Goal: Task Accomplishment & Management: Manage account settings

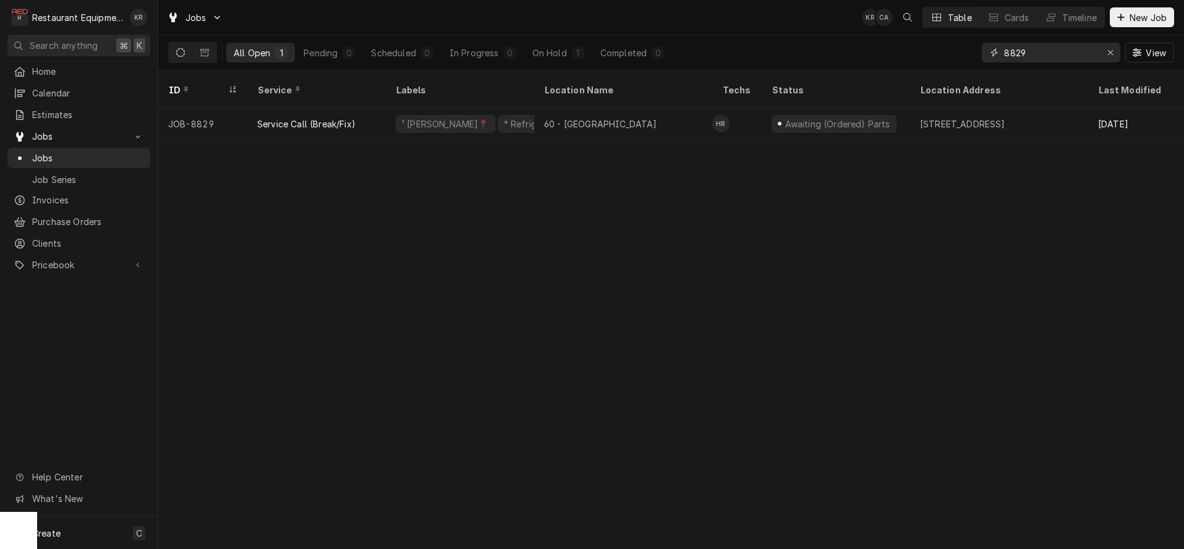
click at [1033, 56] on input "8829" at bounding box center [1050, 53] width 93 height 20
drag, startPoint x: 1033, startPoint y: 56, endPoint x: 965, endPoint y: 57, distance: 67.4
click at [1004, 57] on input "8829" at bounding box center [1050, 53] width 93 height 20
type input "8707"
drag, startPoint x: 993, startPoint y: 51, endPoint x: 1017, endPoint y: 53, distance: 24.2
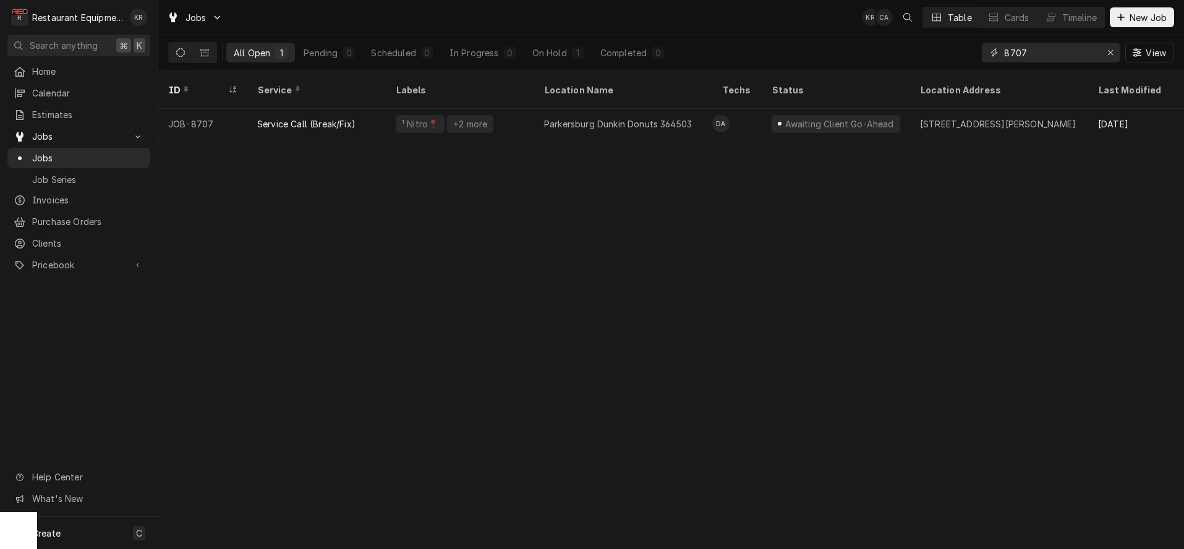
click at [1004, 51] on input "8707" at bounding box center [1050, 53] width 93 height 20
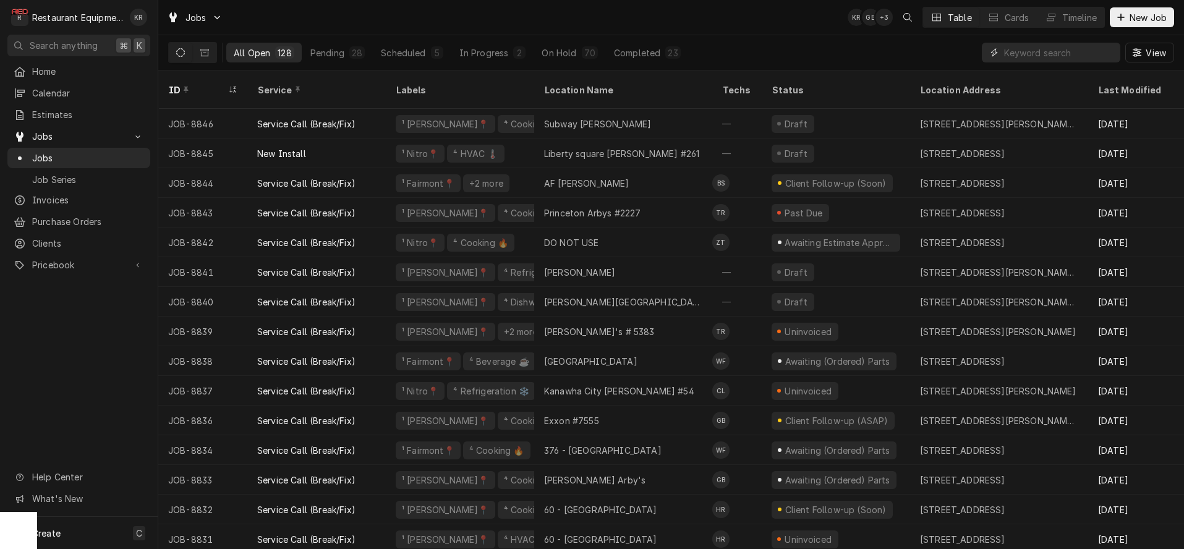
click at [1019, 51] on input "Dynamic Content Wrapper" at bounding box center [1059, 53] width 110 height 20
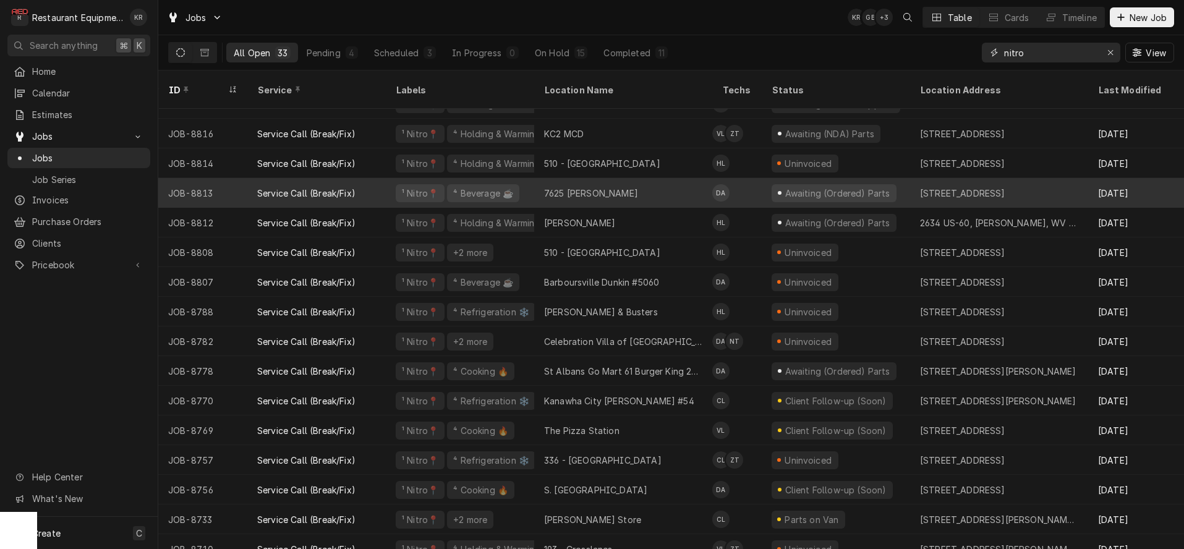
scroll to position [171, 0]
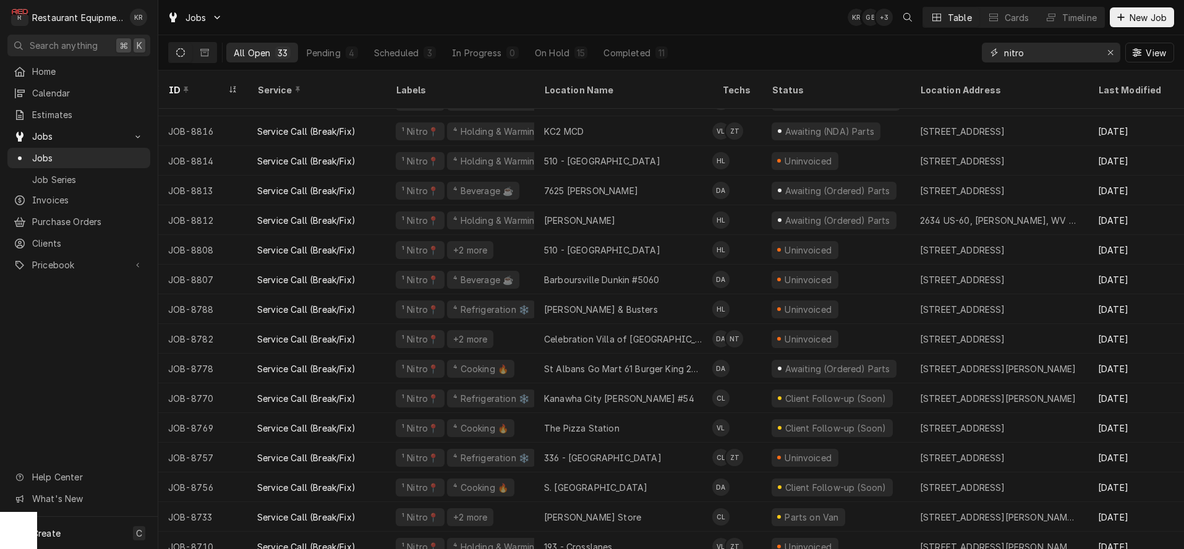
type input "nitro"
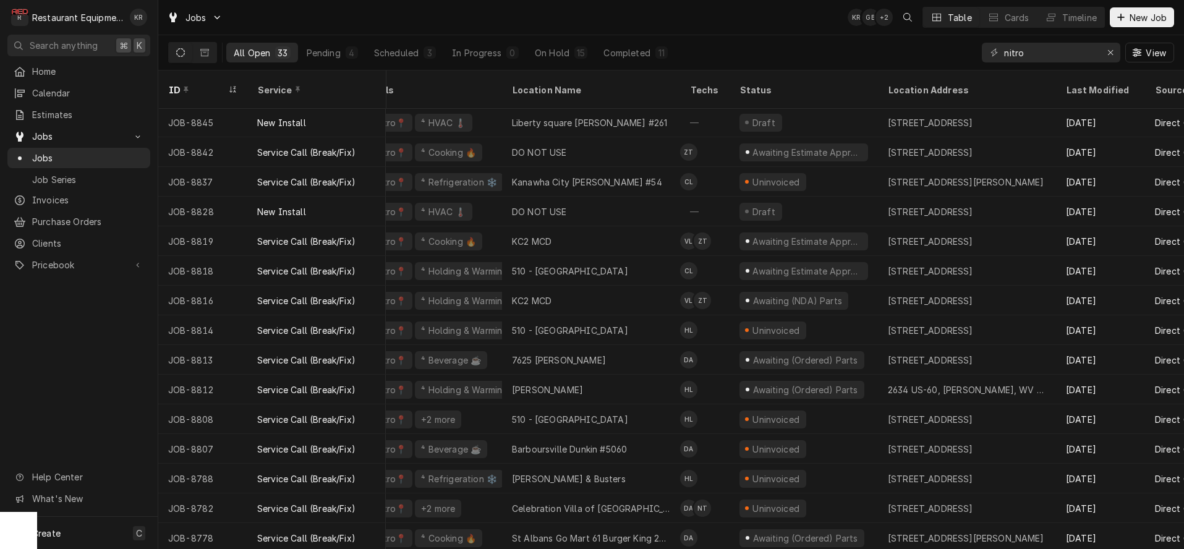
scroll to position [1, 0]
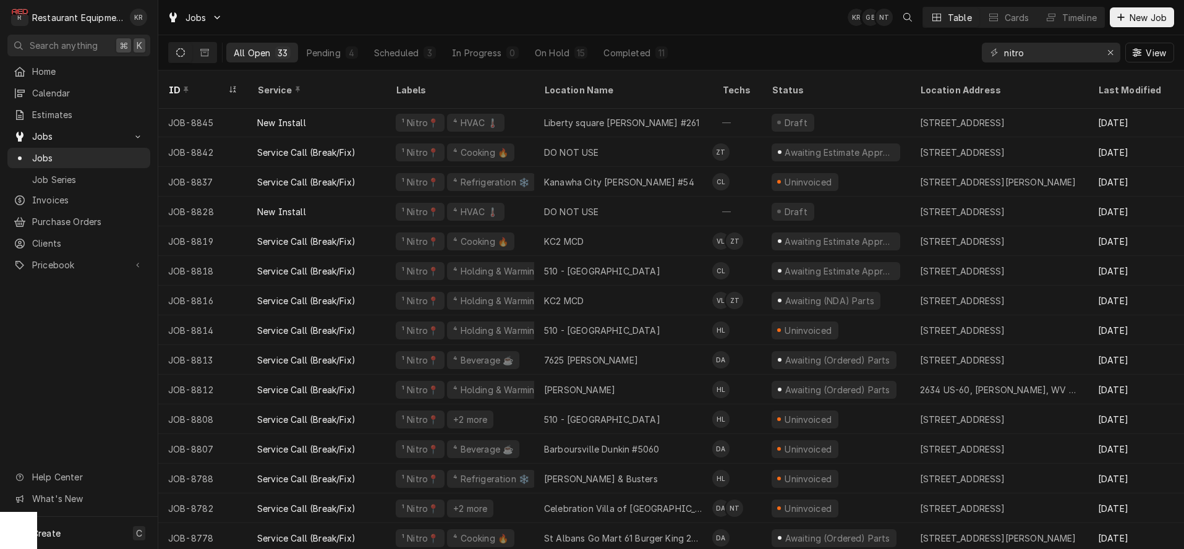
click at [600, 197] on div "DO NOT USE" at bounding box center [623, 212] width 178 height 30
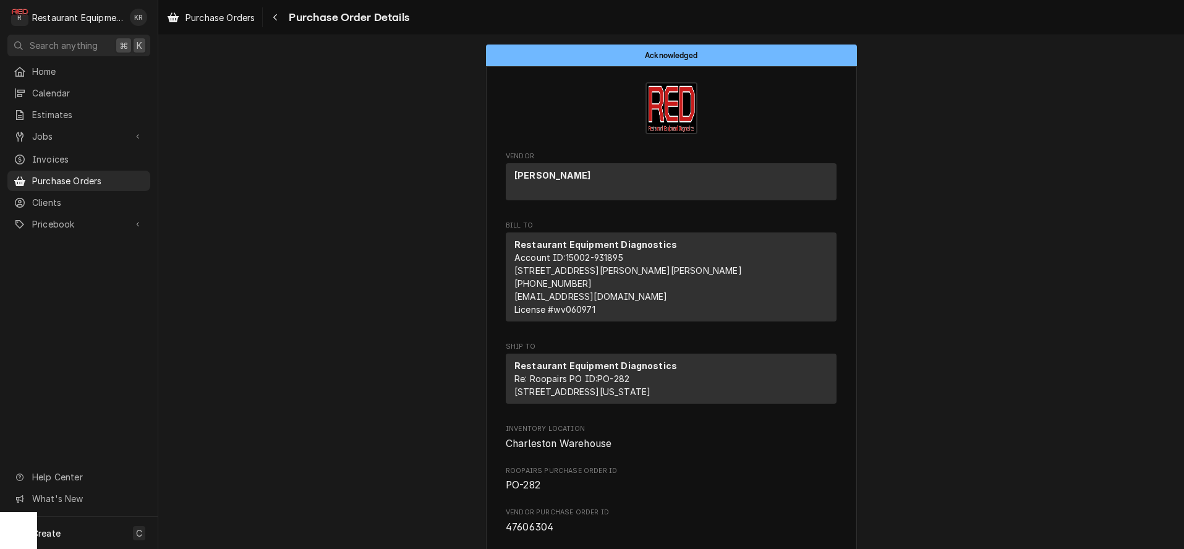
click at [227, 21] on span "Purchase Orders" at bounding box center [219, 17] width 69 height 13
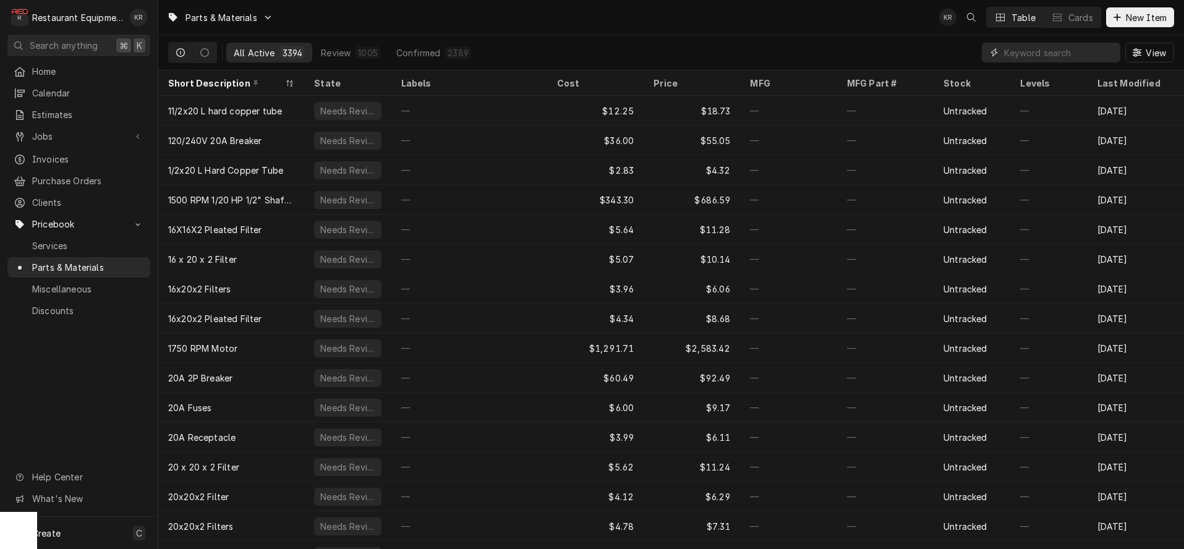
click at [1078, 59] on input "Dynamic Content Wrapper" at bounding box center [1059, 53] width 110 height 20
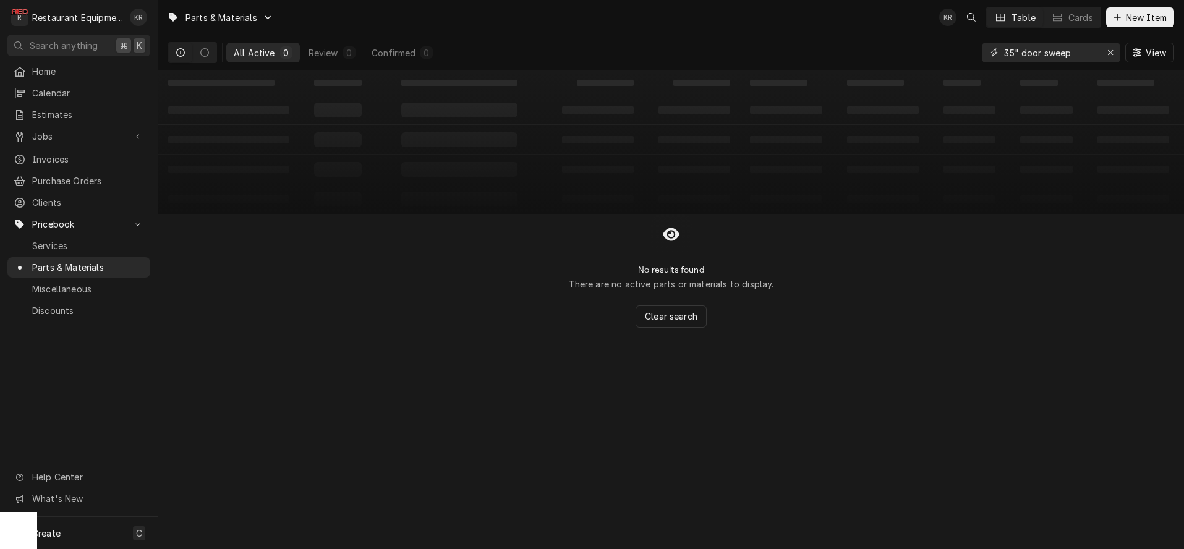
click at [1004, 51] on input "35" door sweep" at bounding box center [1050, 53] width 93 height 20
click at [1024, 51] on input "35" door sweep" at bounding box center [1050, 53] width 93 height 20
drag, startPoint x: 1020, startPoint y: 51, endPoint x: 980, endPoint y: 49, distance: 39.6
click at [1004, 49] on input "35" door sweep" at bounding box center [1050, 53] width 93 height 20
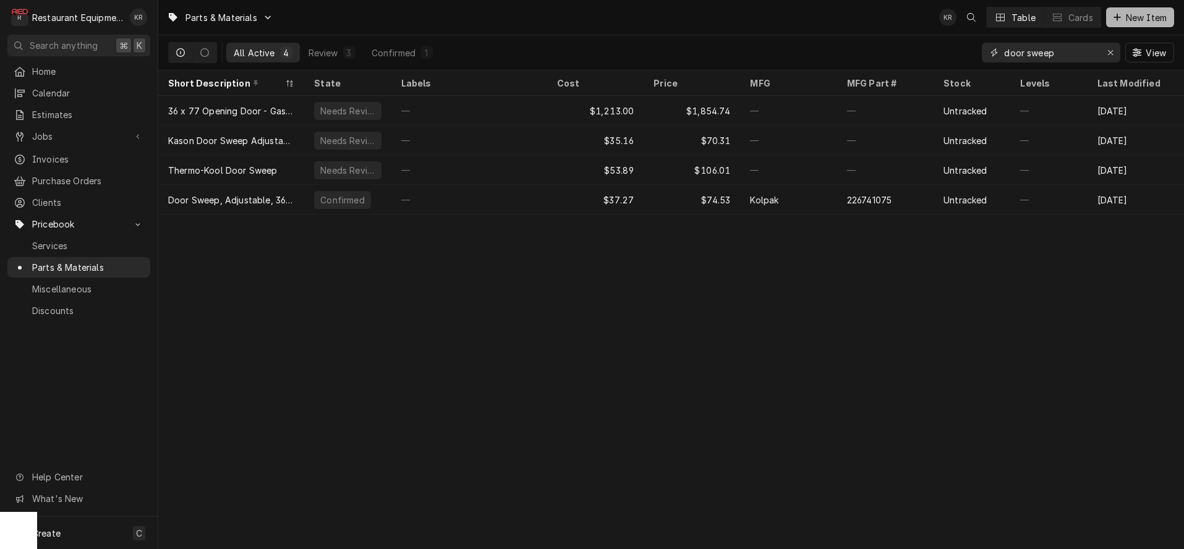
type input "door sweep"
click at [1136, 20] on span "New Item" at bounding box center [1146, 17] width 46 height 13
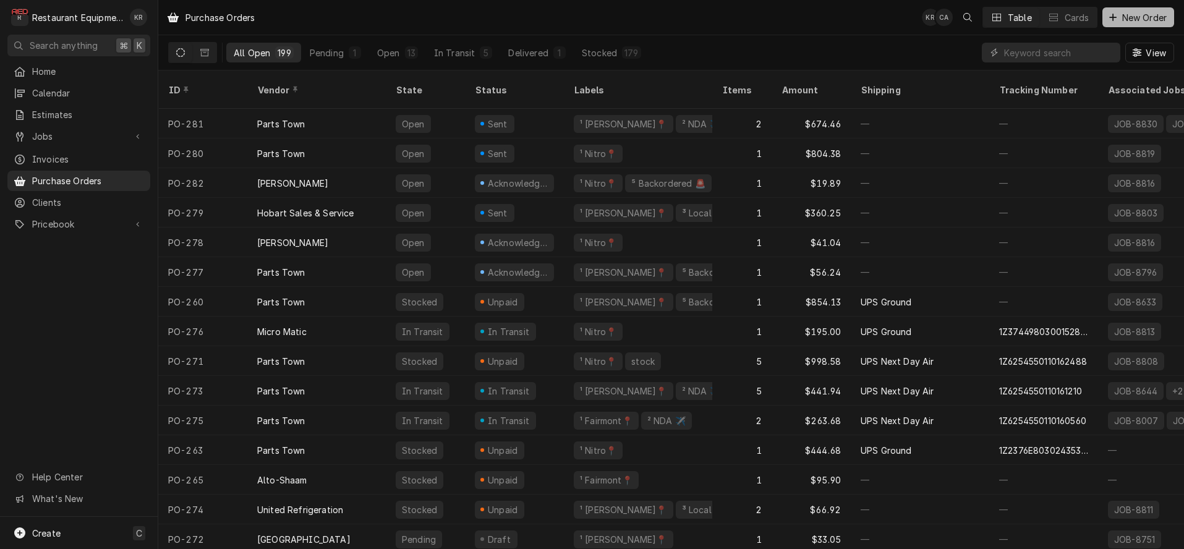
click at [1120, 23] on span "New Order" at bounding box center [1144, 17] width 49 height 13
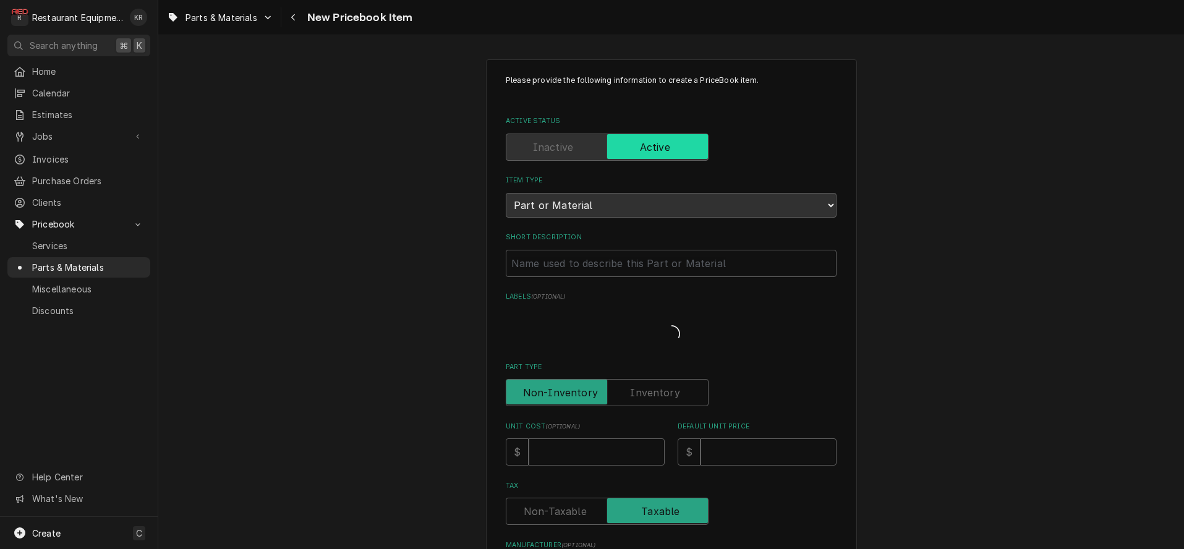
type textarea "x"
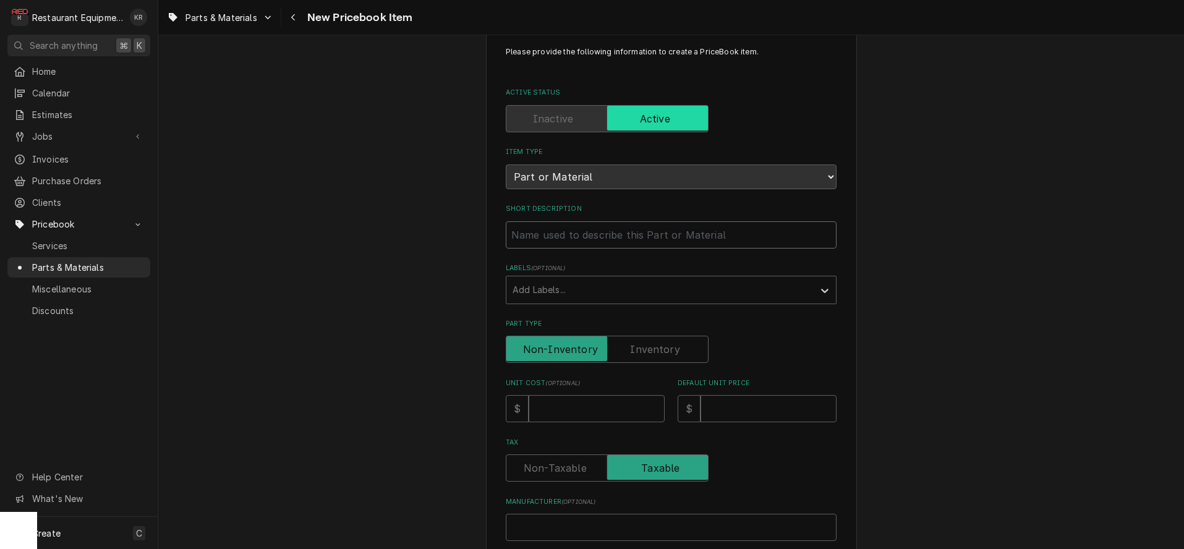
click at [593, 241] on input "Short Description" at bounding box center [671, 234] width 331 height 27
type input "D"
type textarea "x"
type input "35"
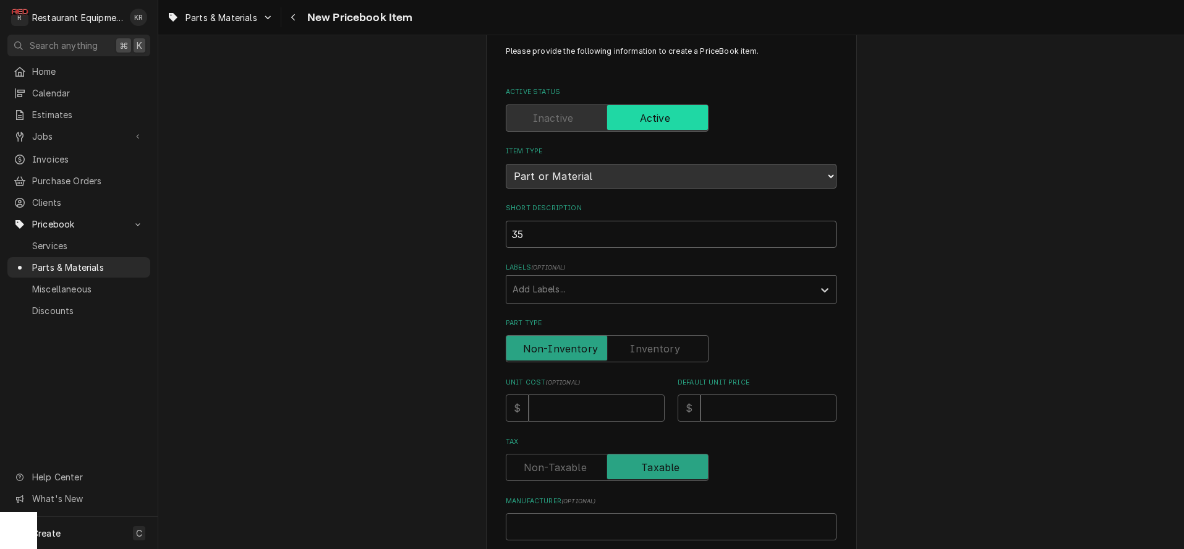
type textarea "x"
type input "35""
type textarea "x"
type input "35""
type textarea "x"
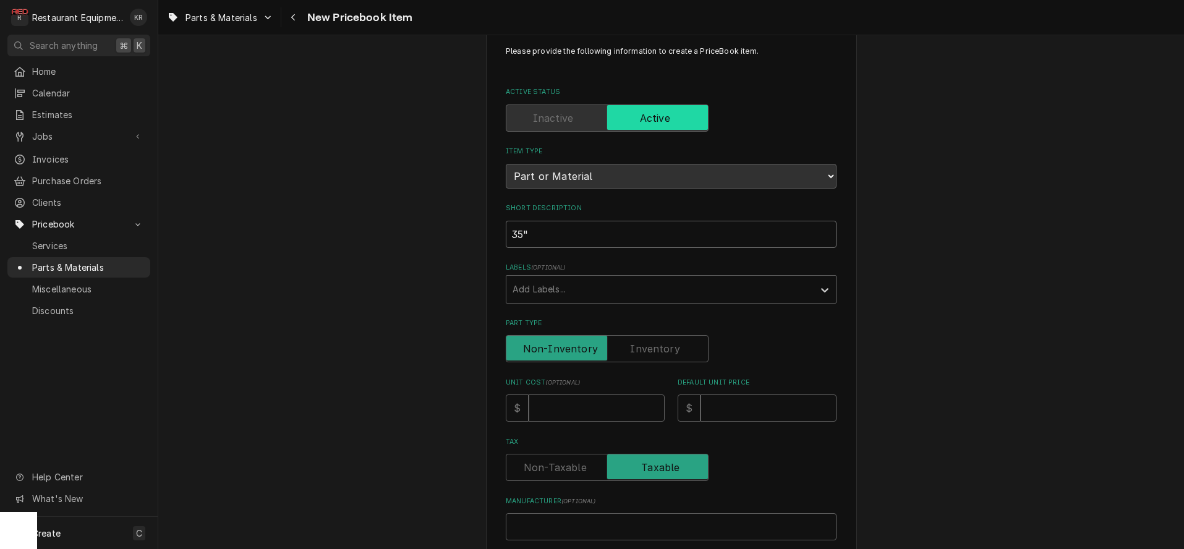
type input "35" d"
type textarea "x"
type input "35" do"
type textarea "x"
type input "35" doo"
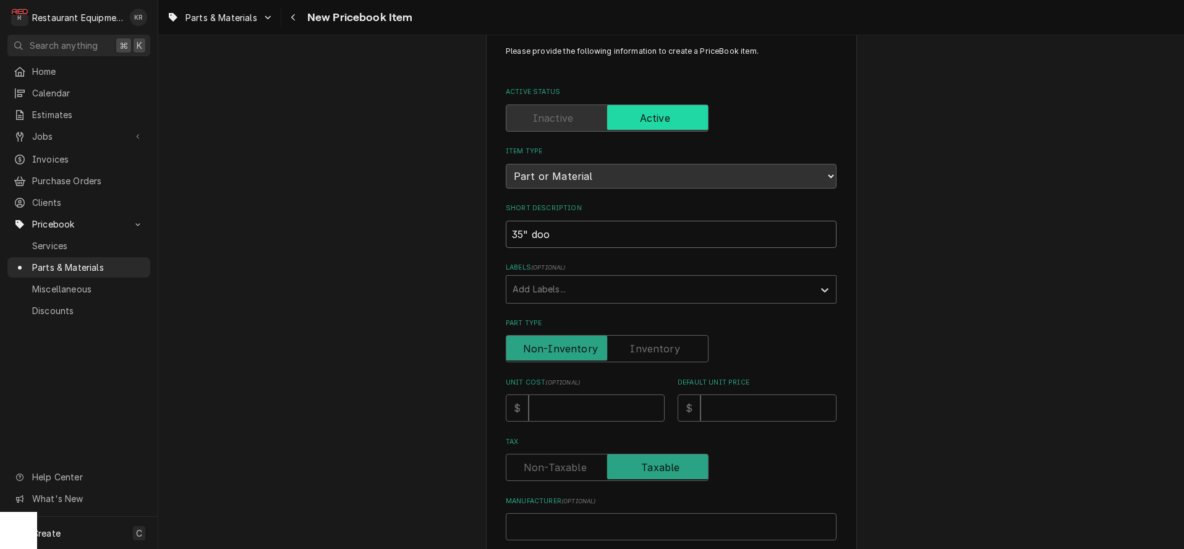
type textarea "x"
type input "35" door"
type textarea "x"
type input "35" door"
type textarea "x"
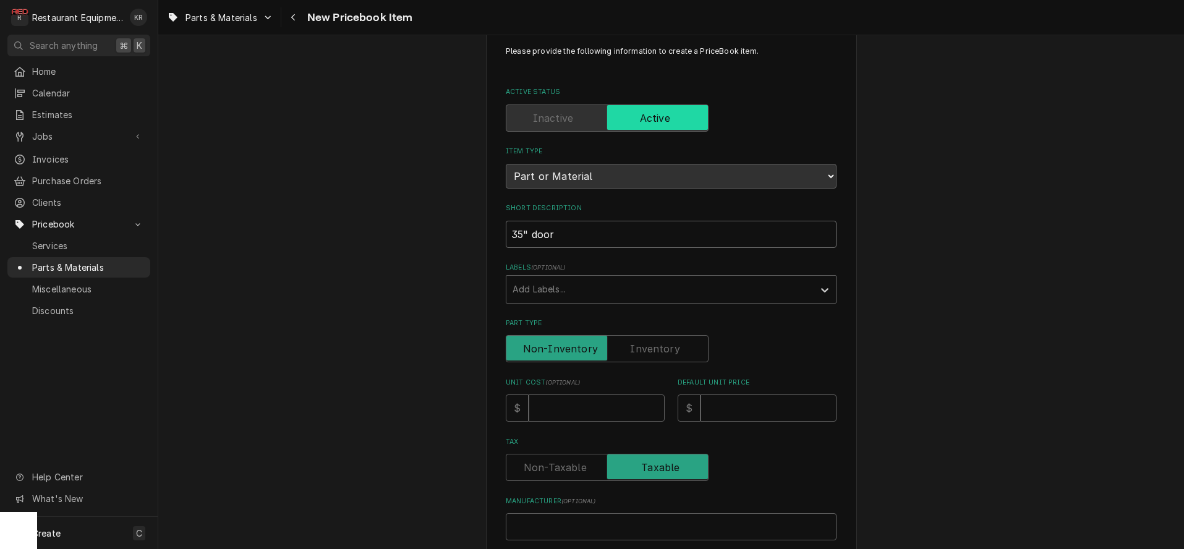
type input "35" door s"
type textarea "x"
type input "35" door sw"
type textarea "x"
type input "35" door swe"
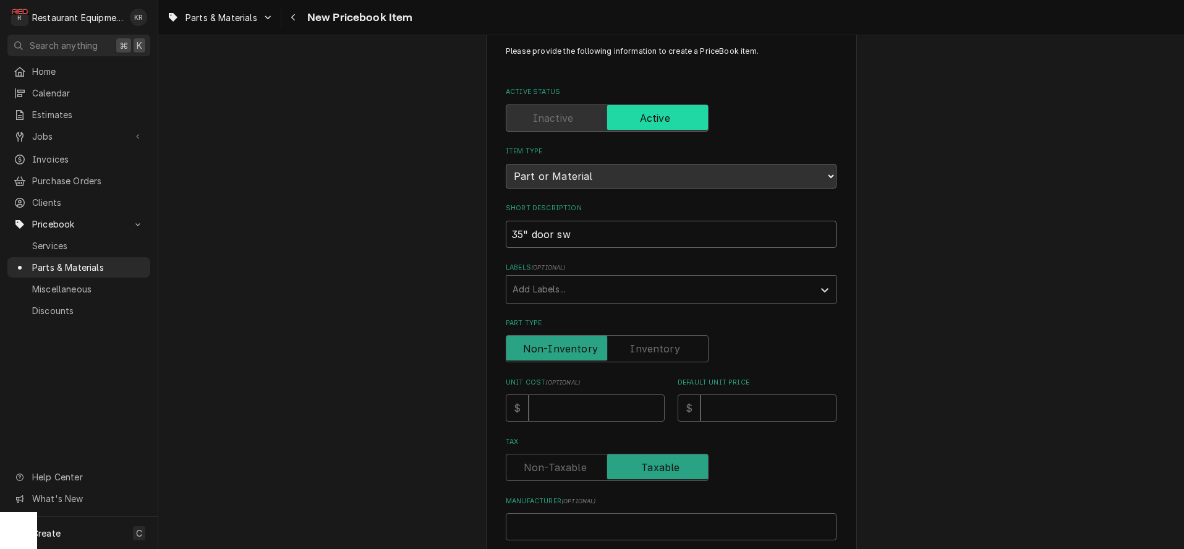
type textarea "x"
type input "35" door swee"
type textarea "x"
type input "35" door sweep"
type textarea "x"
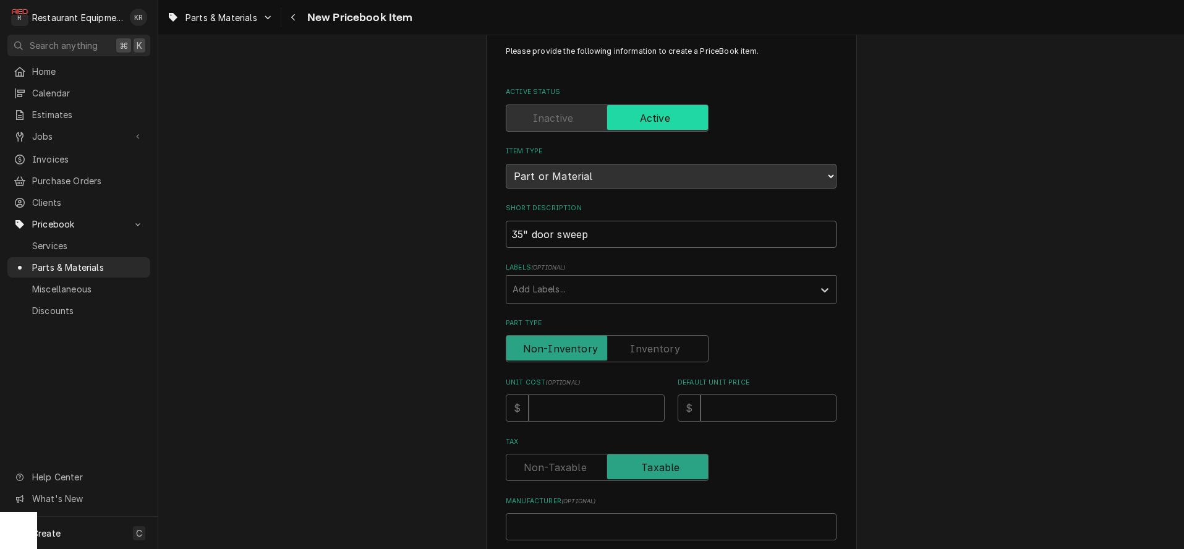
type input "35" door sweep"
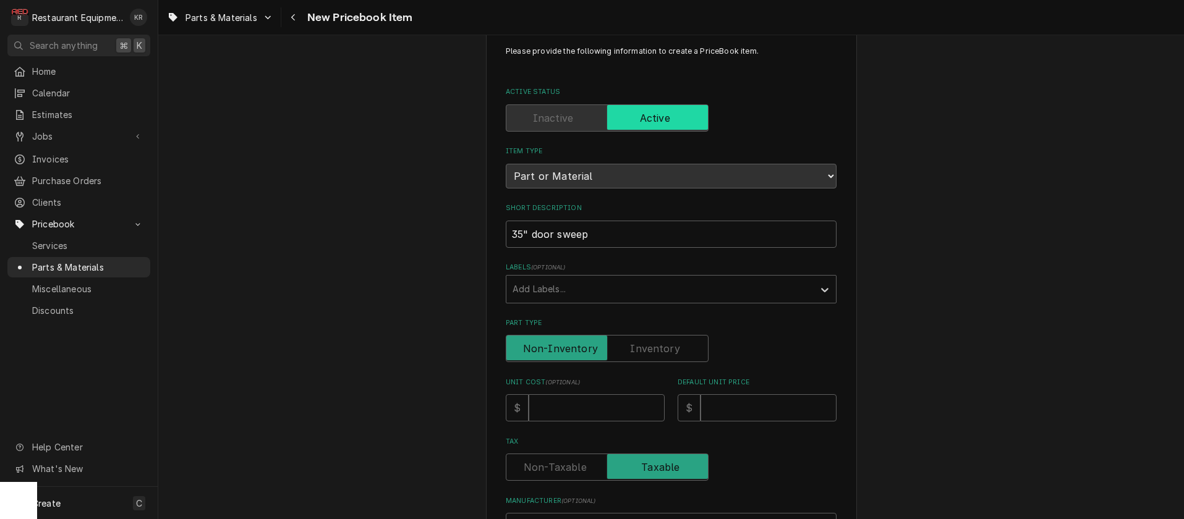
type textarea "x"
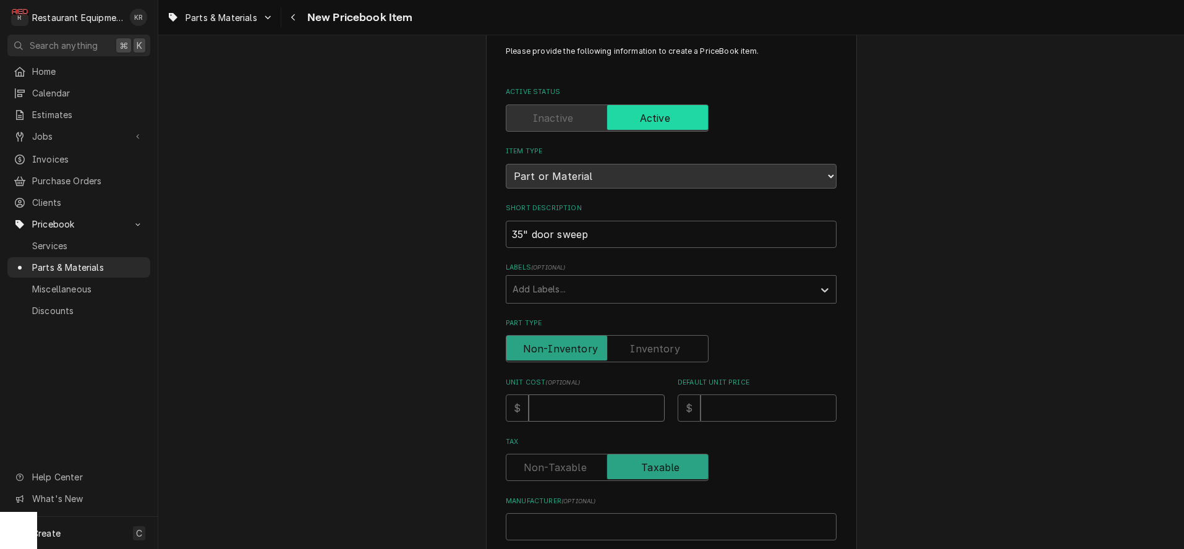
click at [554, 404] on input "Unit Cost ( optional )" at bounding box center [597, 407] width 136 height 27
click at [554, 405] on input "Unit Cost ( optional )" at bounding box center [597, 407] width 136 height 27
type input "1"
type textarea "x"
type input "10"
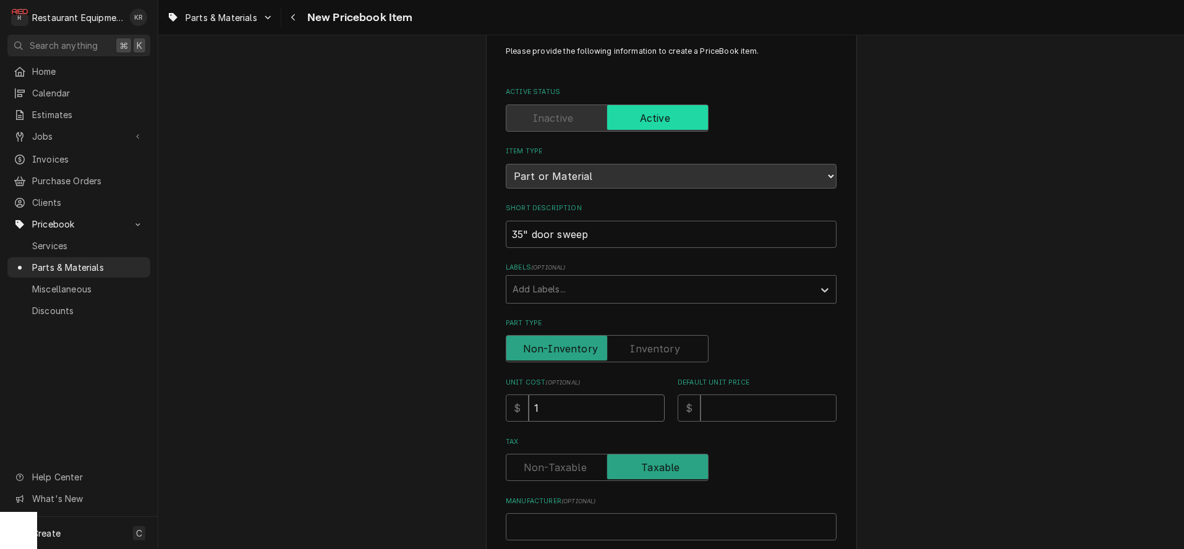
type textarea "x"
type input "104"
type textarea "x"
type input "104"
click at [744, 415] on input "Default Unit Price" at bounding box center [769, 407] width 136 height 27
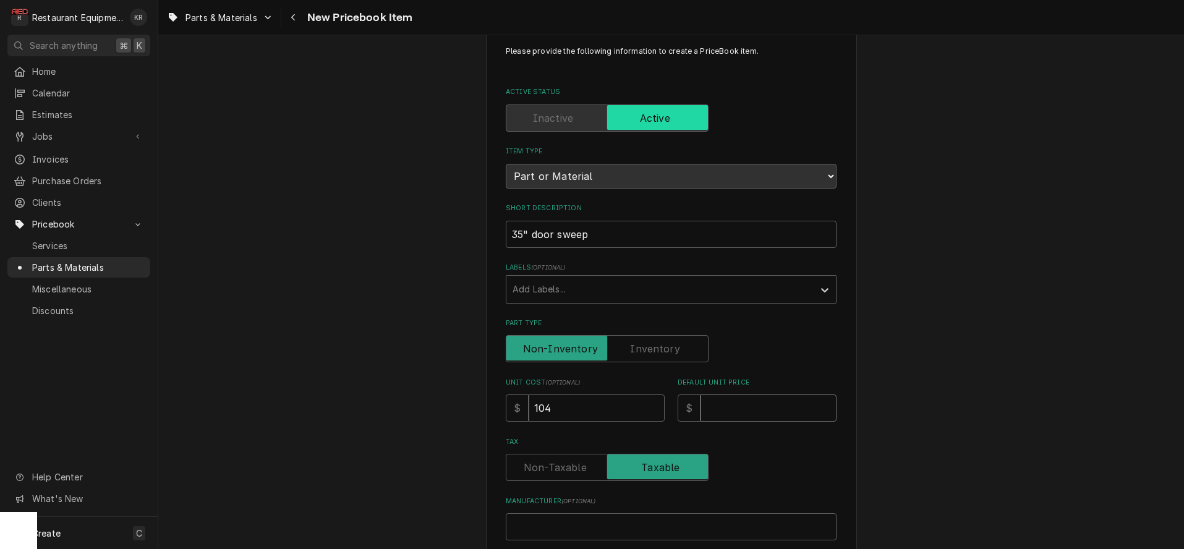
type input "1"
type textarea "x"
type input "15"
type textarea "x"
type input "159"
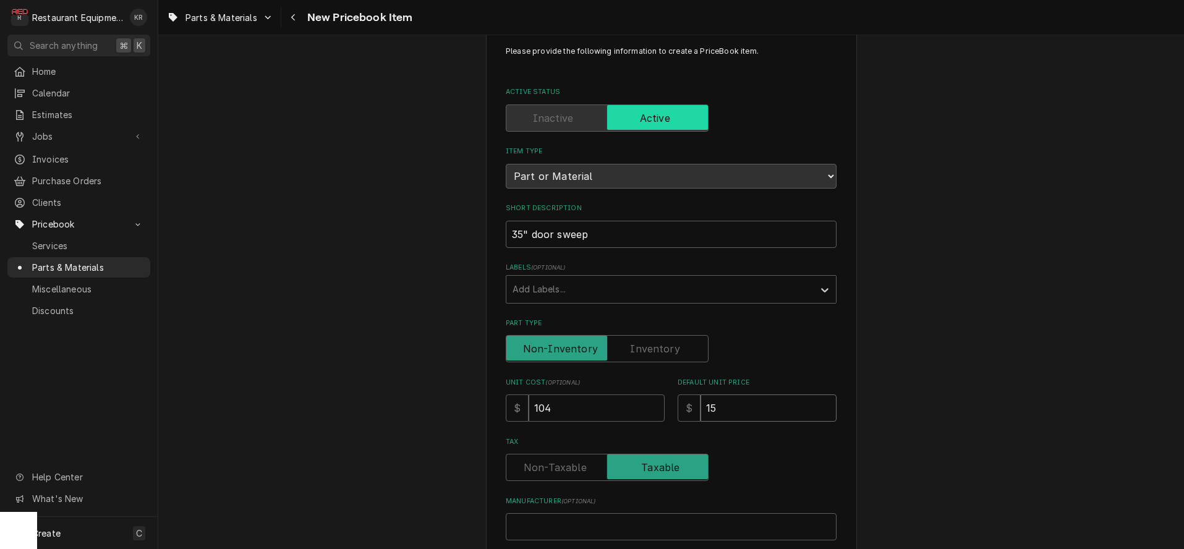
type textarea "x"
type input "159.0"
type textarea "x"
type input "159.02"
type textarea "x"
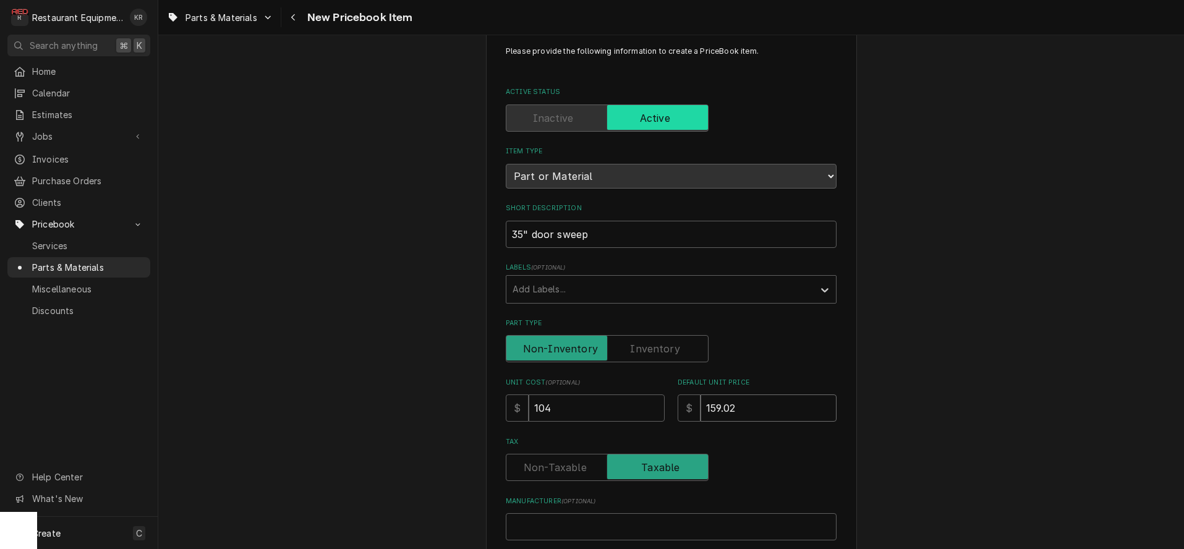
type input "159.02"
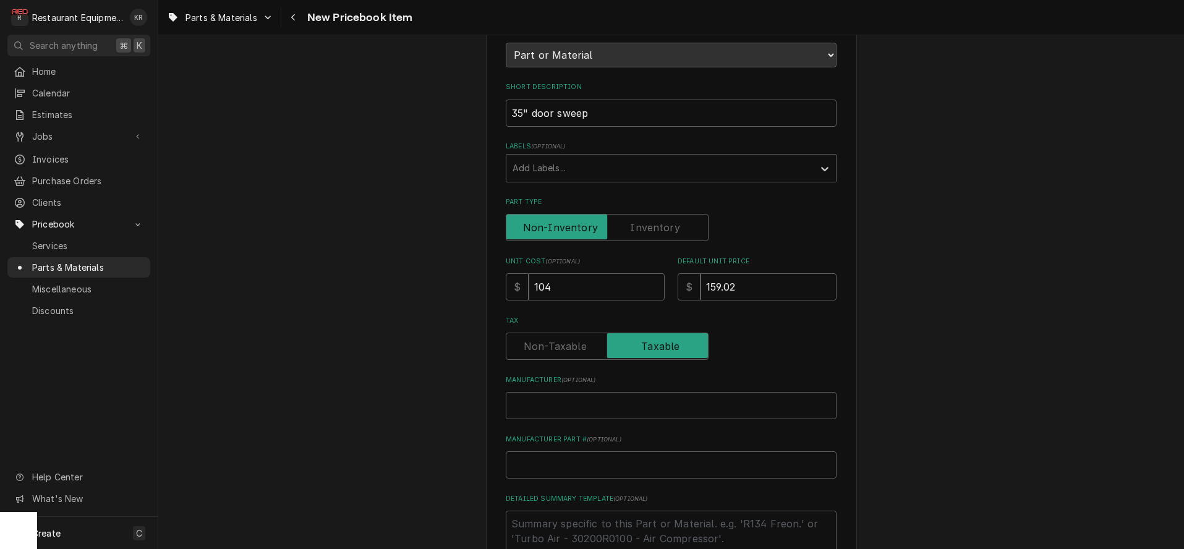
scroll to position [174, 0]
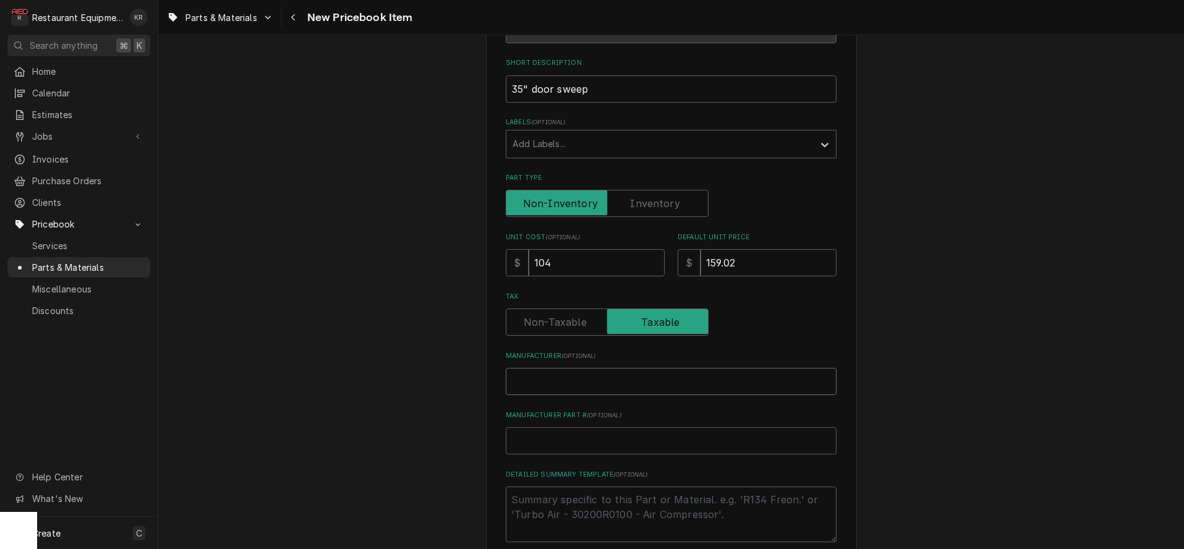
click at [592, 388] on input "Manufacturer ( optional )" at bounding box center [671, 381] width 331 height 27
type input "F"
type textarea "x"
type input "Fo"
type textarea "x"
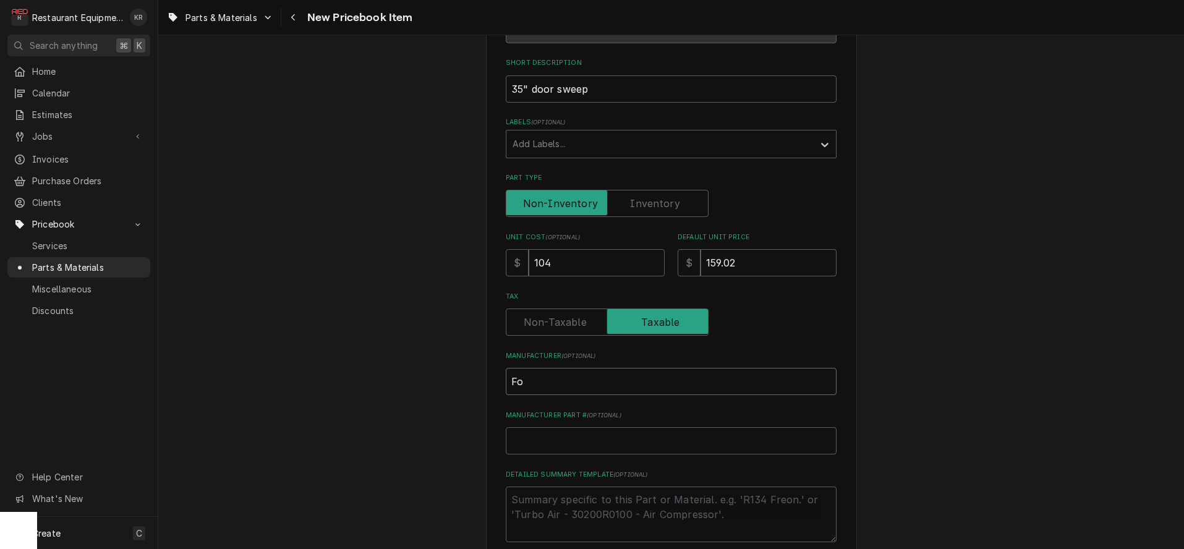
type input "For"
type textarea "x"
type input "Form"
type textarea "x"
type input "Forma"
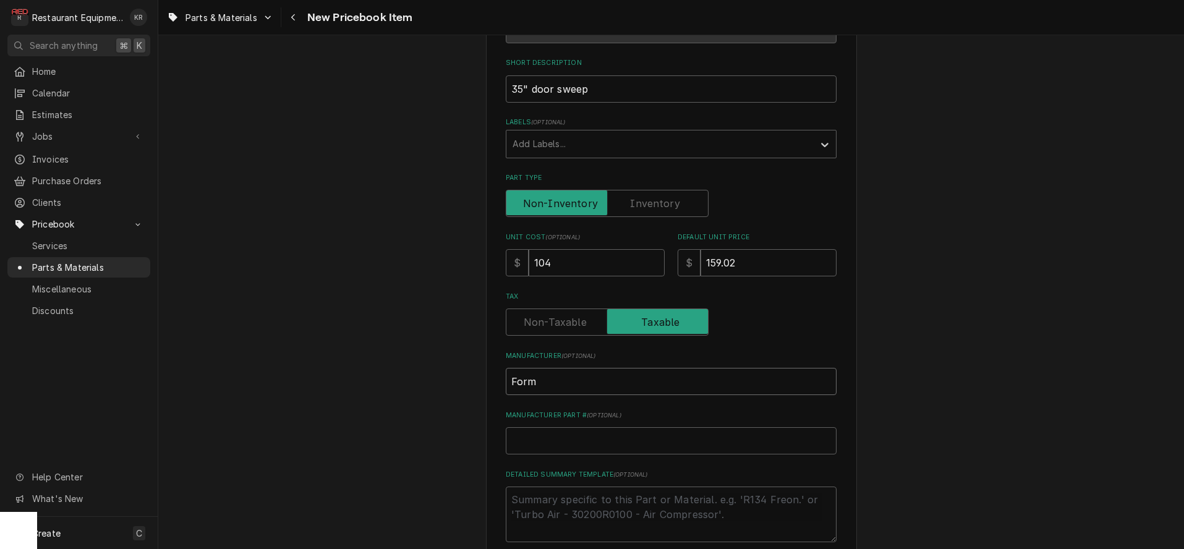
type textarea "x"
type input "Forma"
type textarea "x"
type input "Forma K"
type textarea "x"
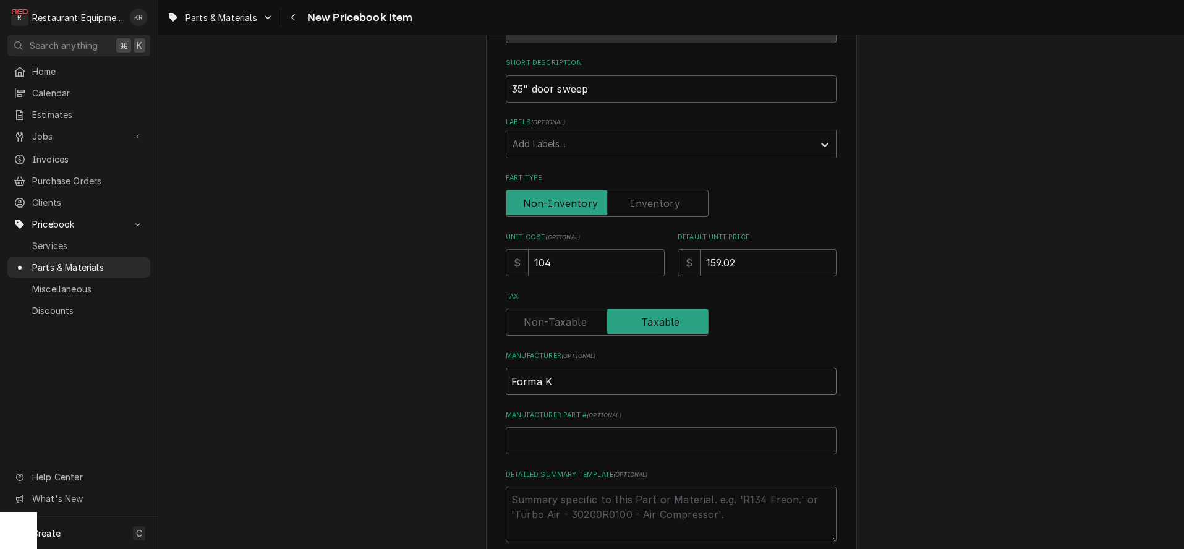
type input "Forma Ko"
type textarea "x"
type input "Forma Koo"
type textarea "x"
type input "Forma Kool"
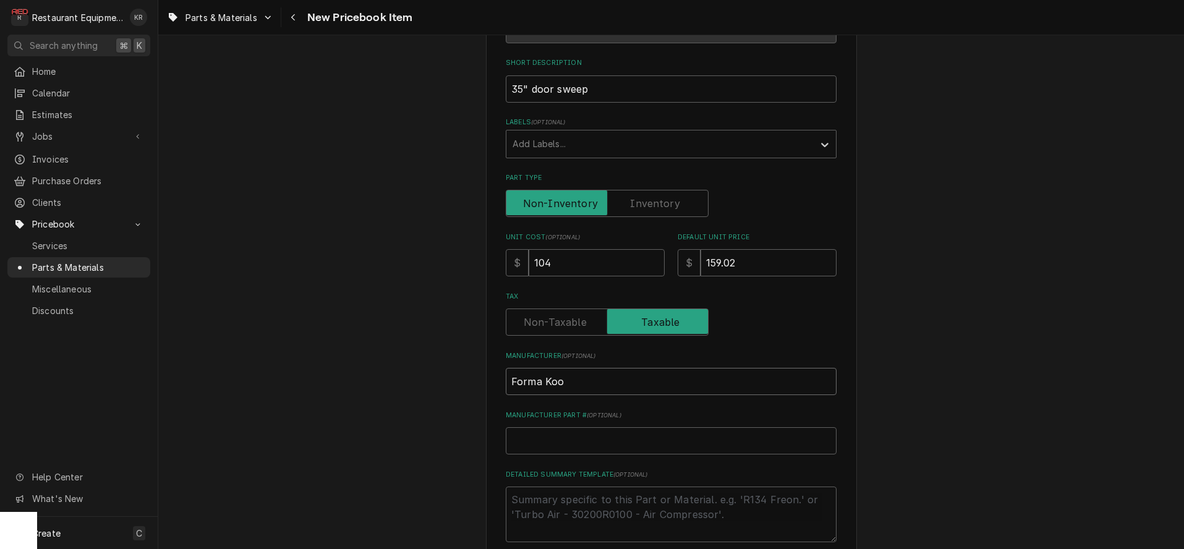
type textarea "x"
type input "Forma Kool"
type input "N"
type textarea "x"
type input "N/"
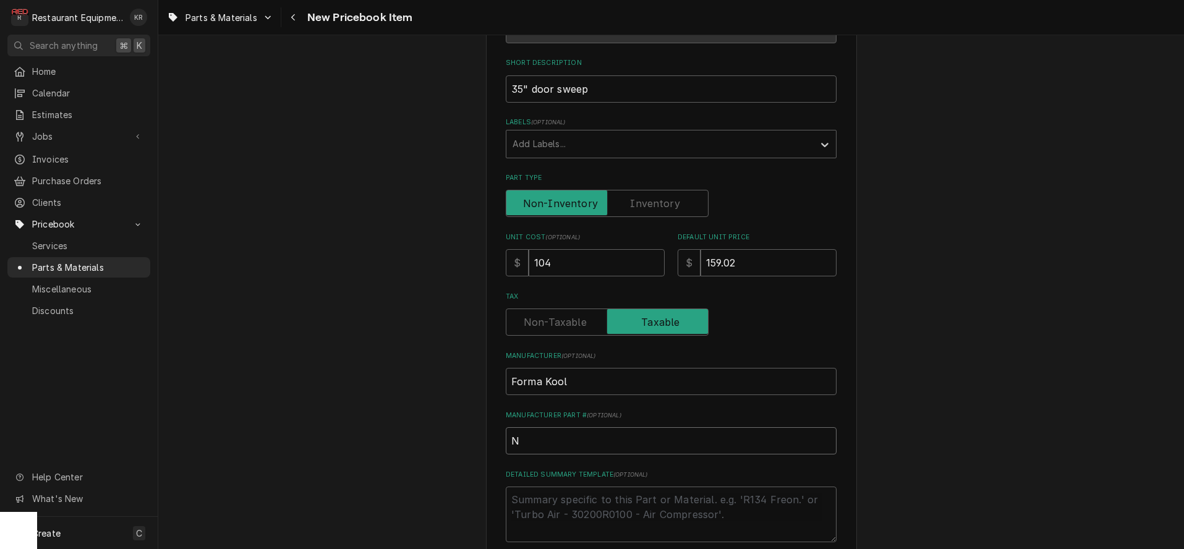
type textarea "x"
type input "N/A"
type textarea "x"
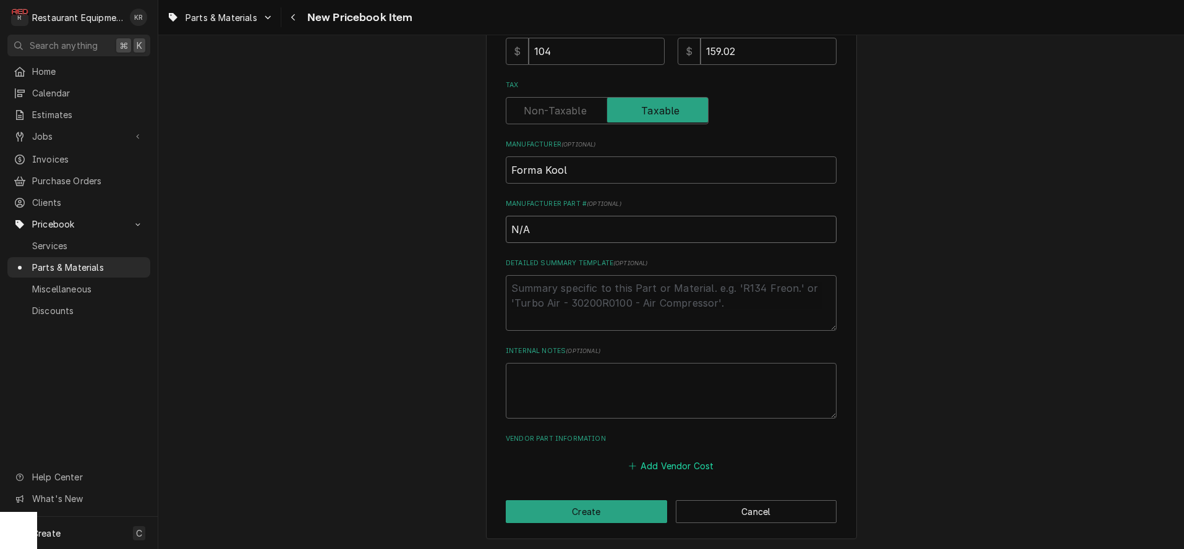
type input "N/A"
click at [690, 466] on button "Add Vendor Cost" at bounding box center [671, 465] width 90 height 17
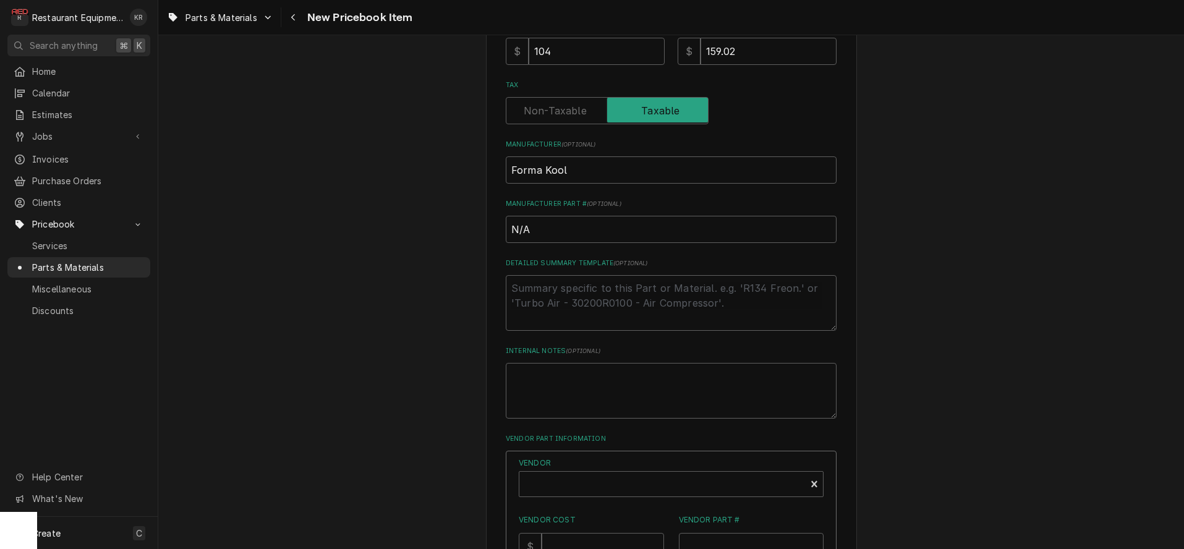
click at [690, 466] on label "Vendor" at bounding box center [671, 463] width 305 height 11
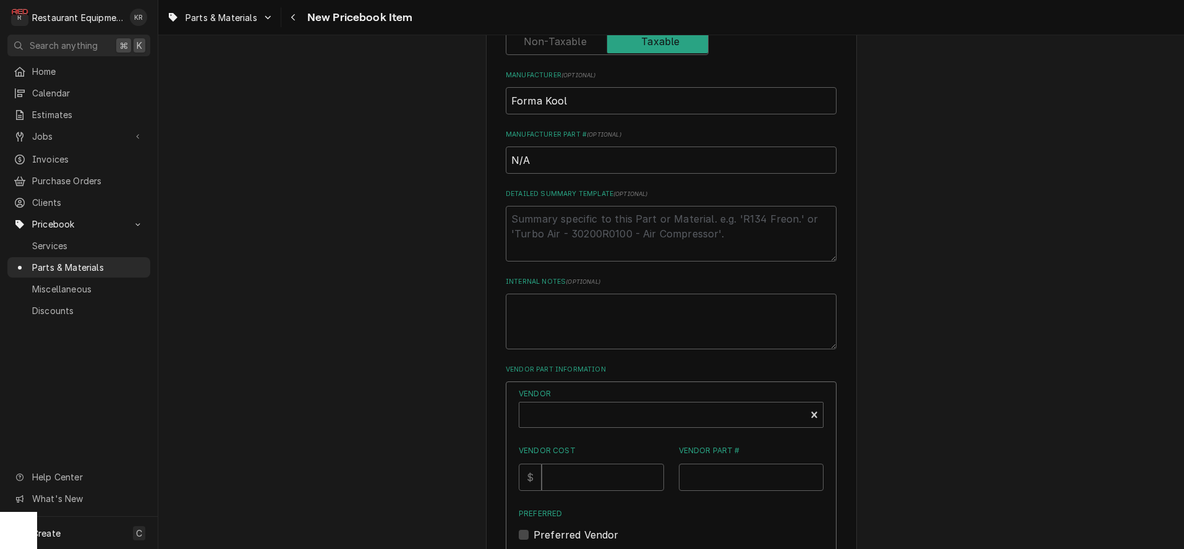
scroll to position [612, 0]
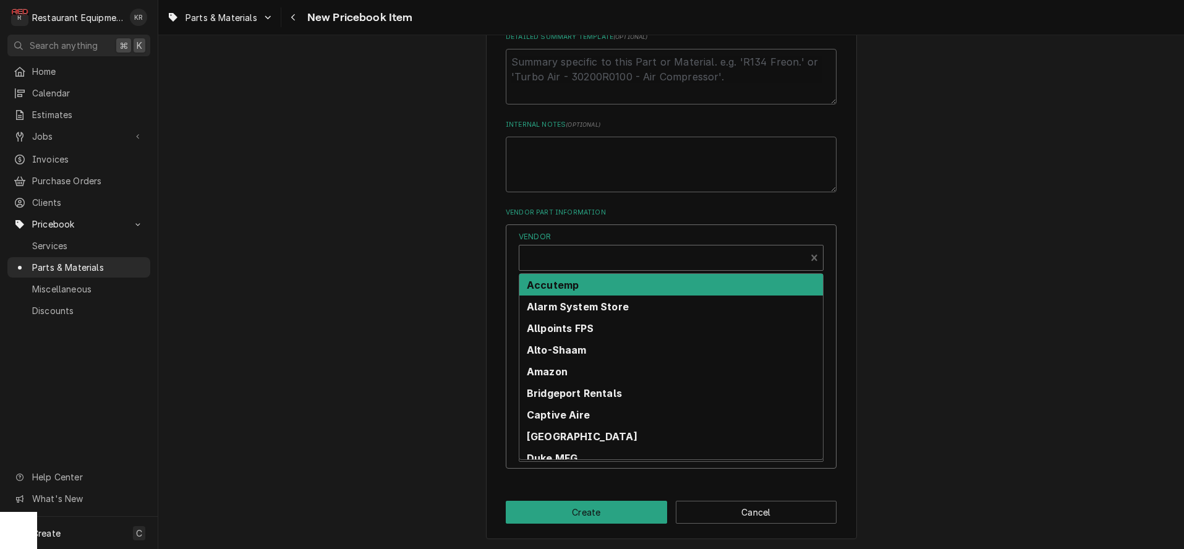
type textarea "x"
click at [566, 258] on div "Vendor" at bounding box center [663, 263] width 274 height 30
type input "f"
click at [577, 400] on div "Forma Kool" at bounding box center [671, 393] width 304 height 22
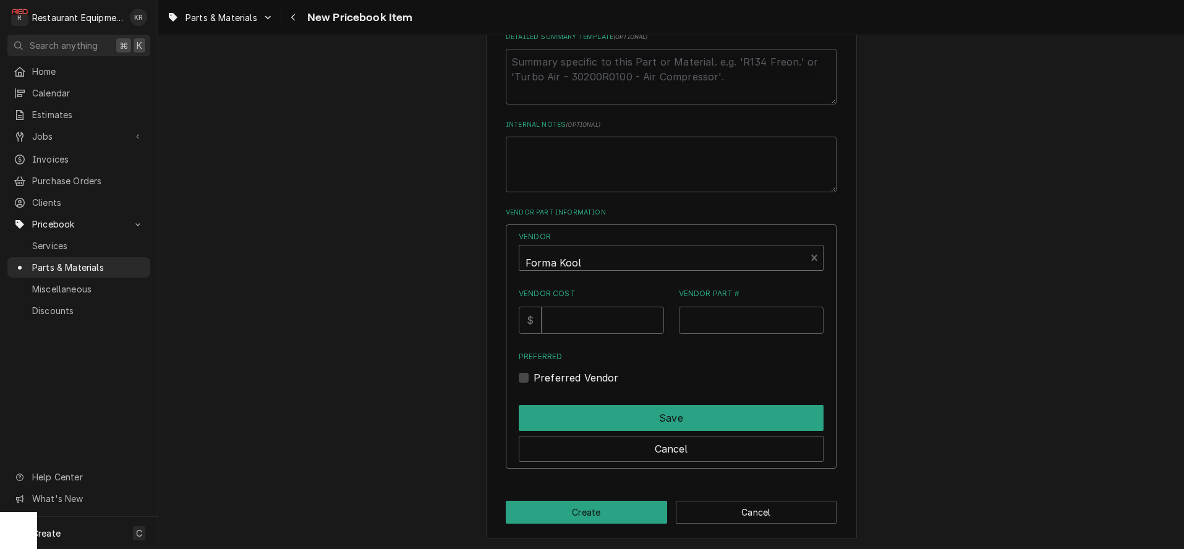
click at [577, 398] on div "Vendor option [object Object], selected. Forma Kool Vendor Cost $ Vendor Part #…" at bounding box center [671, 346] width 331 height 244
click at [586, 324] on input "Vendor Cost" at bounding box center [603, 320] width 122 height 27
type input "104"
click at [709, 328] on input "Vendor Part #" at bounding box center [751, 320] width 145 height 27
type input "N/A"
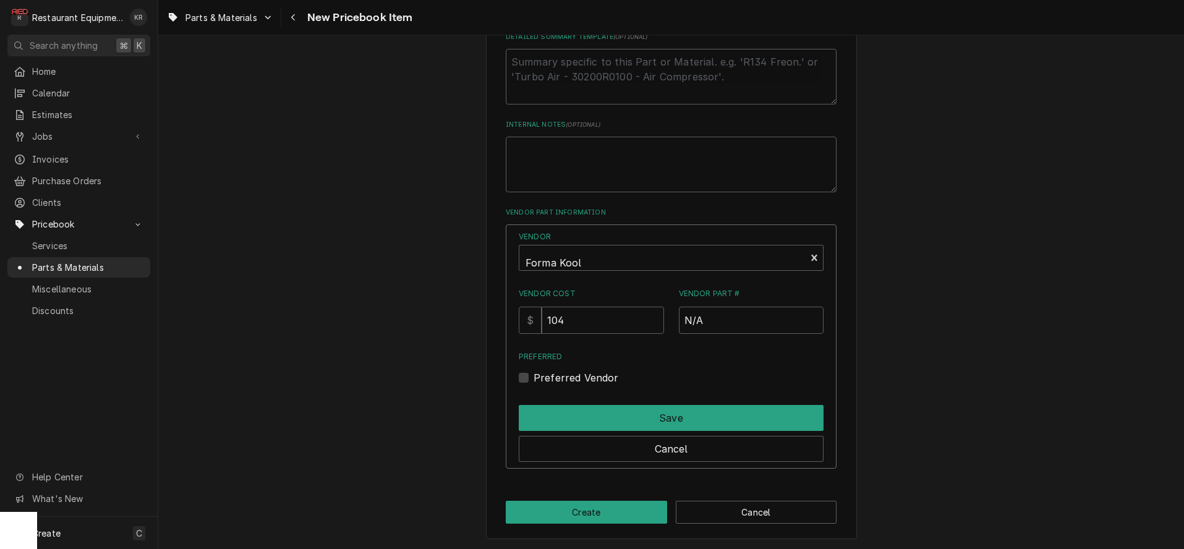
click at [536, 378] on label "Preferred Vendor" at bounding box center [576, 377] width 85 height 15
click at [536, 378] on input "Preferred" at bounding box center [686, 383] width 305 height 27
checkbox input "true"
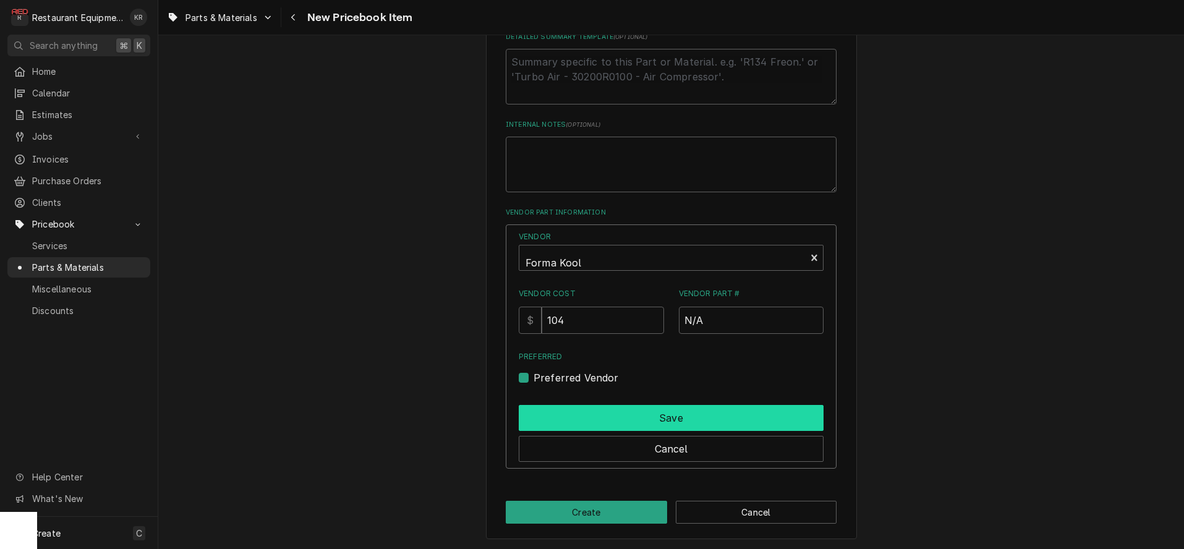
click at [570, 420] on button "Save" at bounding box center [671, 418] width 305 height 26
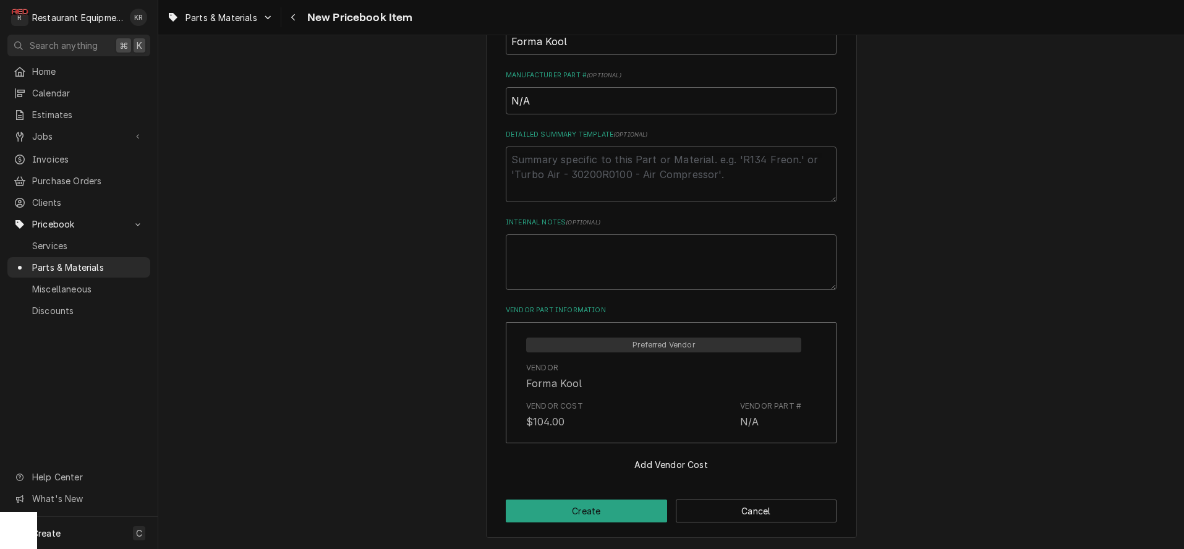
scroll to position [513, 0]
click at [564, 515] on button "Create" at bounding box center [586, 512] width 161 height 23
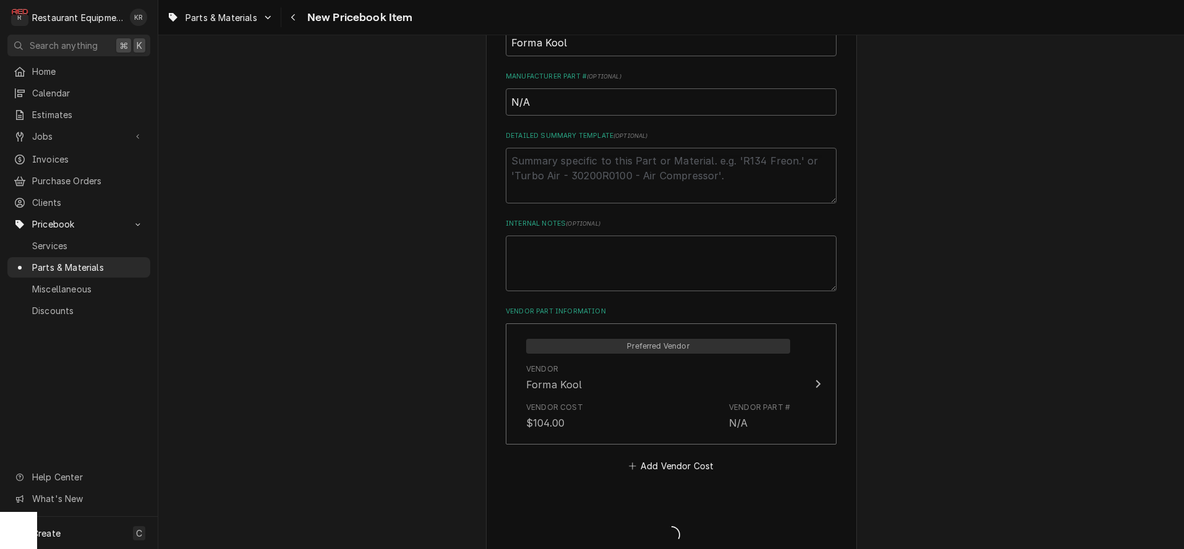
type textarea "x"
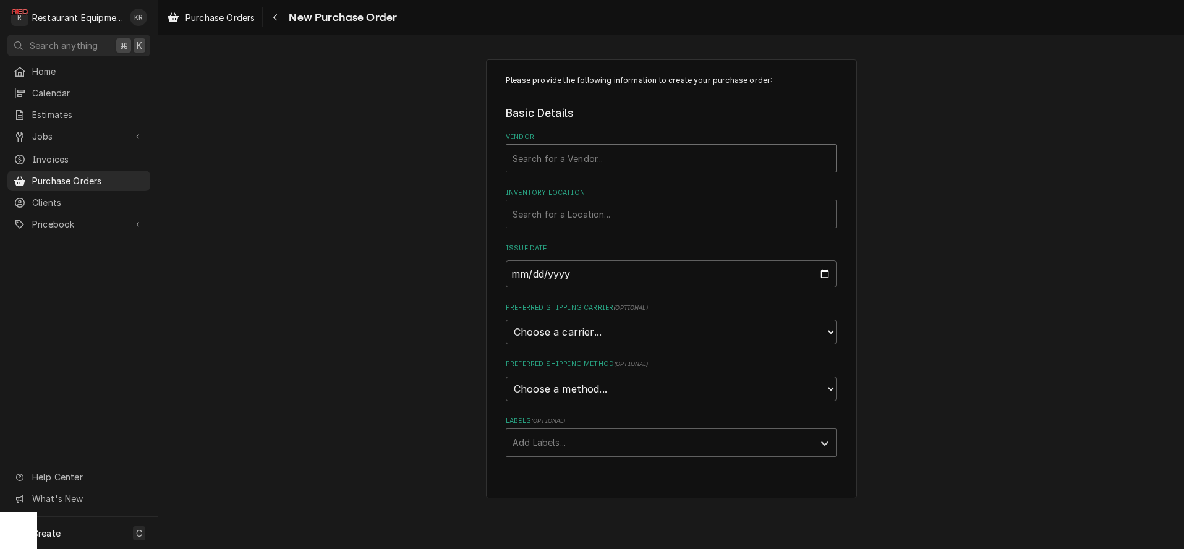
click at [606, 158] on div "Vendor" at bounding box center [671, 158] width 317 height 22
type input "form"
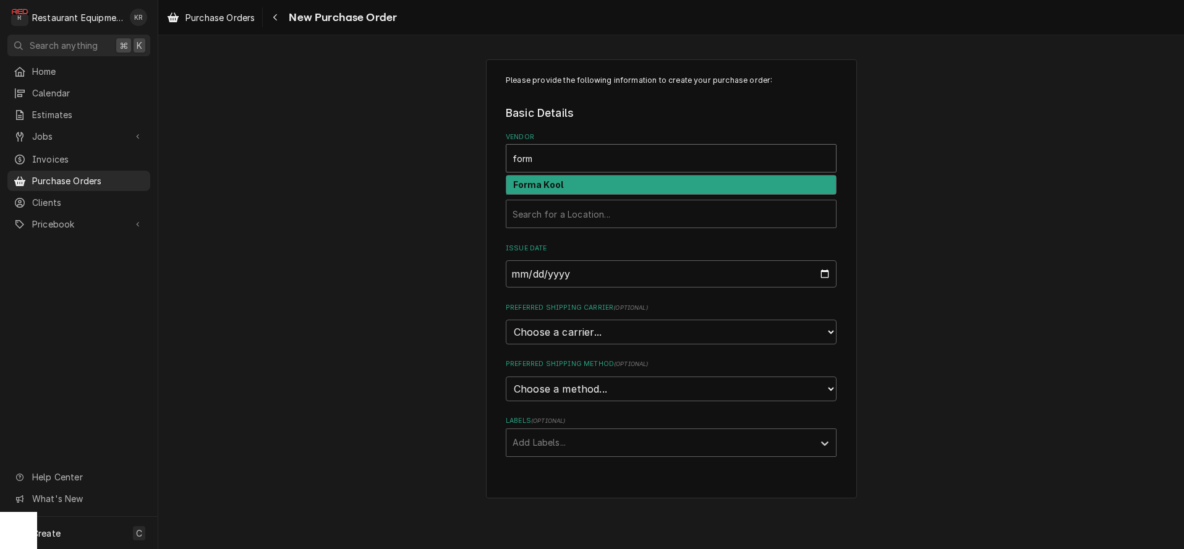
click at [514, 189] on strong "Forma Kool" at bounding box center [538, 184] width 51 height 11
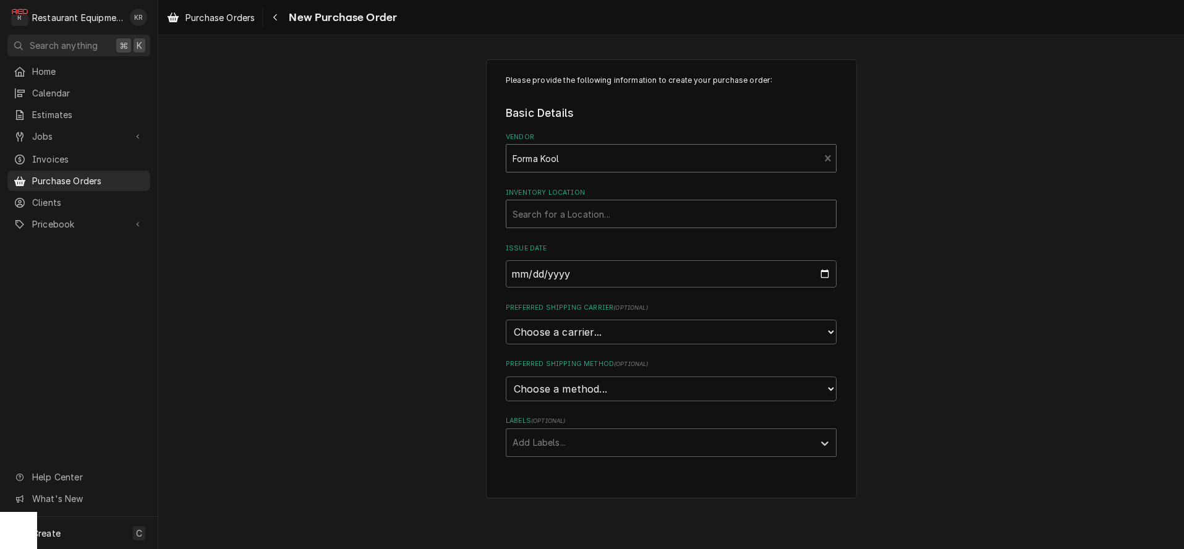
click at [580, 224] on div "Inventory Location" at bounding box center [671, 214] width 317 height 22
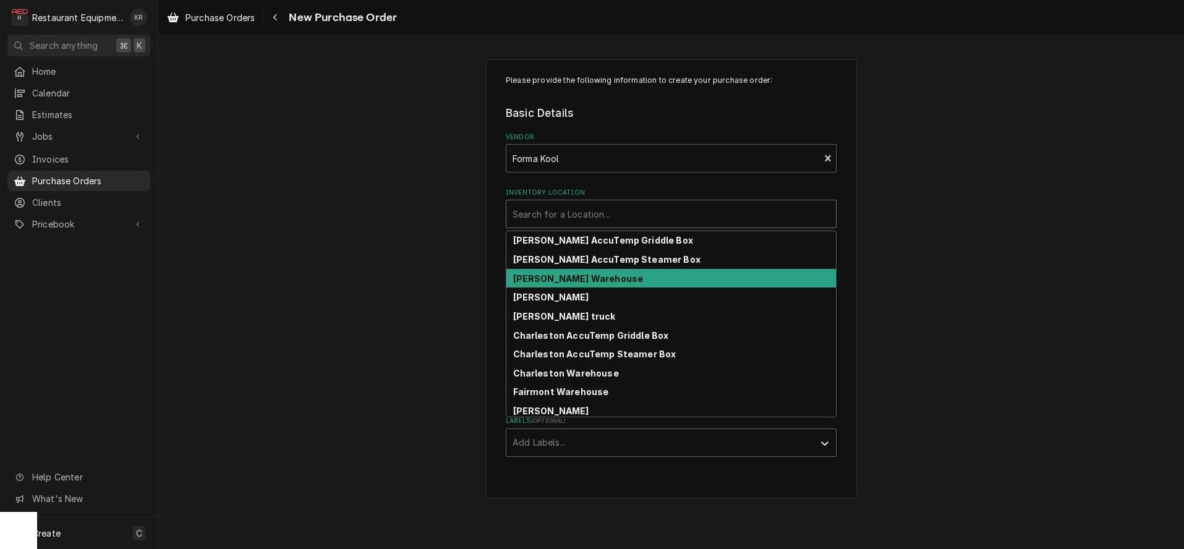
click at [580, 279] on strong "[PERSON_NAME] Warehouse" at bounding box center [578, 278] width 130 height 11
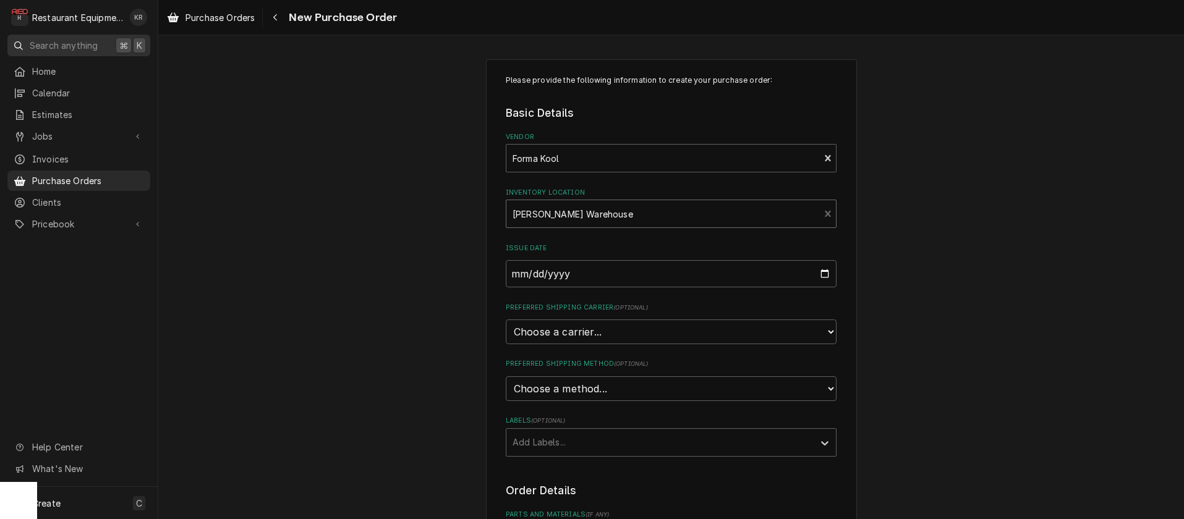
type textarea "x"
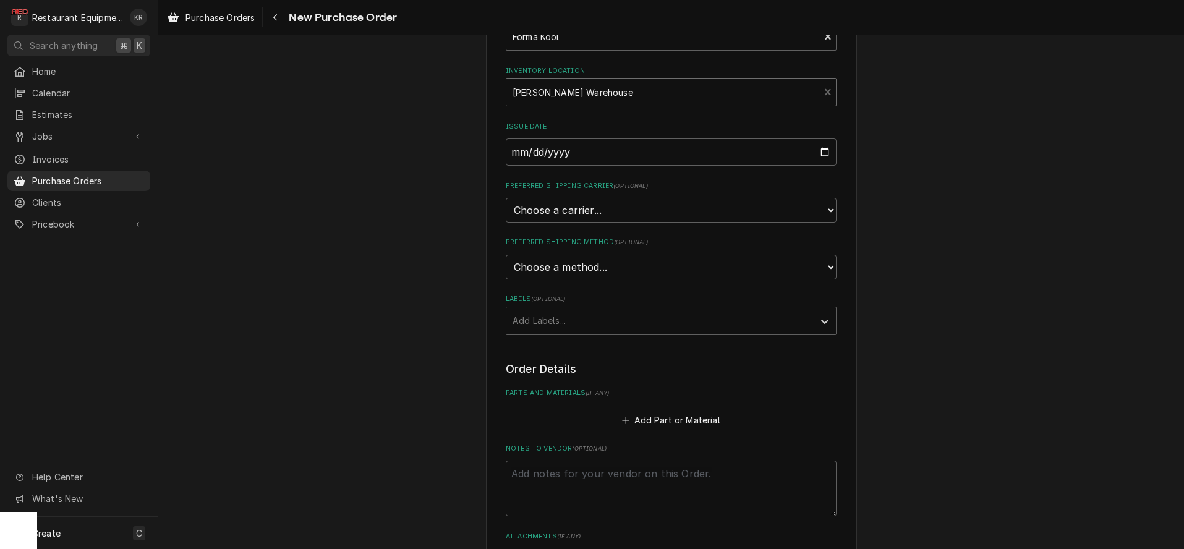
scroll to position [132, 0]
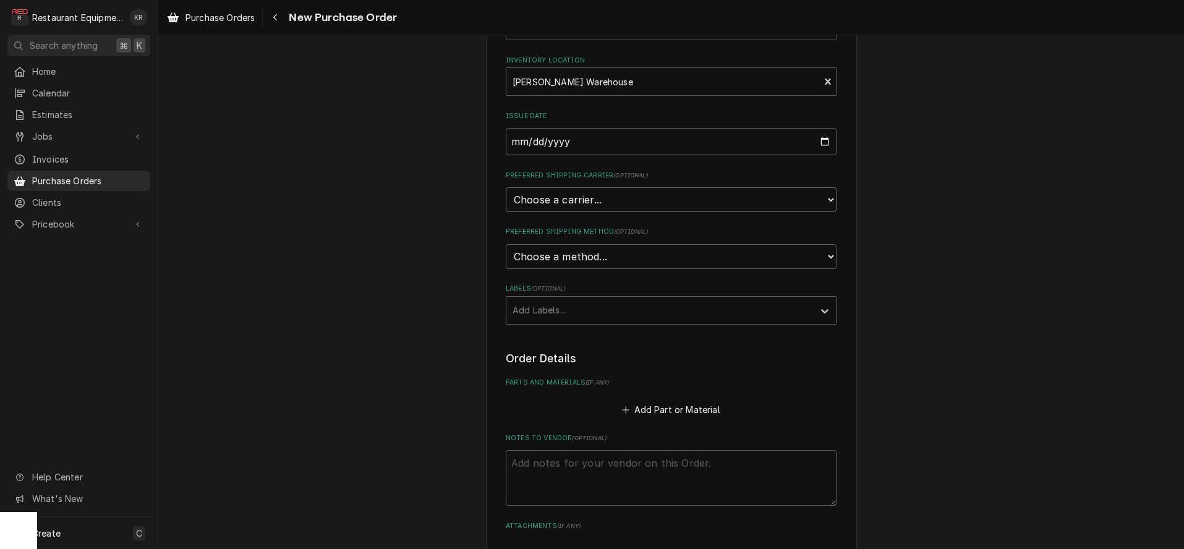
select select "4"
click option "UPS" at bounding box center [0, 0] width 0 height 0
type textarea "x"
select select "1"
click option "Ground" at bounding box center [0, 0] width 0 height 0
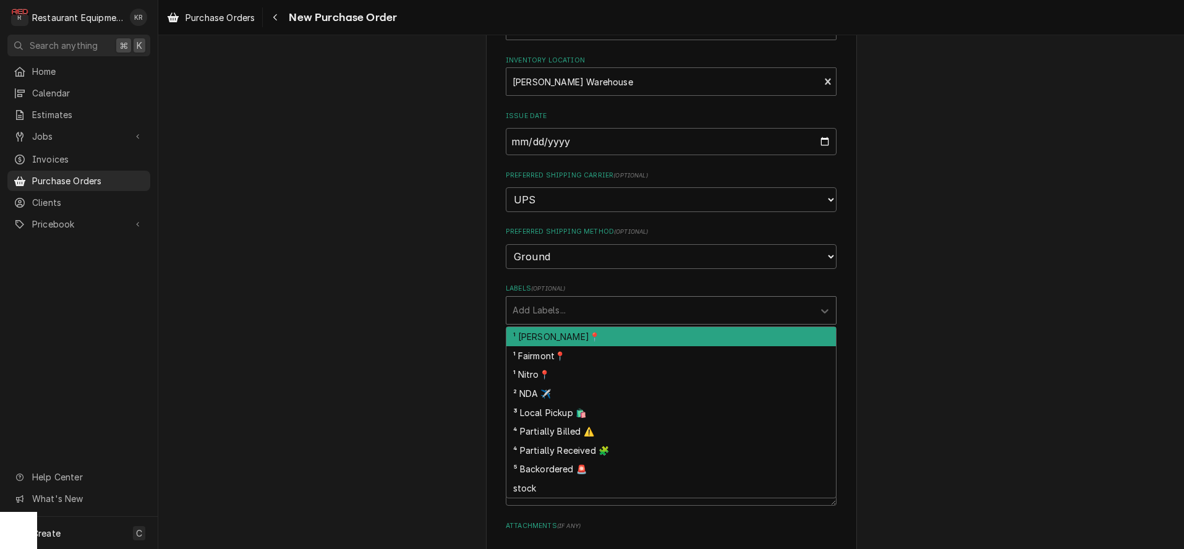
click at [548, 313] on div "Labels" at bounding box center [660, 310] width 295 height 22
click at [552, 338] on div "¹ [PERSON_NAME]📍" at bounding box center [671, 336] width 330 height 19
type textarea "x"
click at [621, 312] on div "Labels" at bounding box center [700, 310] width 179 height 22
click at [472, 316] on div "Please provide the following information to create your purchase order: Basic D…" at bounding box center [671, 325] width 1026 height 819
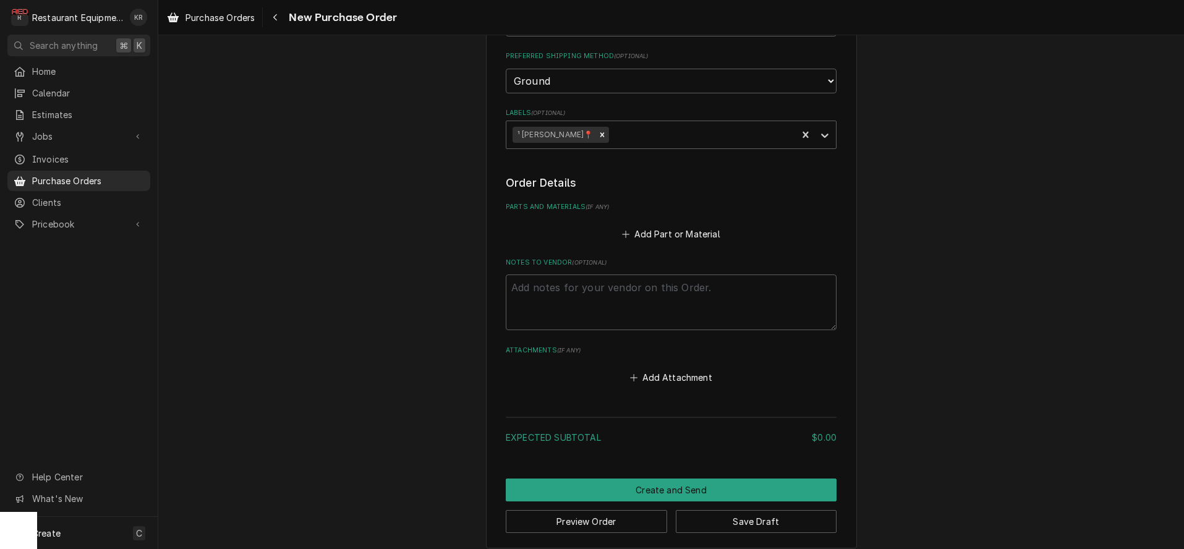
scroll to position [316, 0]
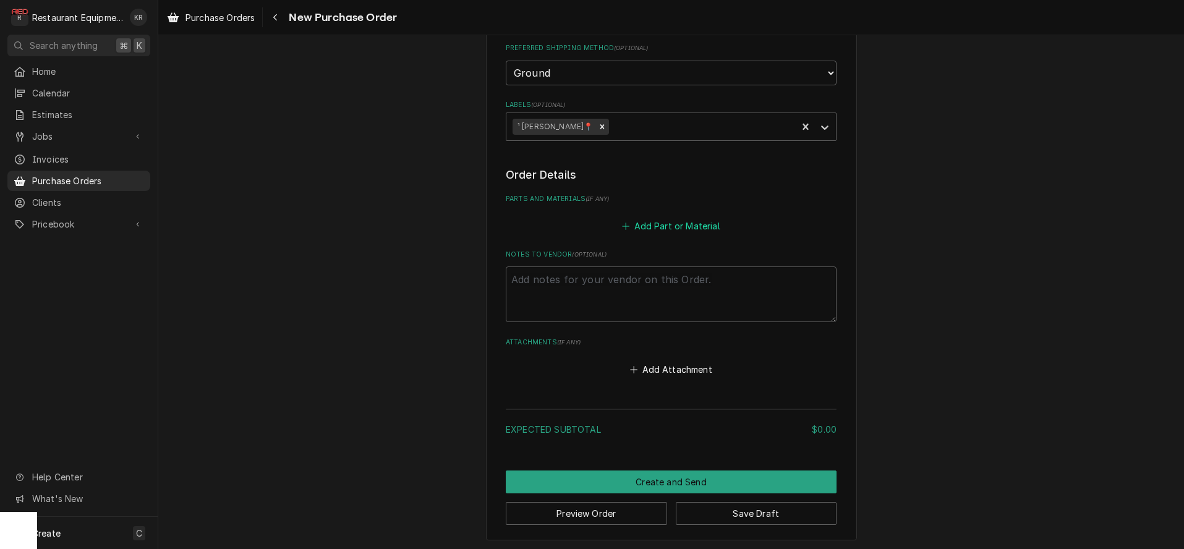
click at [656, 228] on button "Add Part or Material" at bounding box center [671, 225] width 102 height 17
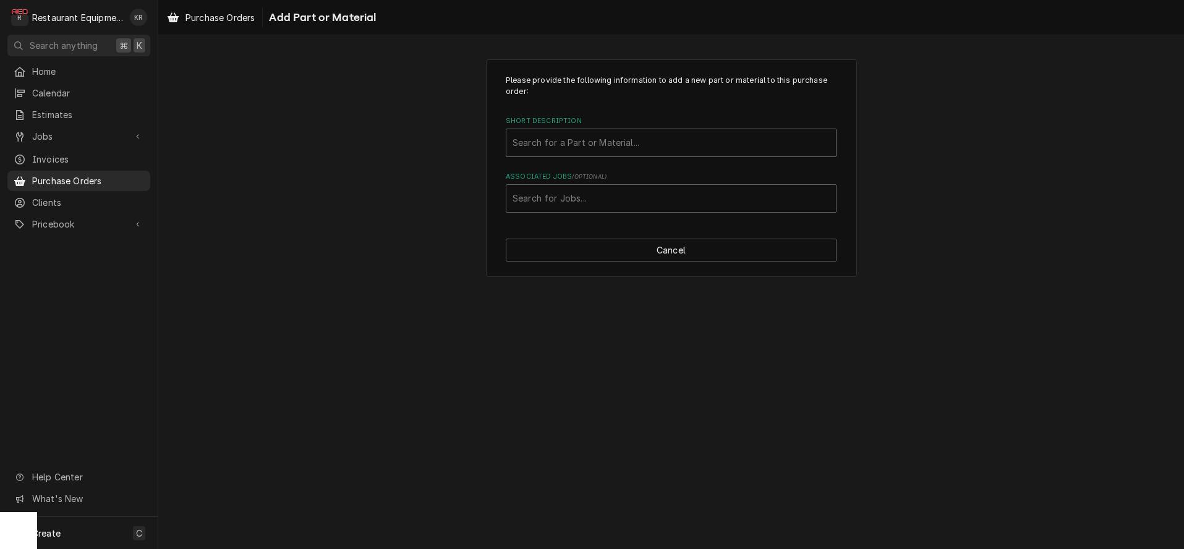
click at [560, 151] on div "Short Description" at bounding box center [671, 143] width 317 height 22
type input "35""
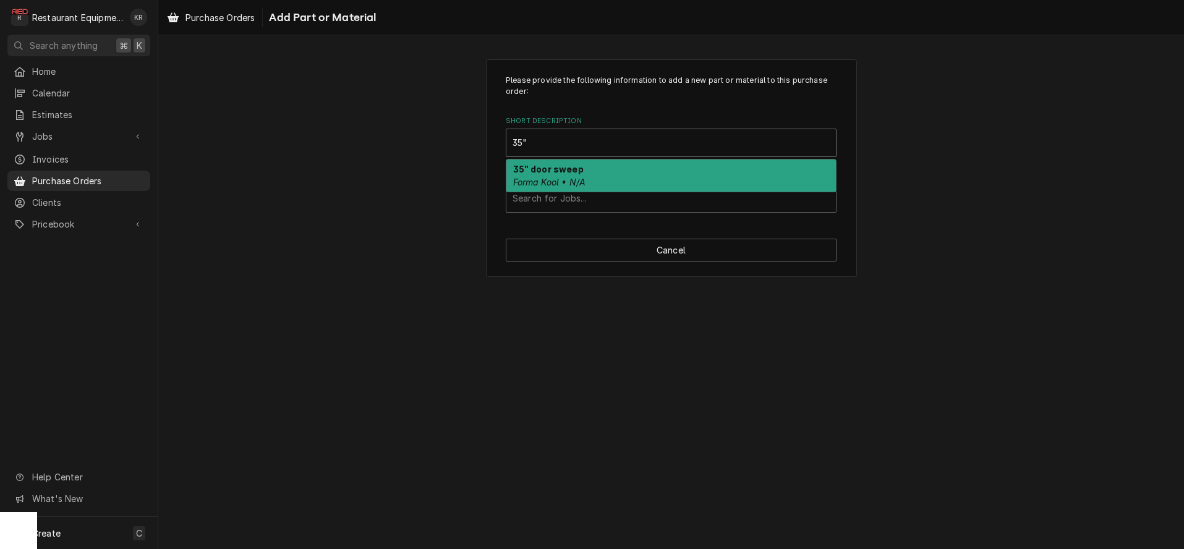
click at [546, 176] on div "35" door sweep Forma Kool • N/A" at bounding box center [671, 176] width 330 height 32
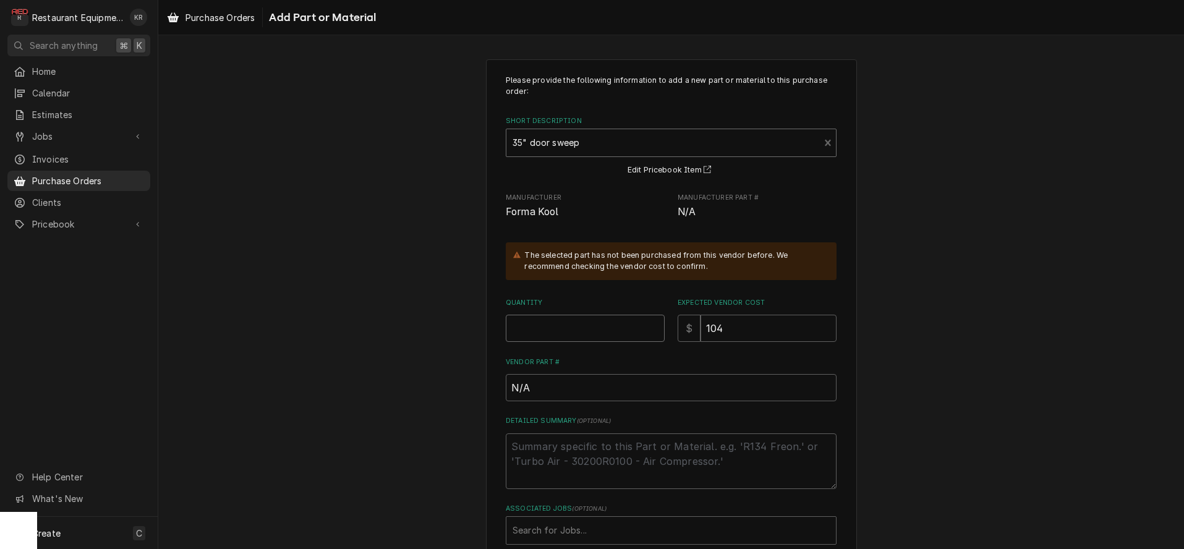
click at [517, 331] on input "Quantity" at bounding box center [585, 328] width 159 height 27
type textarea "x"
type input "1"
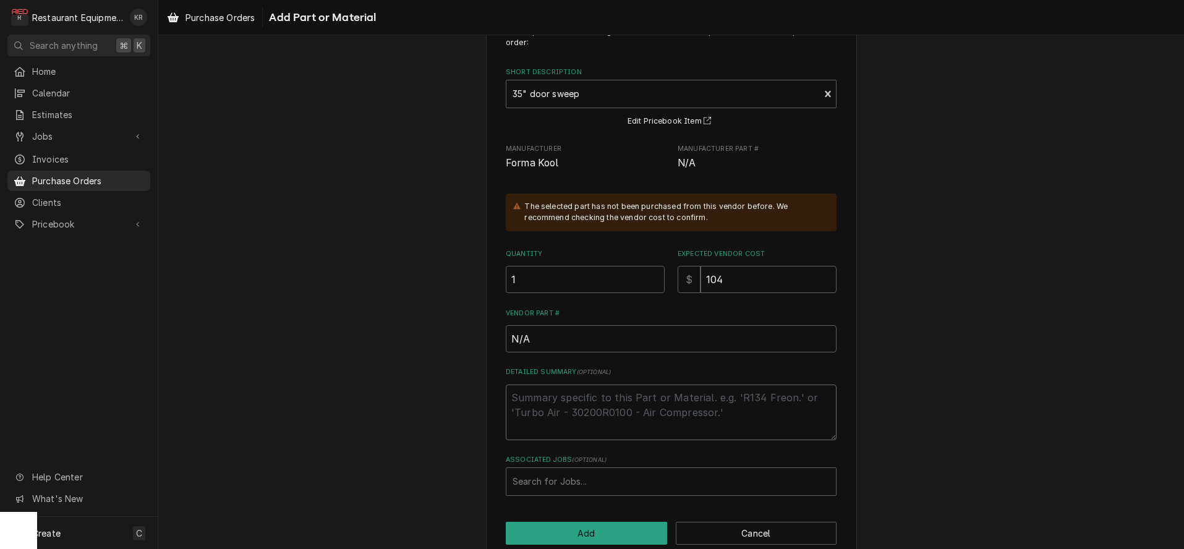
scroll to position [71, 0]
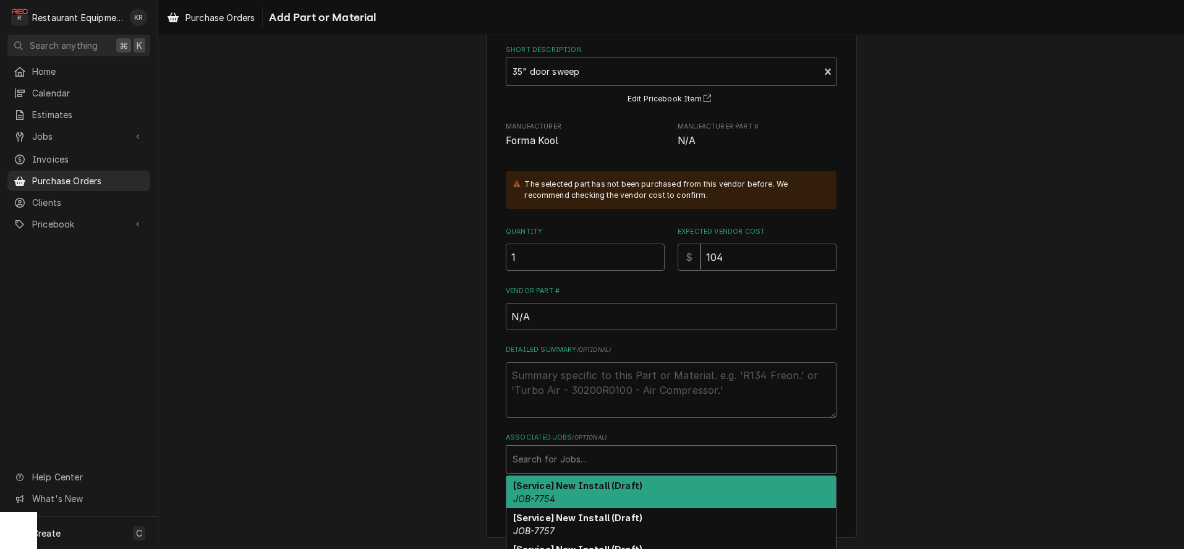
click at [551, 464] on div "Associated Jobs" at bounding box center [671, 459] width 317 height 22
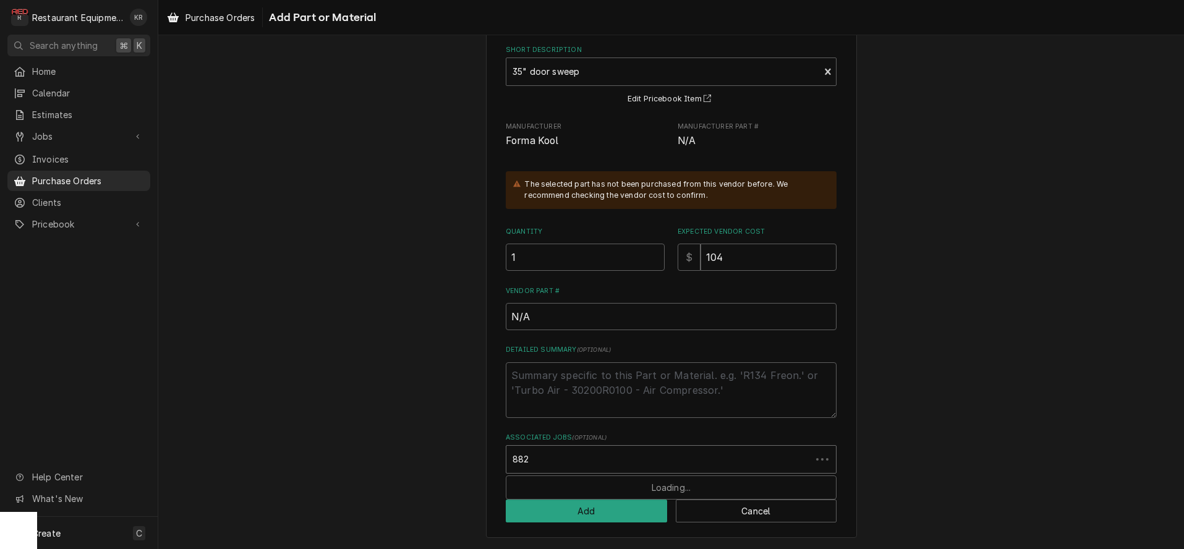
type input "8829"
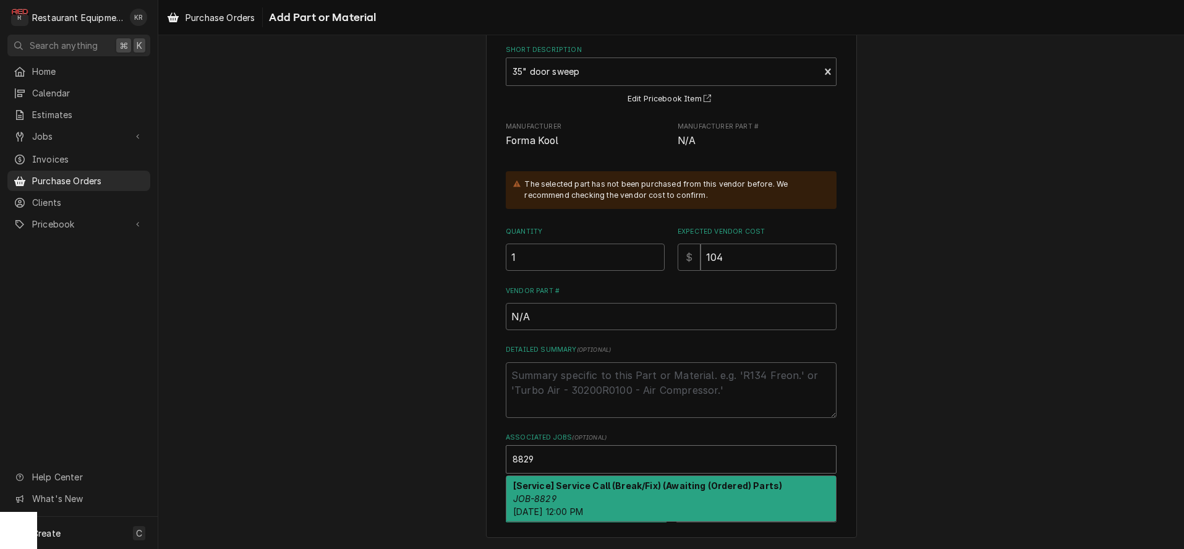
click at [560, 489] on strong "[Service] Service Call (Break/Fix) (Awaiting (Ordered) Parts)" at bounding box center [648, 485] width 270 height 11
type textarea "x"
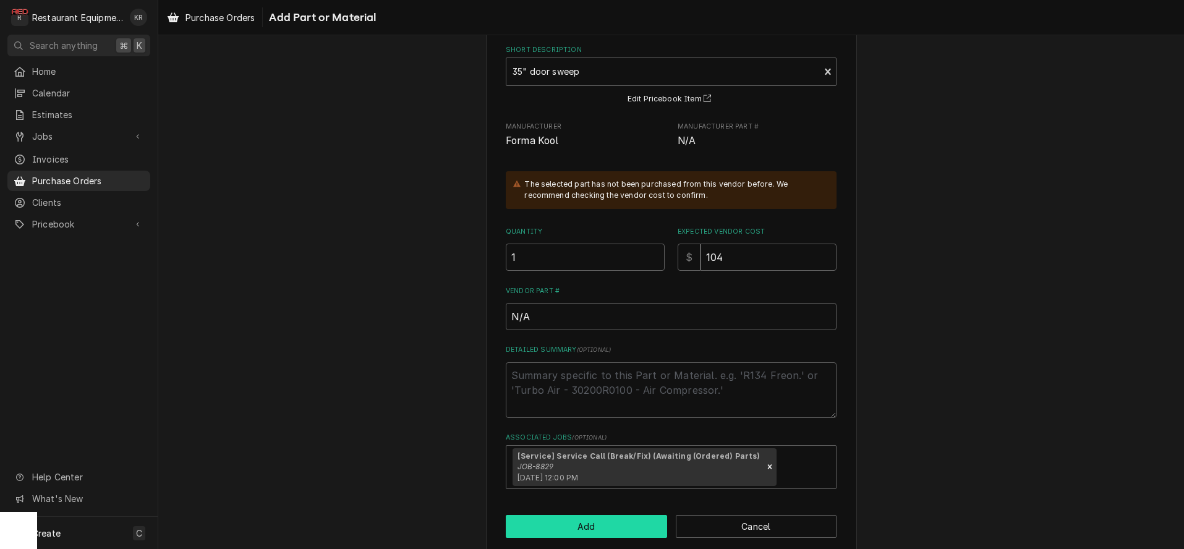
click at [566, 521] on button "Add" at bounding box center [586, 526] width 161 height 23
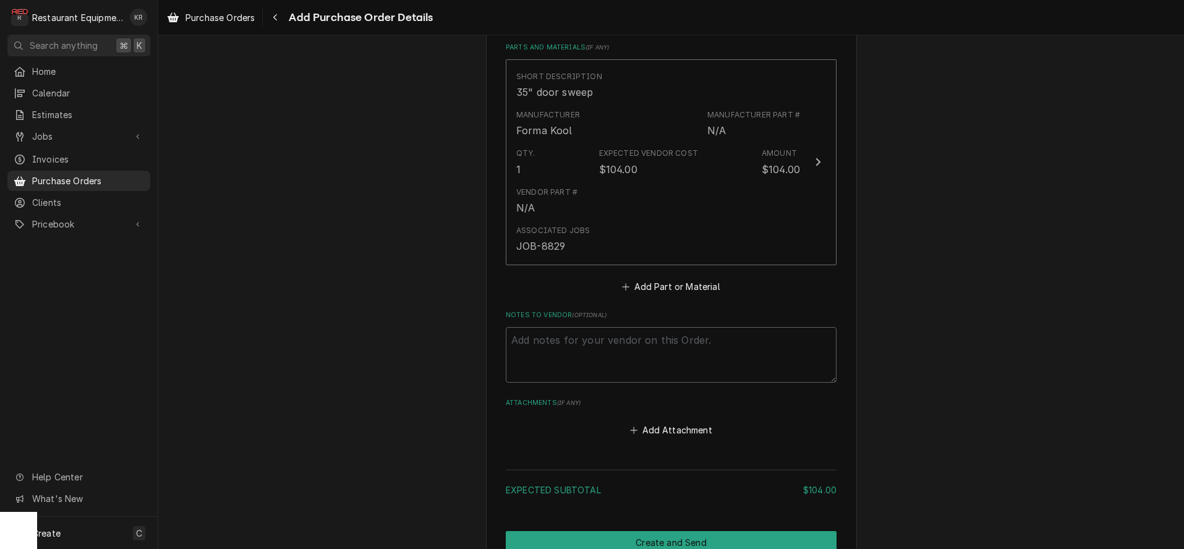
scroll to position [528, 0]
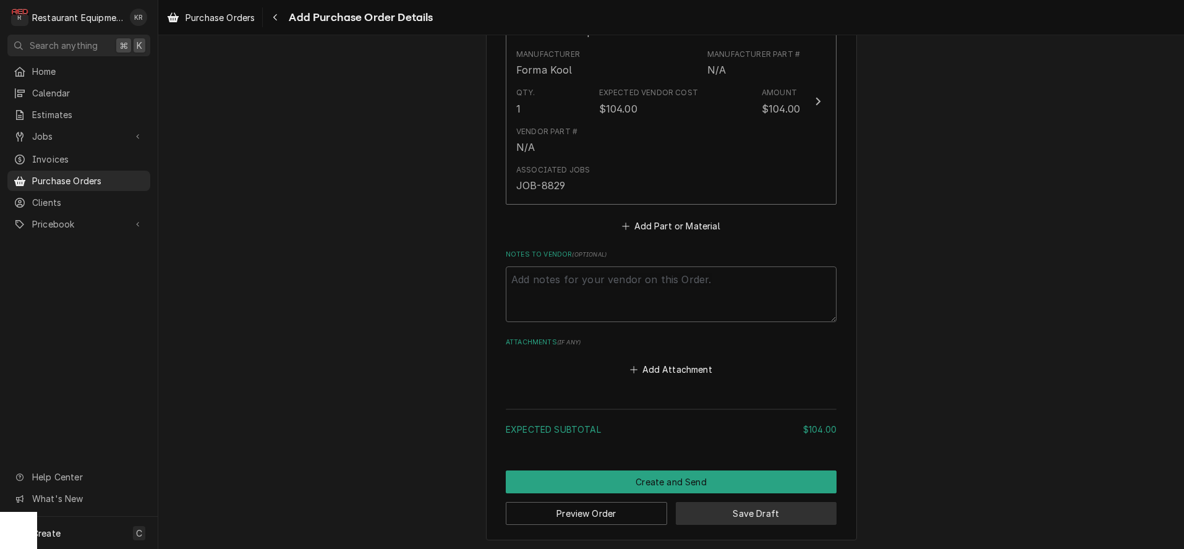
click at [704, 511] on button "Save Draft" at bounding box center [756, 513] width 161 height 23
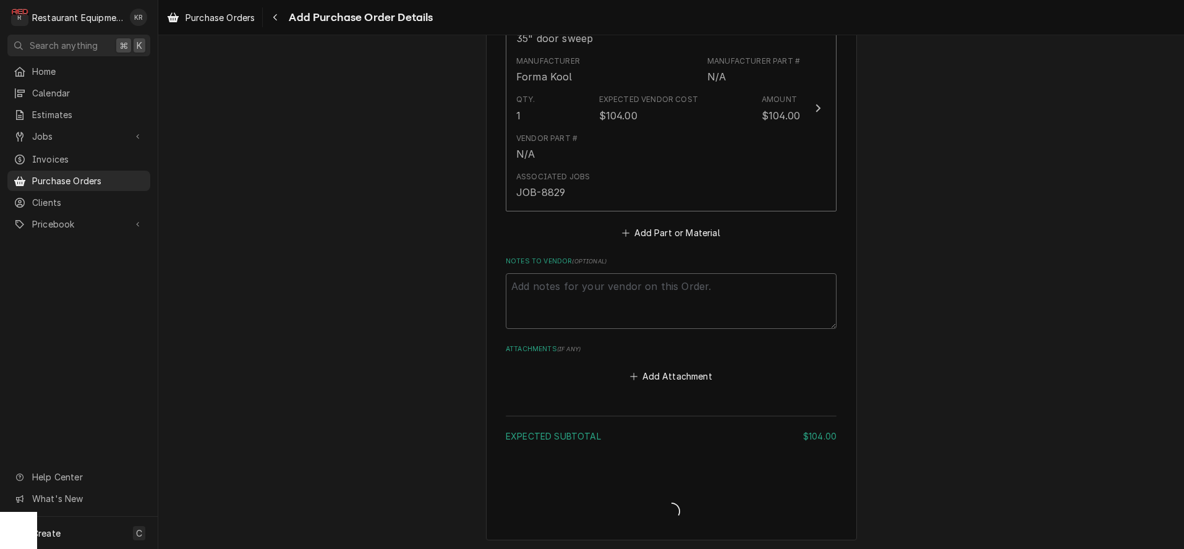
type textarea "x"
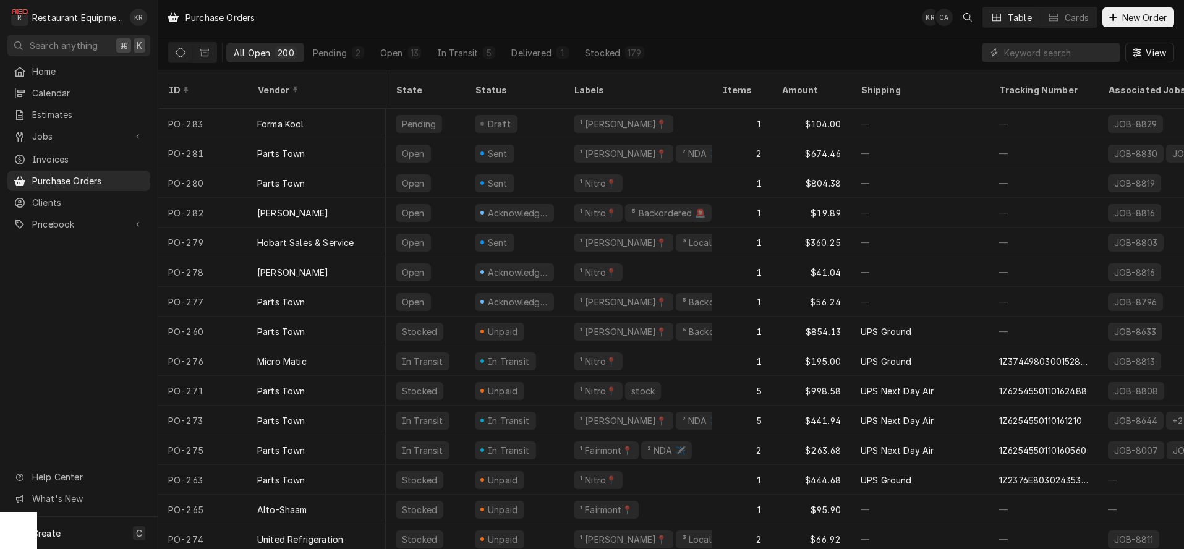
scroll to position [1, 23]
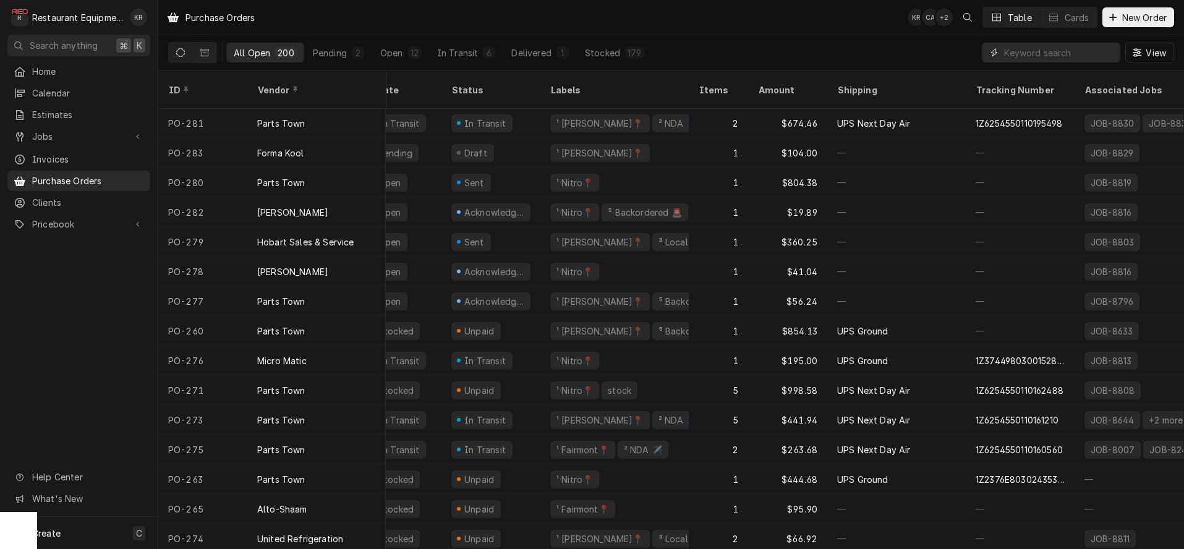
click at [1093, 54] on input "Dynamic Content Wrapper" at bounding box center [1059, 53] width 110 height 20
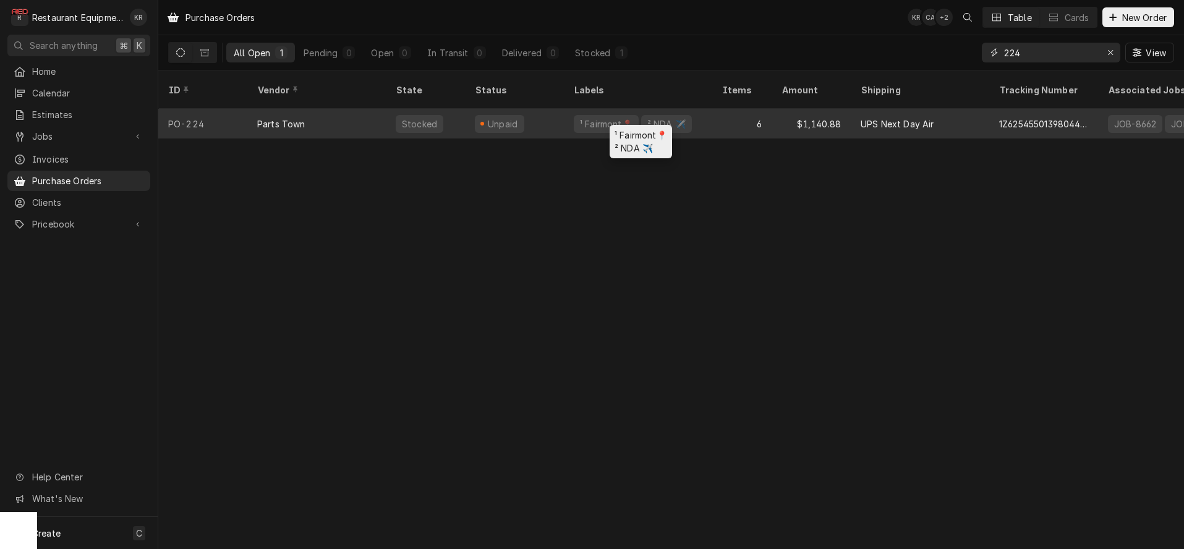
type input "224"
click at [646, 117] on div "² NDA ✈️" at bounding box center [666, 123] width 41 height 13
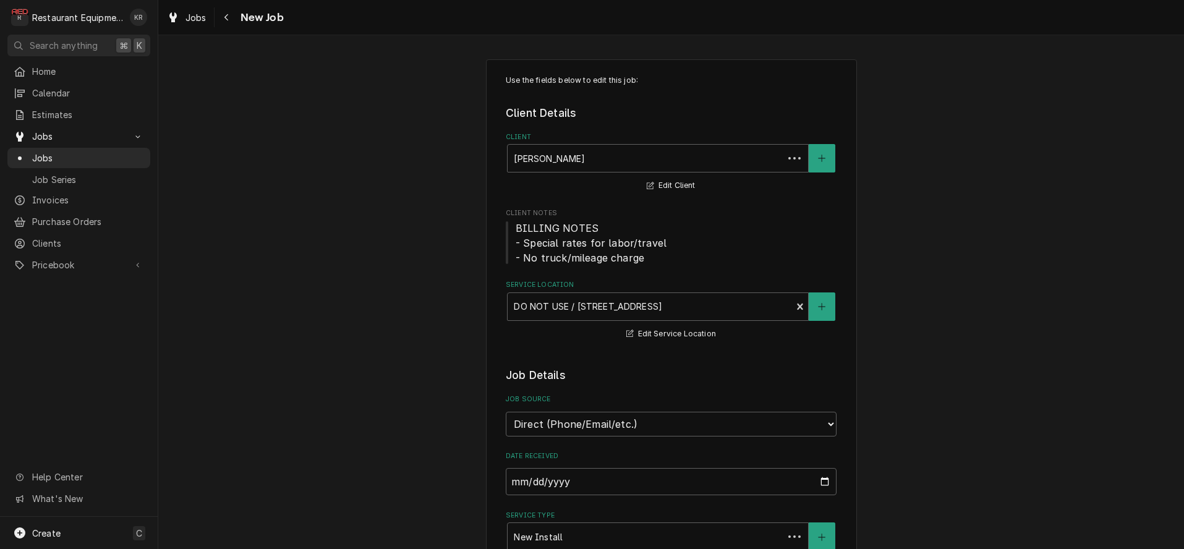
type textarea "x"
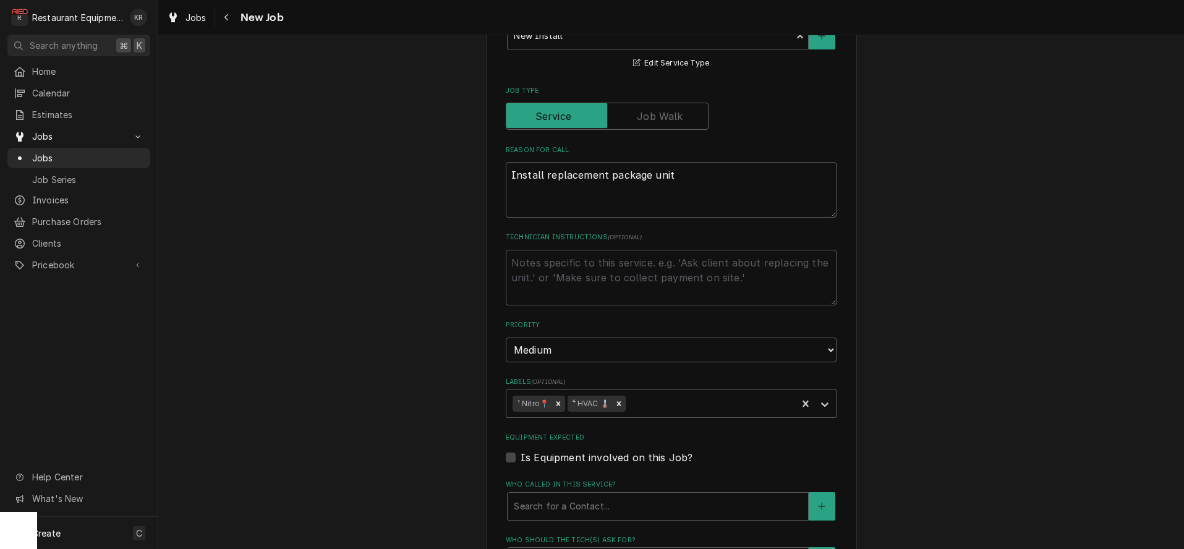
scroll to position [502, 0]
click at [192, 17] on span "Jobs" at bounding box center [195, 17] width 21 height 13
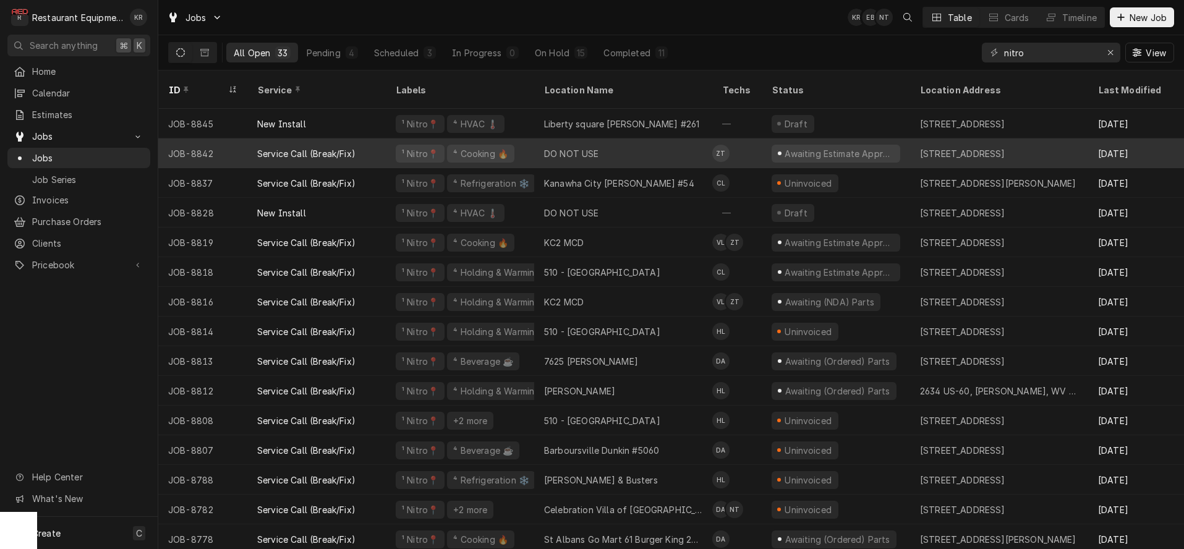
click at [373, 144] on div "Service Call (Break/Fix)" at bounding box center [316, 153] width 138 height 30
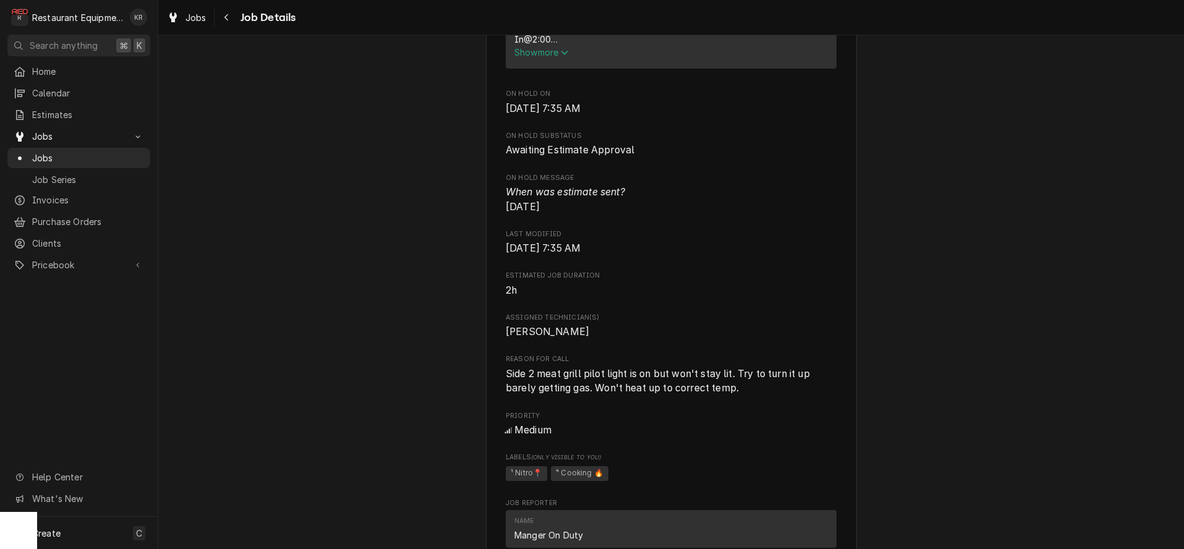
scroll to position [607, 0]
click at [226, 19] on icon "Navigate back" at bounding box center [226, 17] width 4 height 7
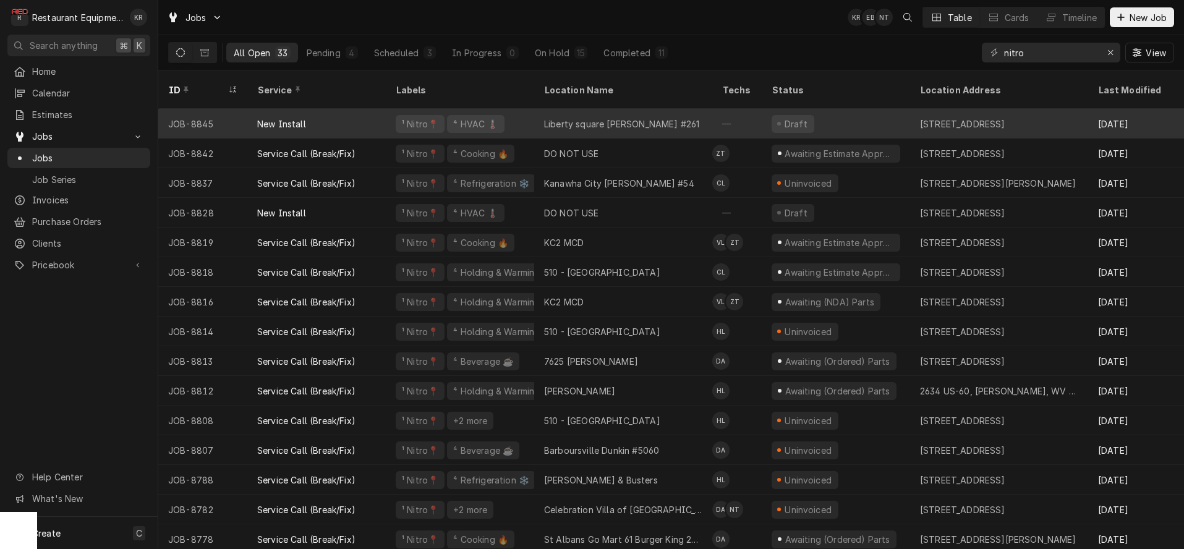
click at [598, 117] on div "Liberty square [PERSON_NAME] #261" at bounding box center [621, 123] width 155 height 13
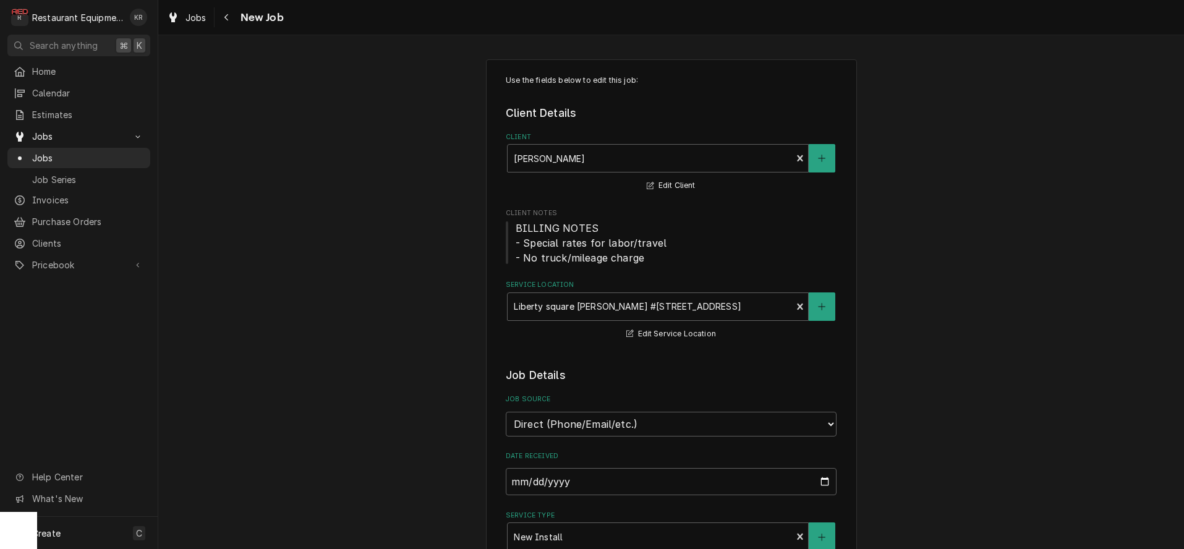
type textarea "x"
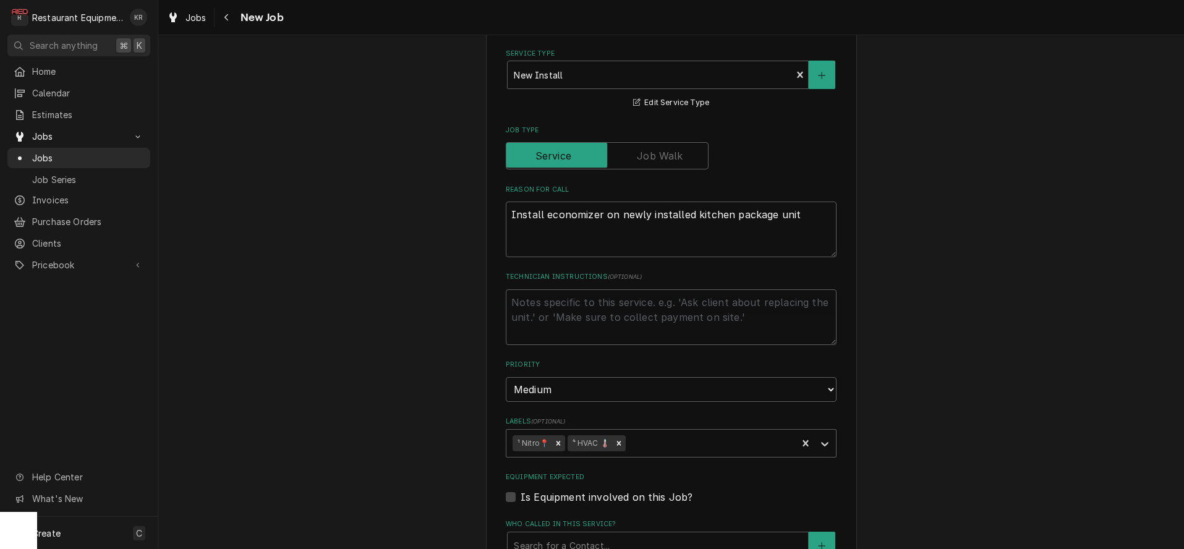
scroll to position [462, 0]
drag, startPoint x: 229, startPoint y: 23, endPoint x: 223, endPoint y: 18, distance: 8.8
click at [226, 22] on button "Navigate back" at bounding box center [227, 17] width 20 height 20
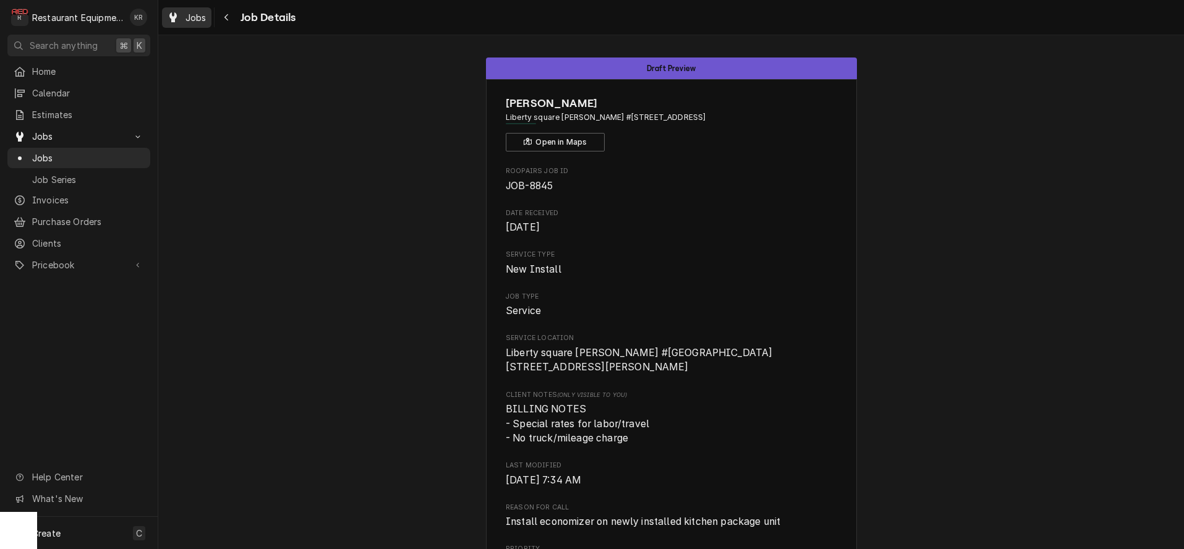
click at [203, 20] on span "Jobs" at bounding box center [195, 17] width 21 height 13
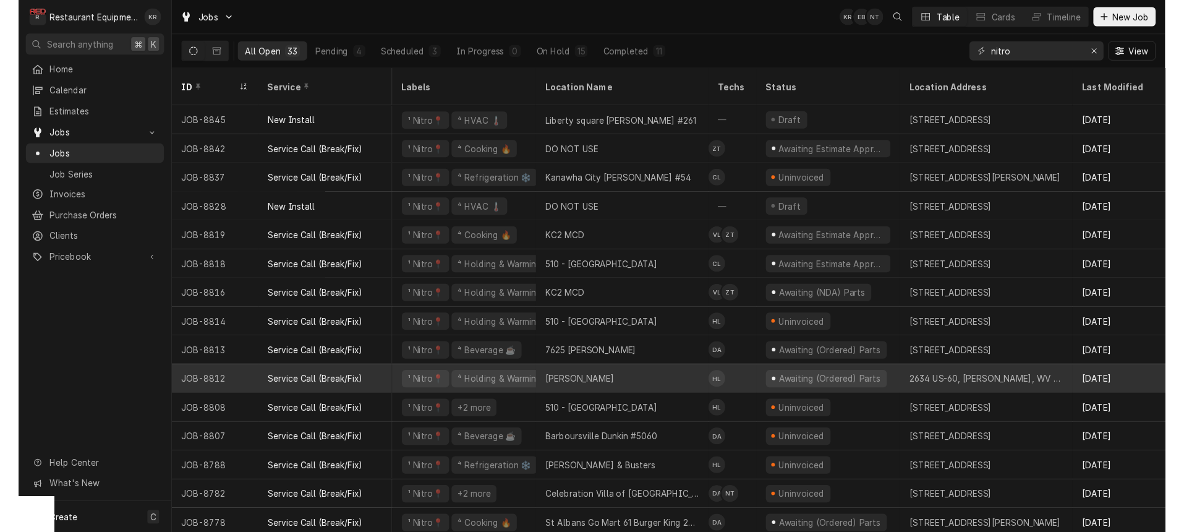
scroll to position [0, 2]
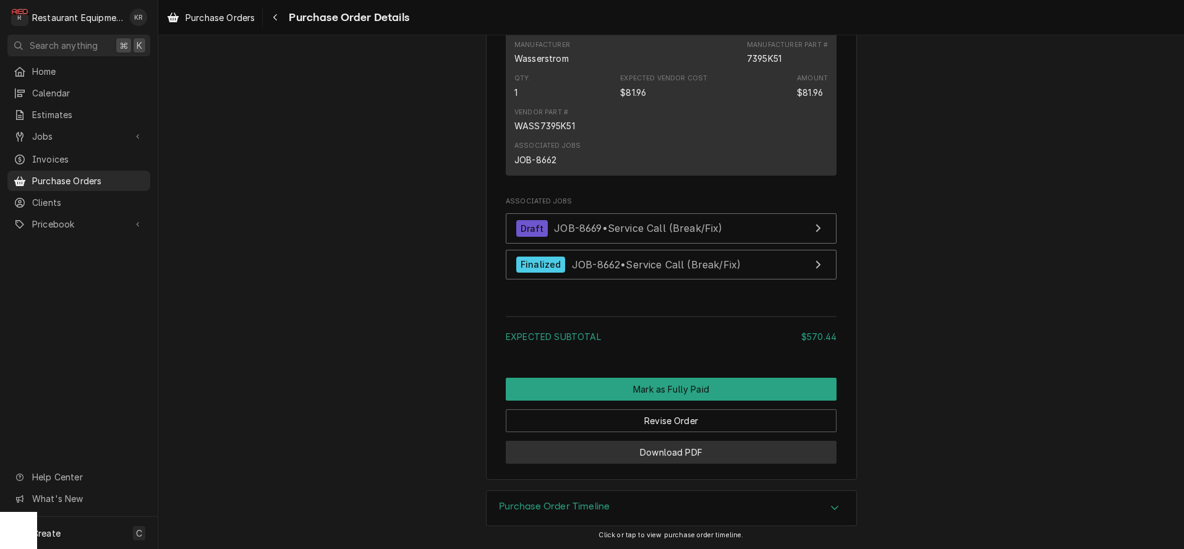
scroll to position [1241, 0]
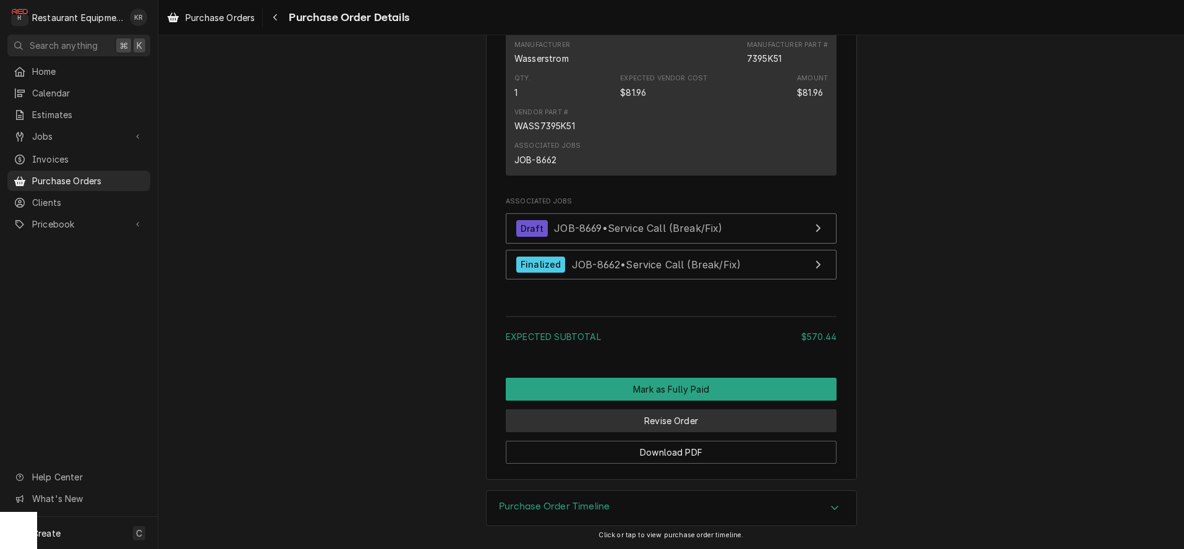
click at [691, 432] on button "Revise Order" at bounding box center [671, 420] width 331 height 23
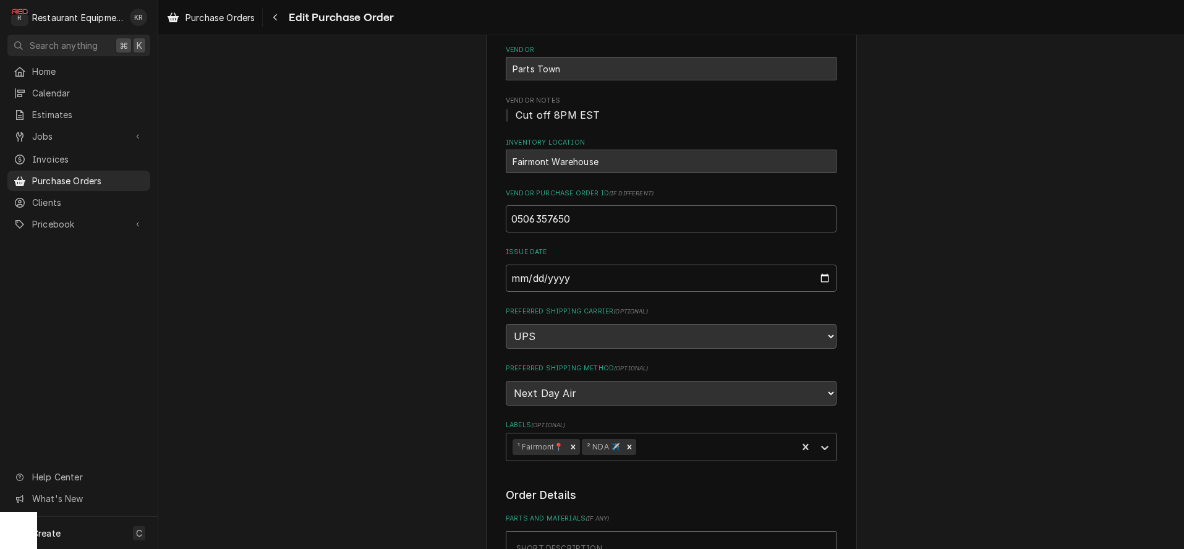
scroll to position [88, 0]
click at [689, 449] on div "Labels" at bounding box center [715, 446] width 152 height 22
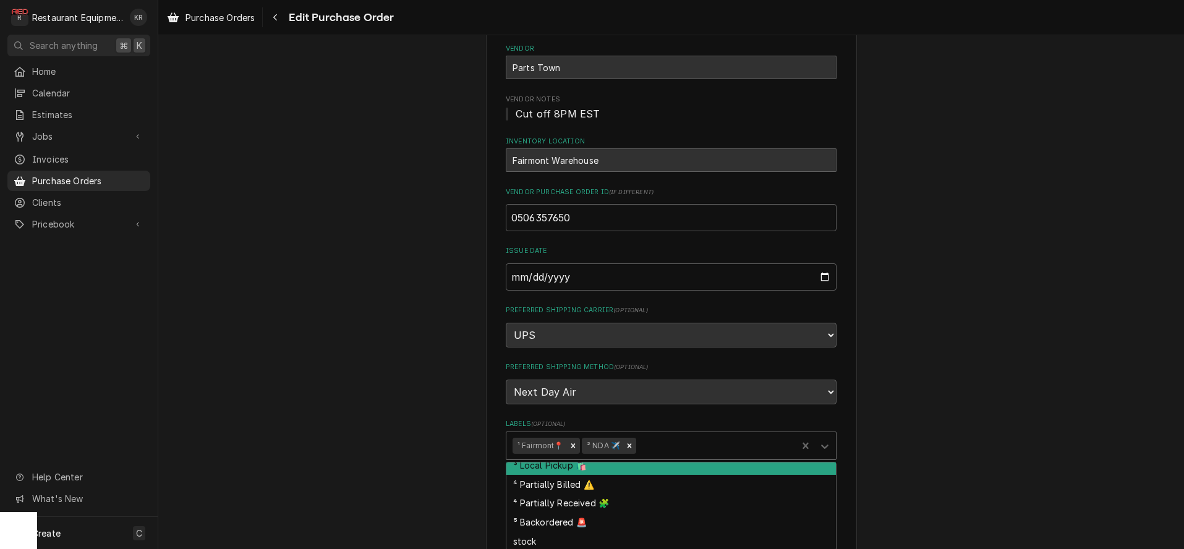
scroll to position [123, 0]
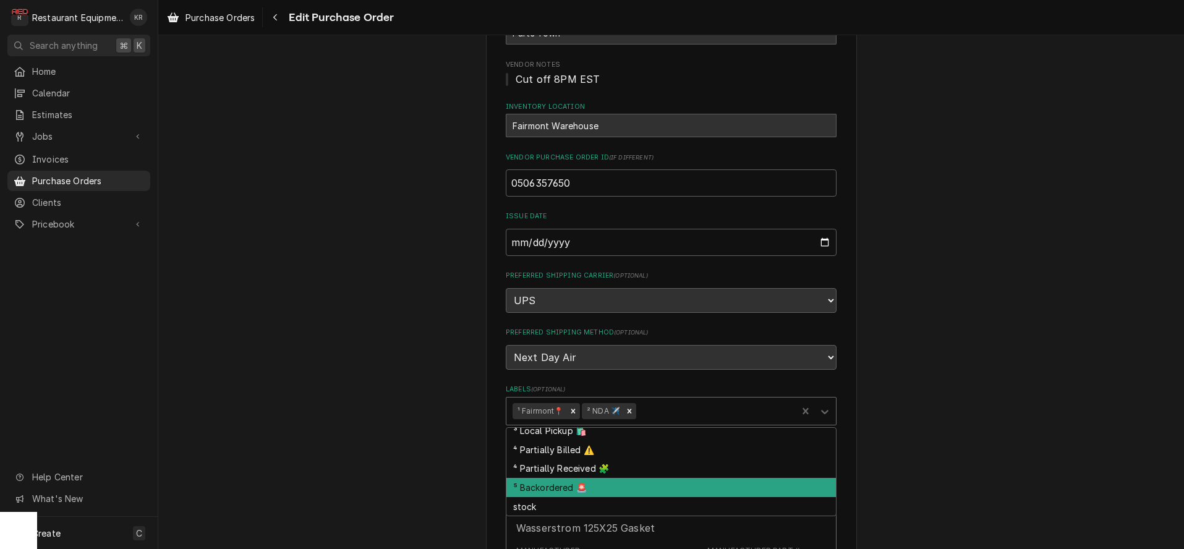
click at [600, 479] on div "⁵ Backordered 🚨" at bounding box center [671, 487] width 330 height 19
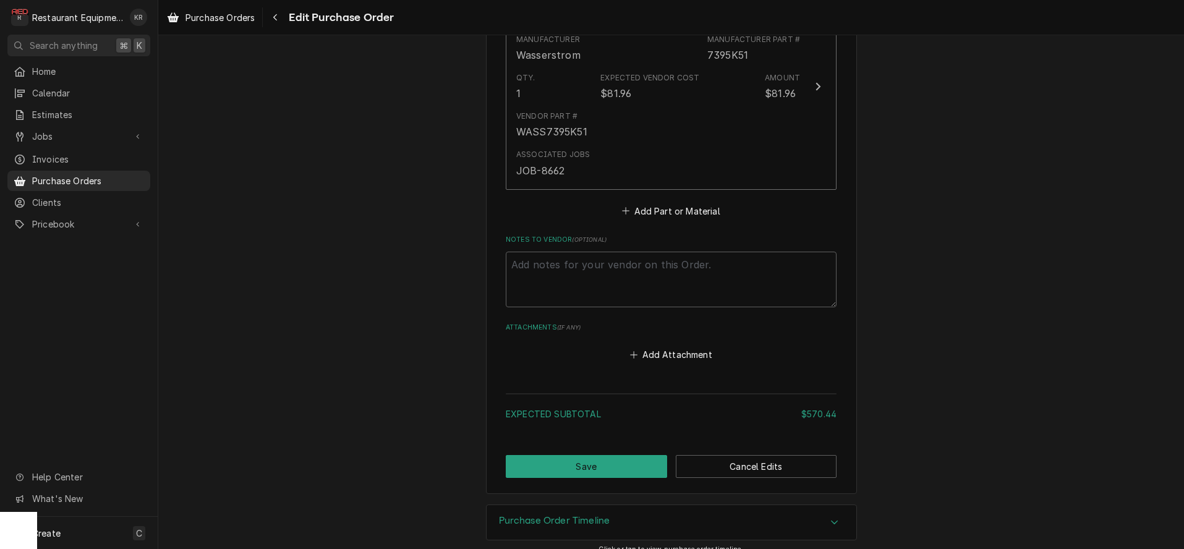
scroll to position [1070, 0]
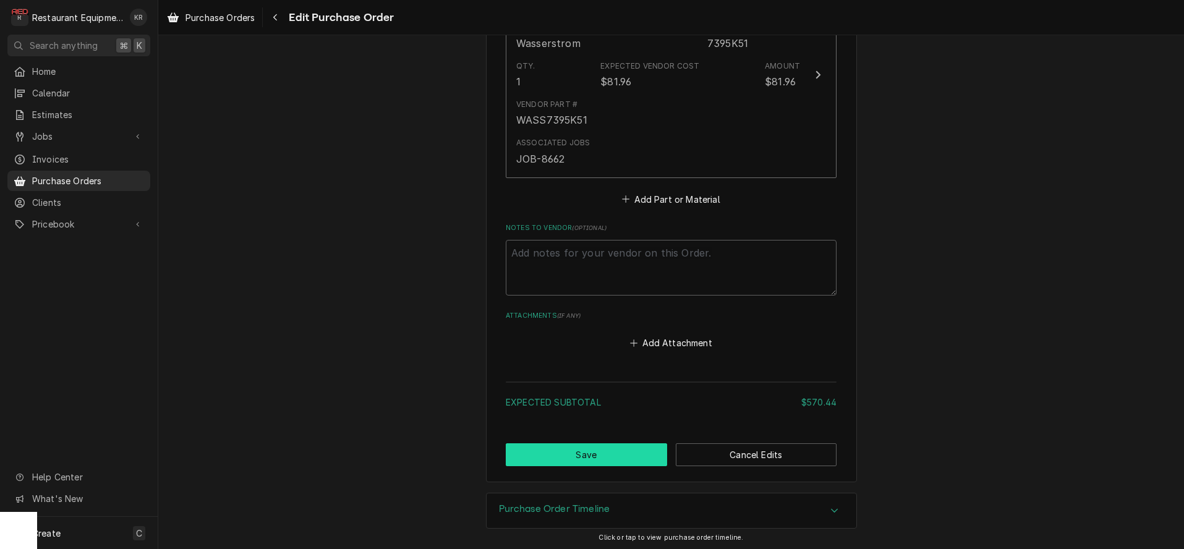
click at [626, 456] on button "Save" at bounding box center [586, 454] width 161 height 23
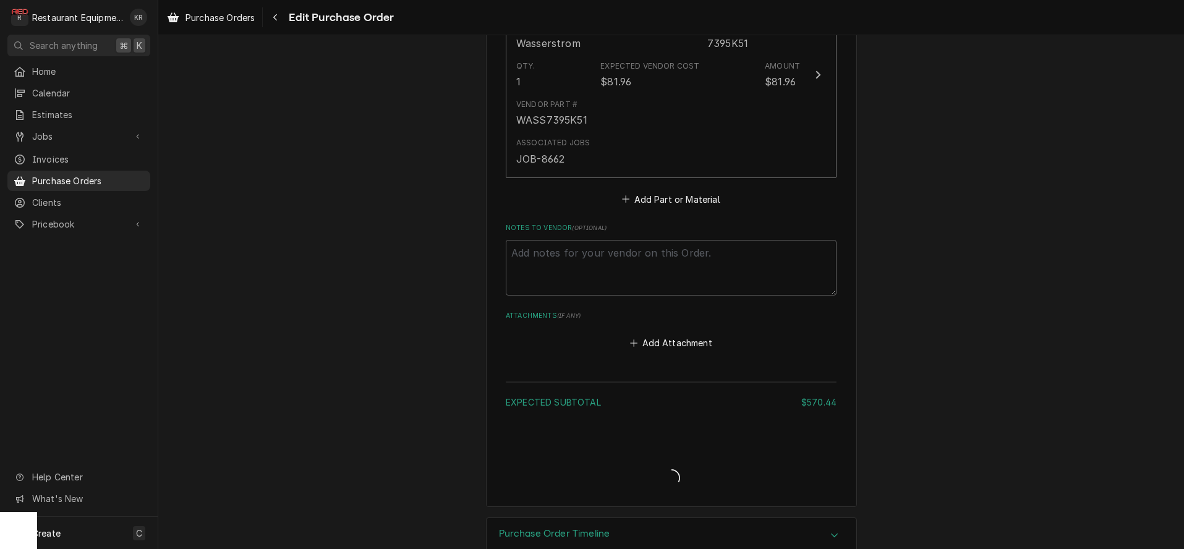
type textarea "x"
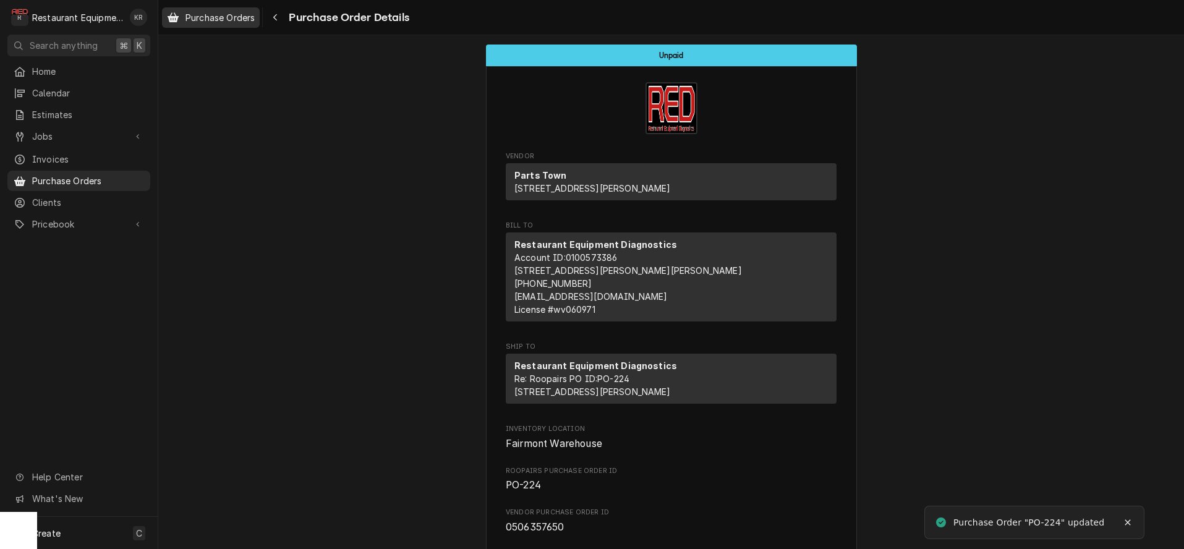
click at [207, 23] on span "Purchase Orders" at bounding box center [219, 17] width 69 height 13
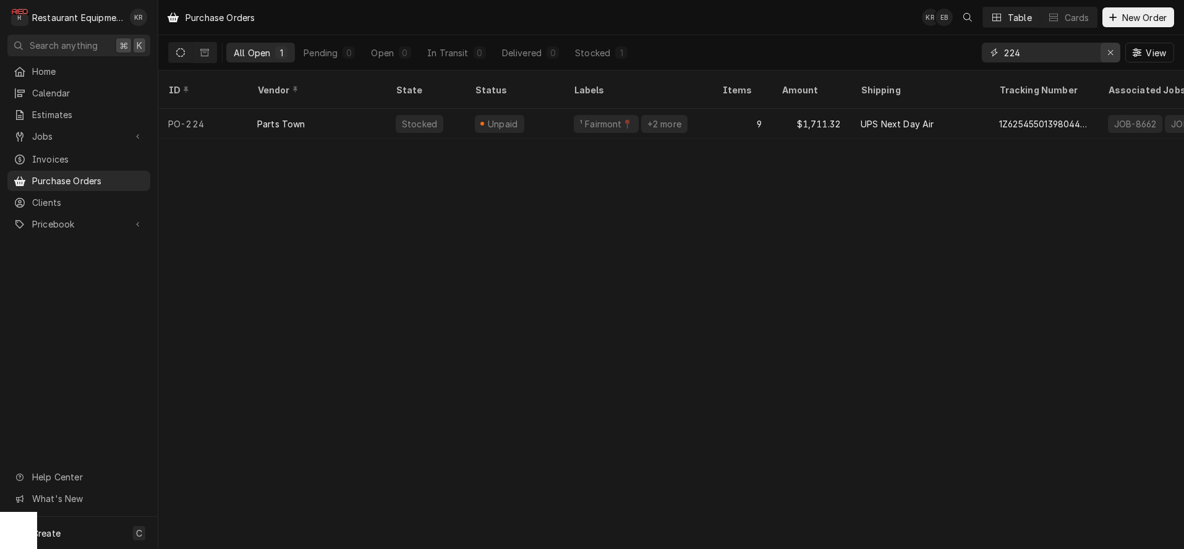
click at [1110, 53] on icon "Erase input" at bounding box center [1110, 52] width 5 height 5
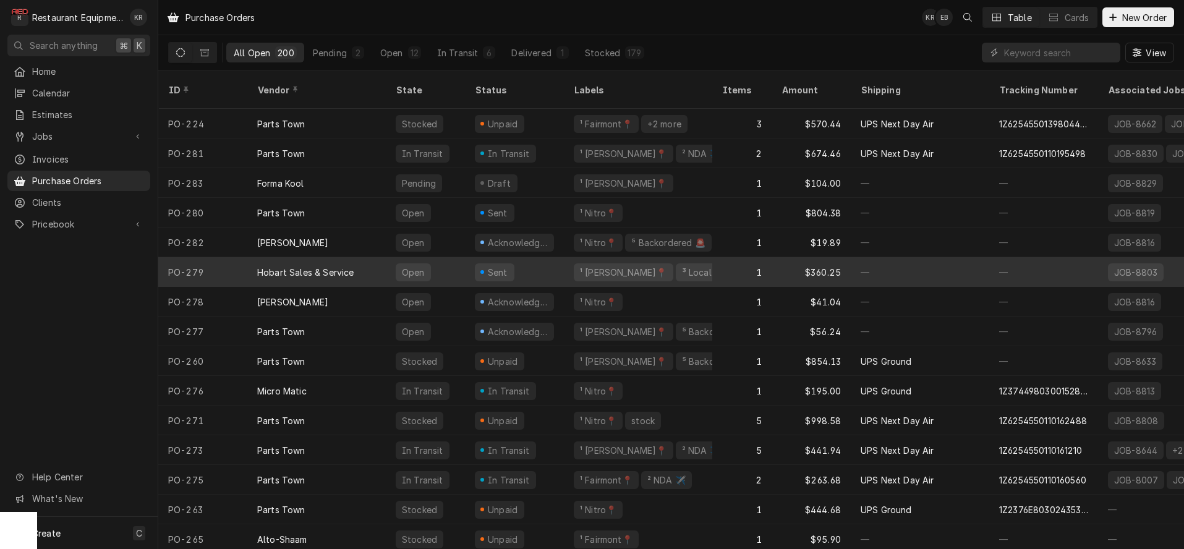
click at [472, 263] on div "Sent" at bounding box center [514, 272] width 99 height 30
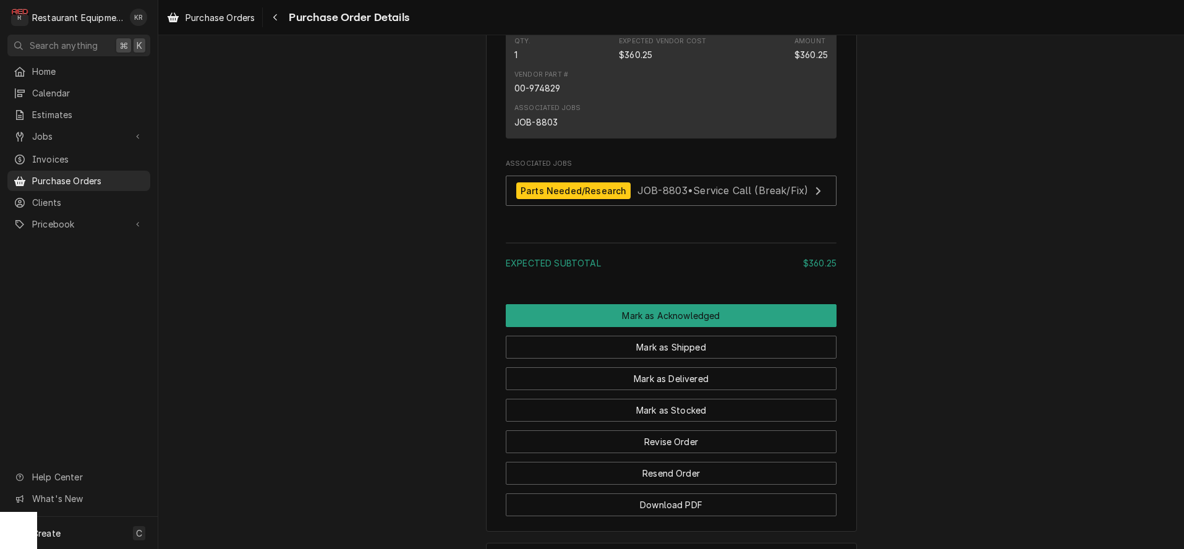
scroll to position [788, 0]
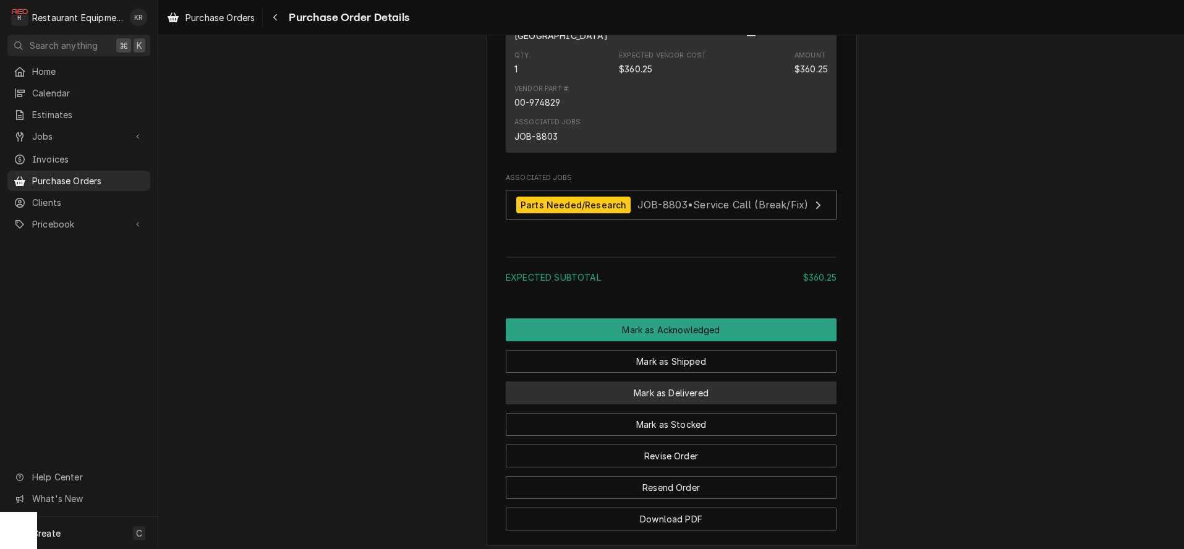
click at [667, 404] on button "Mark as Delivered" at bounding box center [671, 392] width 331 height 23
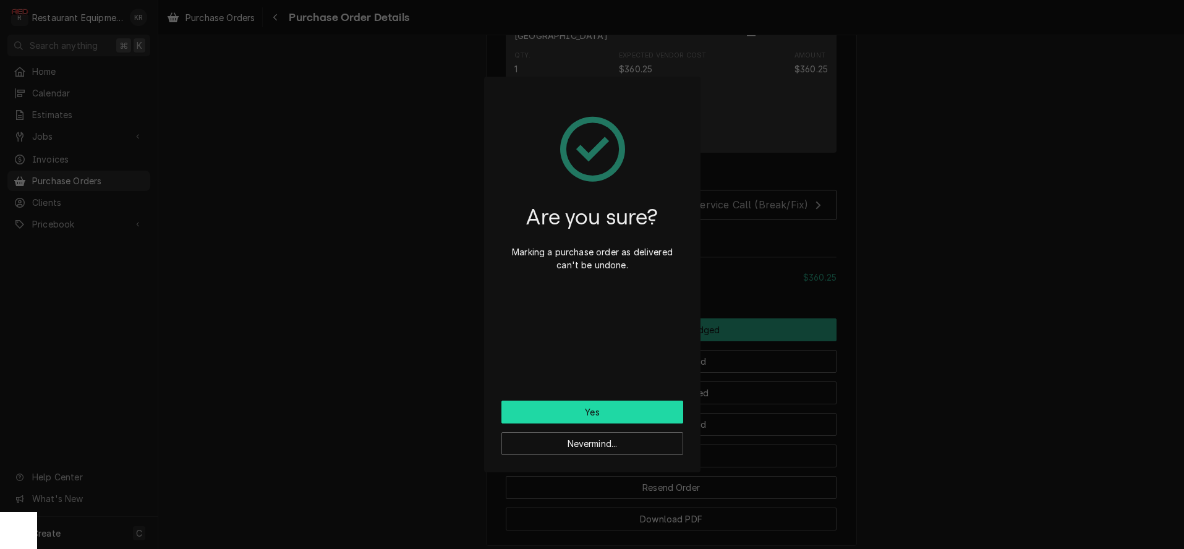
click at [622, 411] on button "Yes" at bounding box center [592, 412] width 182 height 23
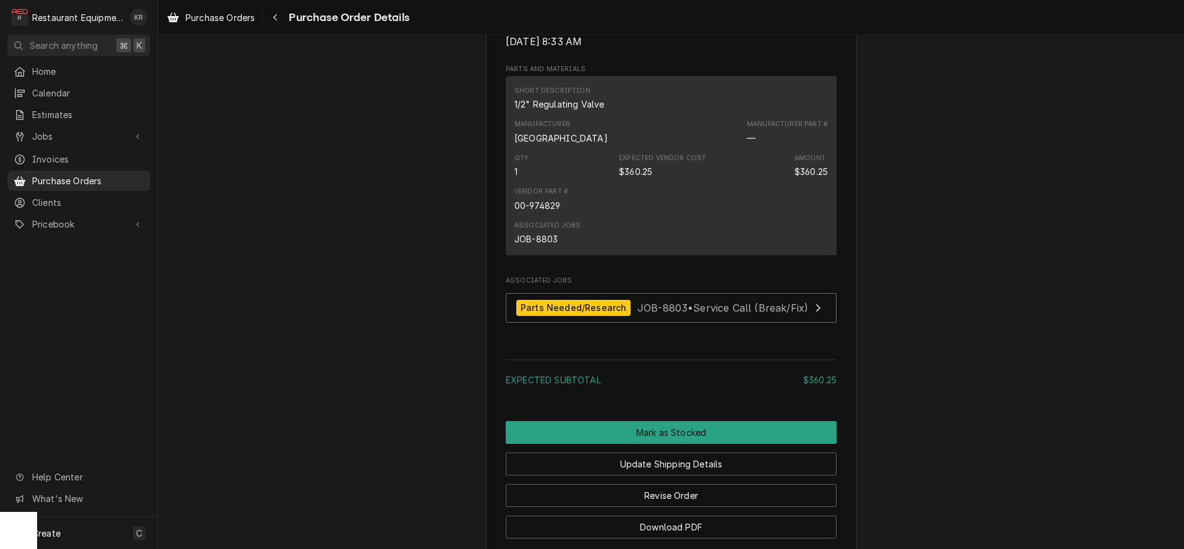
scroll to position [844, 0]
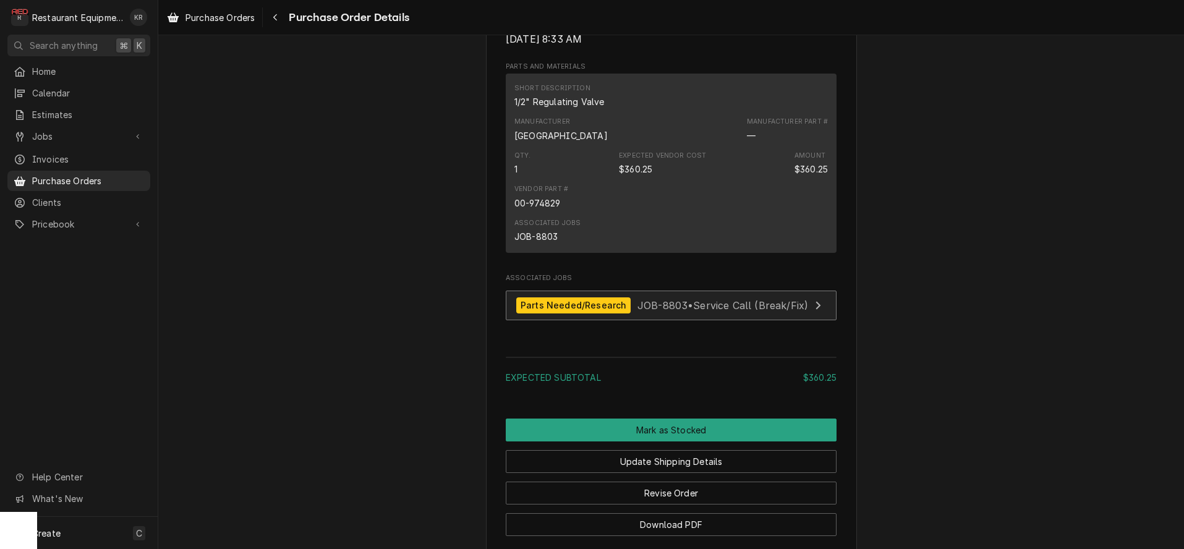
click at [608, 314] on div "Parts Needed/Research" at bounding box center [573, 305] width 114 height 17
click at [203, 26] on link "Purchase Orders" at bounding box center [211, 17] width 98 height 20
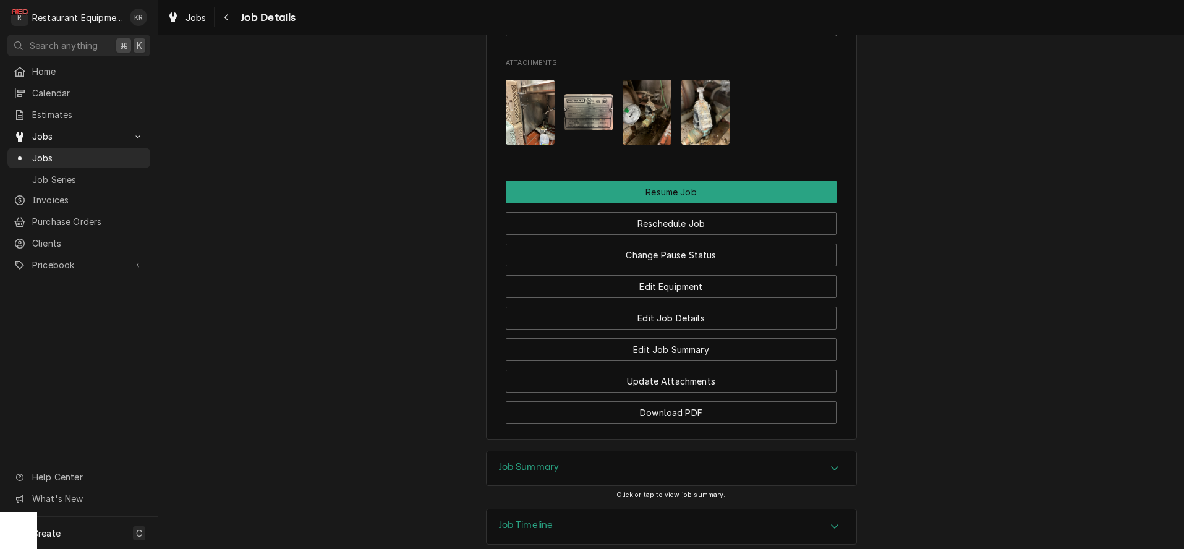
scroll to position [1536, 0]
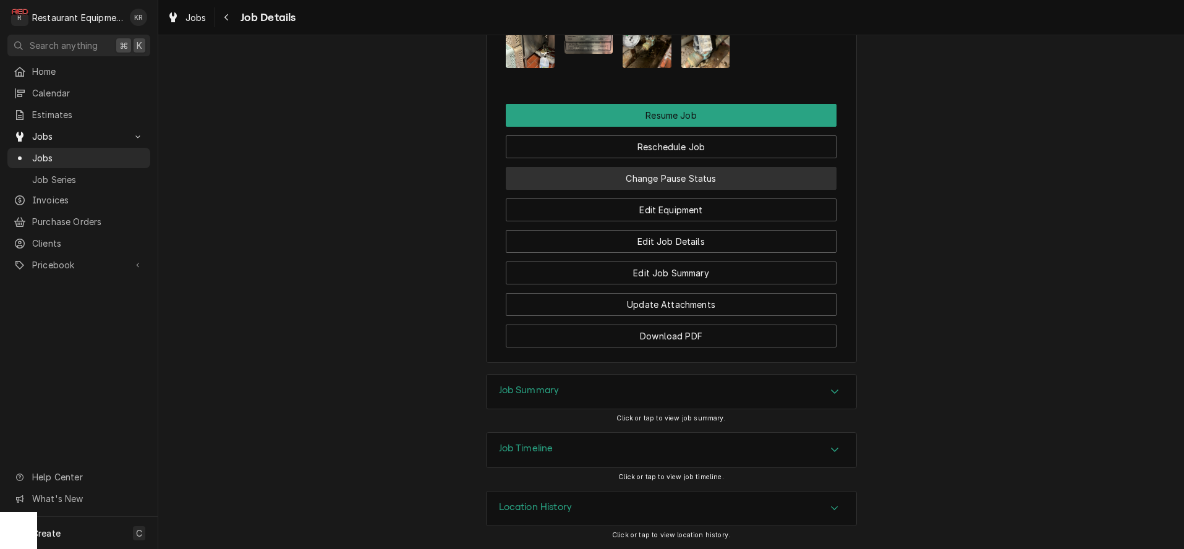
click at [707, 181] on button "Change Pause Status" at bounding box center [671, 178] width 331 height 23
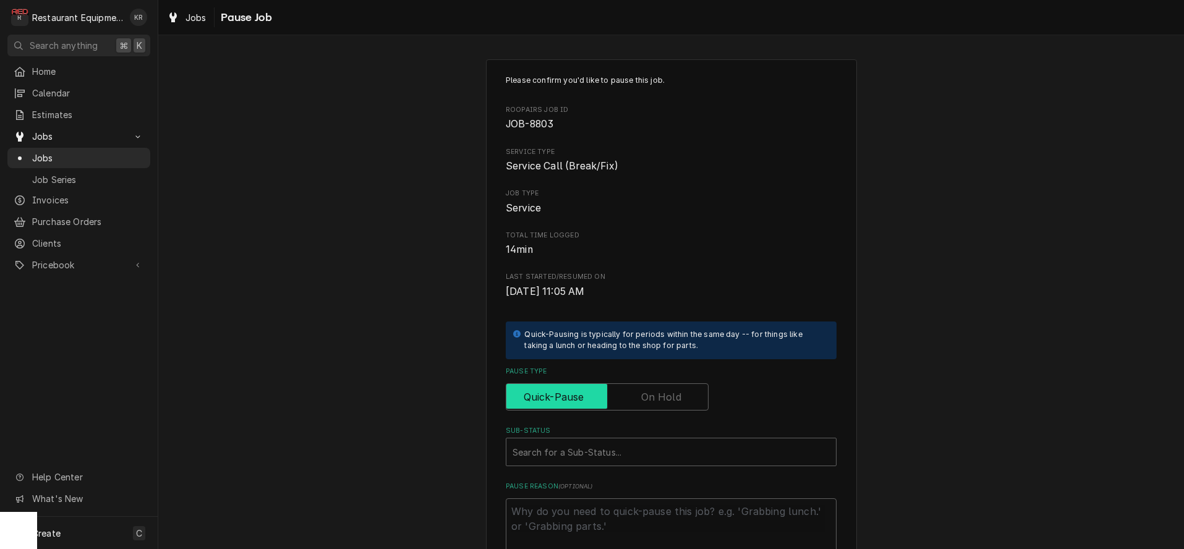
click at [634, 394] on input "Pause Type" at bounding box center [607, 396] width 192 height 27
checkbox input "true"
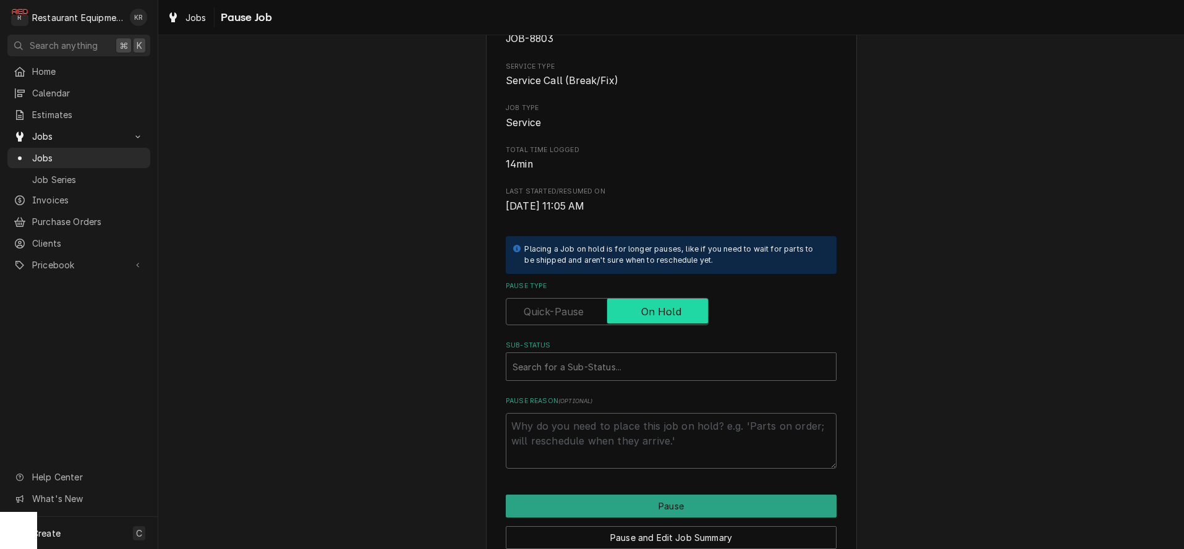
scroll to position [143, 0]
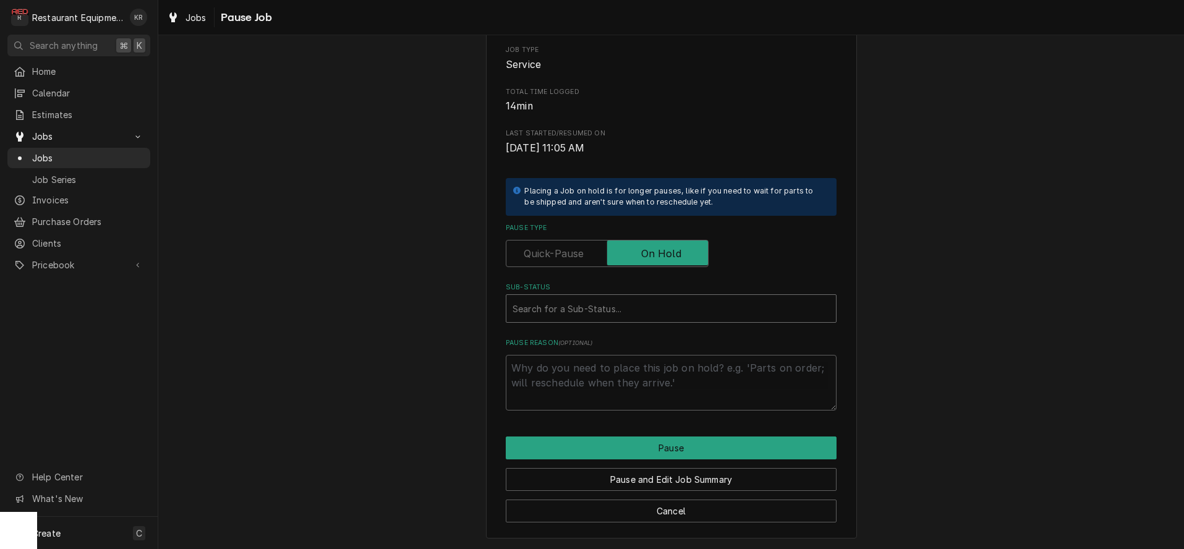
click at [584, 313] on div "Sub-Status" at bounding box center [671, 308] width 317 height 22
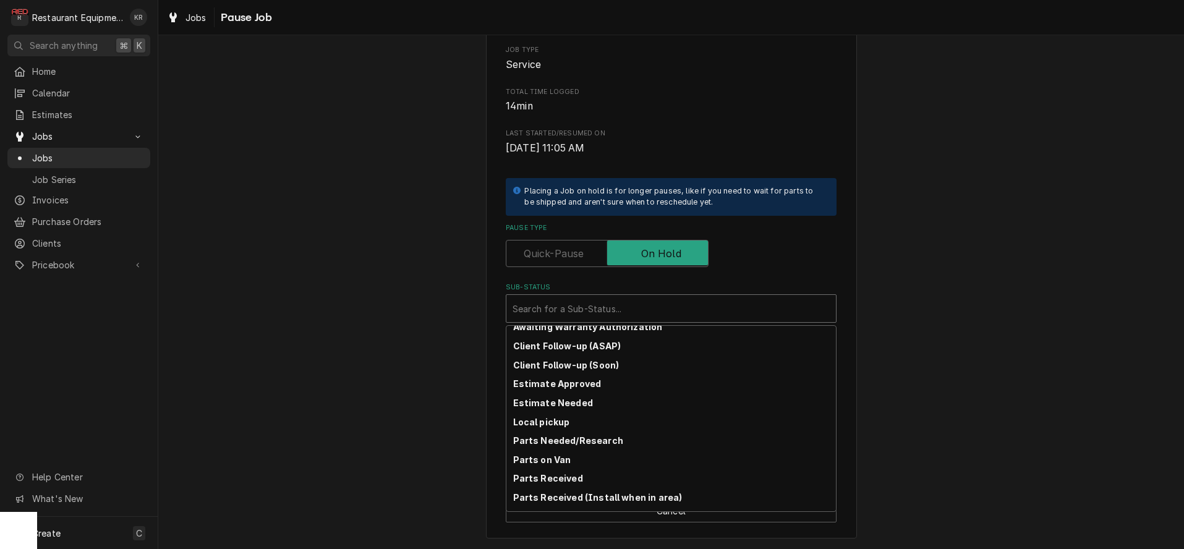
scroll to position [155, 0]
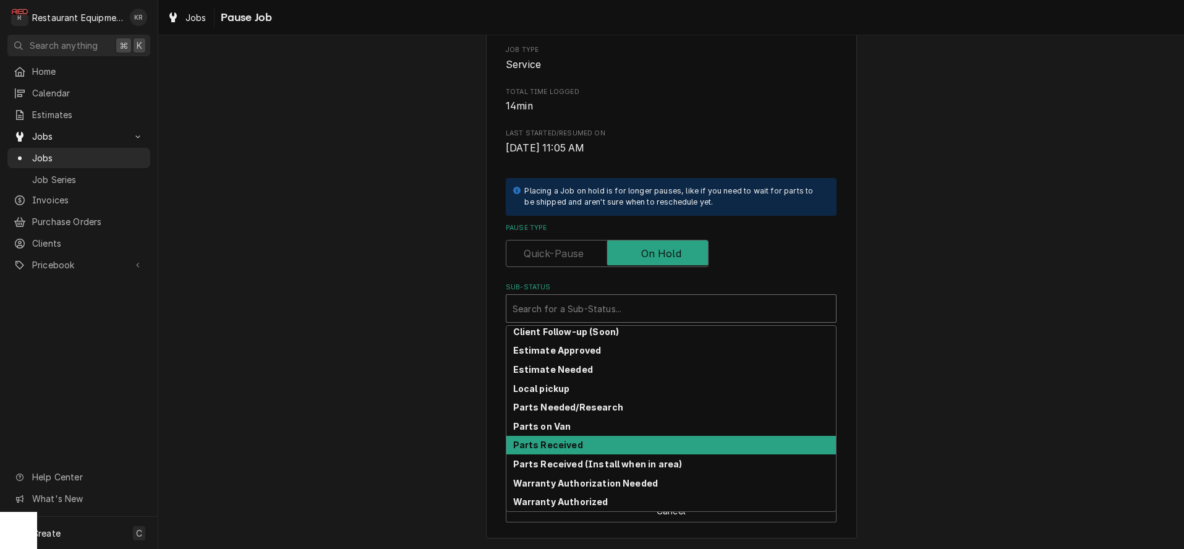
click at [577, 448] on strong "Parts Received" at bounding box center [548, 445] width 70 height 11
type textarea "x"
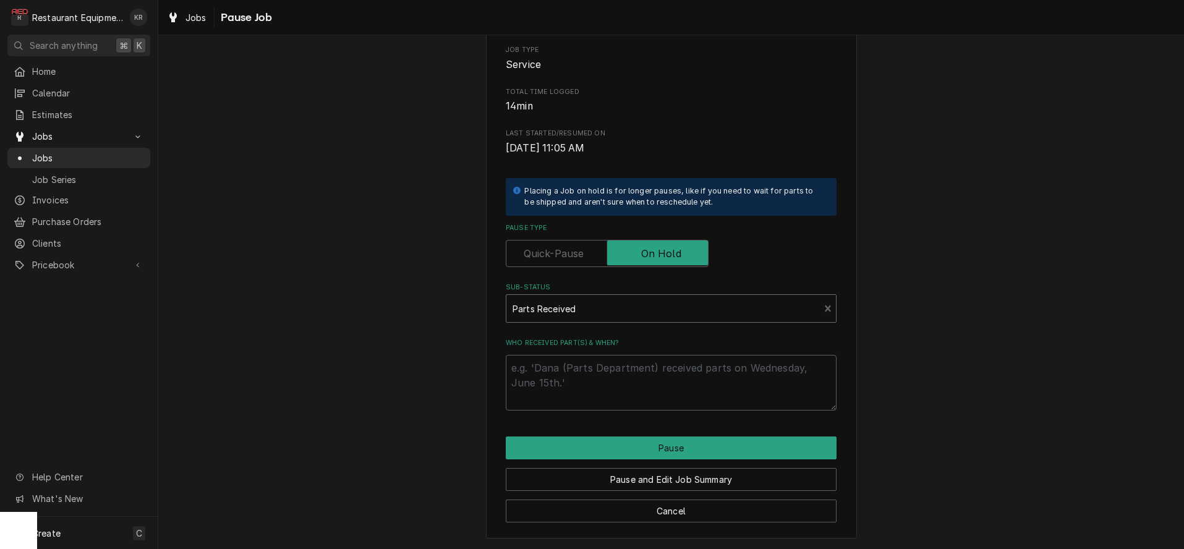
scroll to position [129, 0]
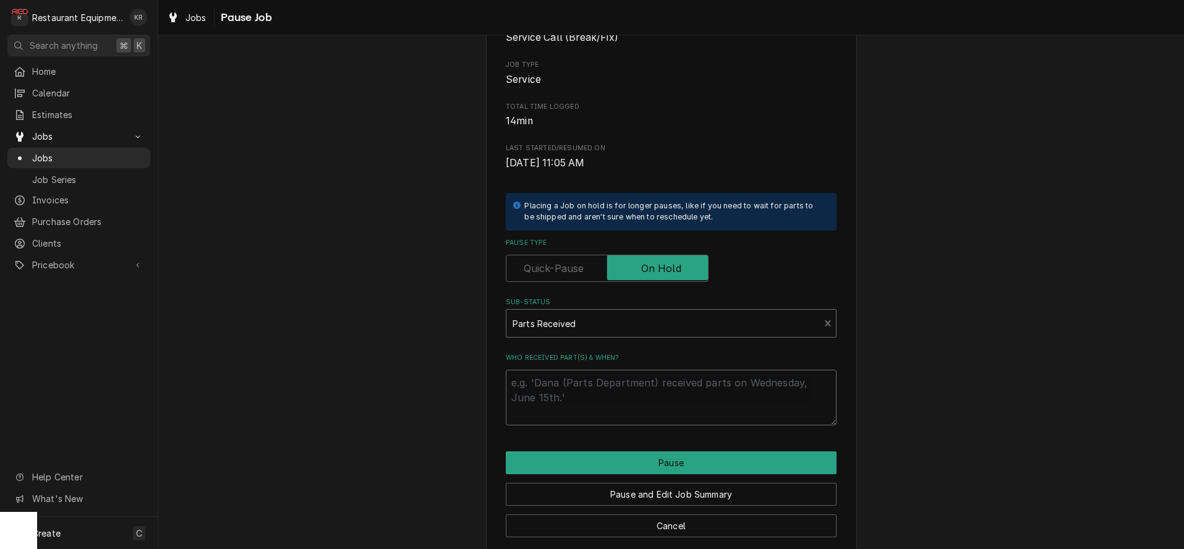
click at [595, 396] on textarea "Who received part(s) & when?" at bounding box center [671, 398] width 331 height 56
type textarea "9"
type textarea "x"
type textarea "9/"
type textarea "x"
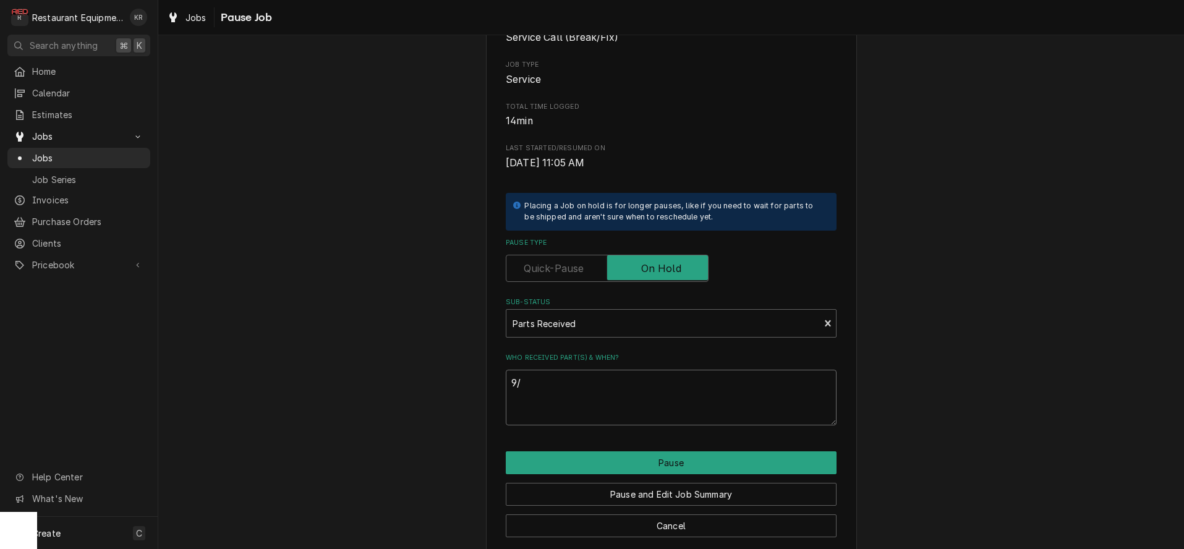
type textarea "9/9"
type textarea "x"
type textarea "9/"
type textarea "x"
type textarea "9/9"
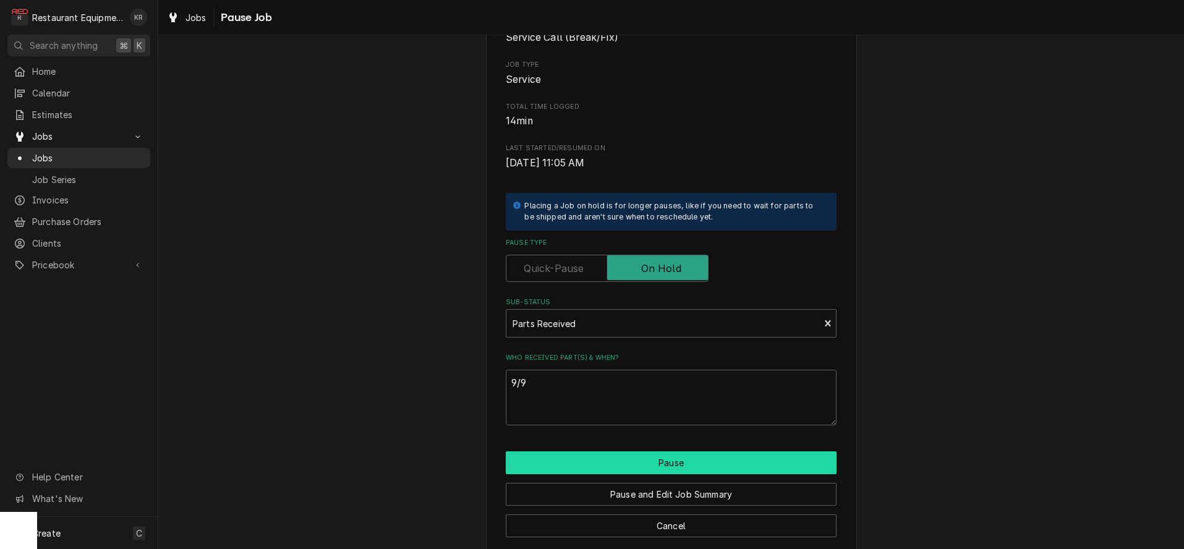
click at [665, 464] on button "Pause" at bounding box center [671, 462] width 331 height 23
type textarea "x"
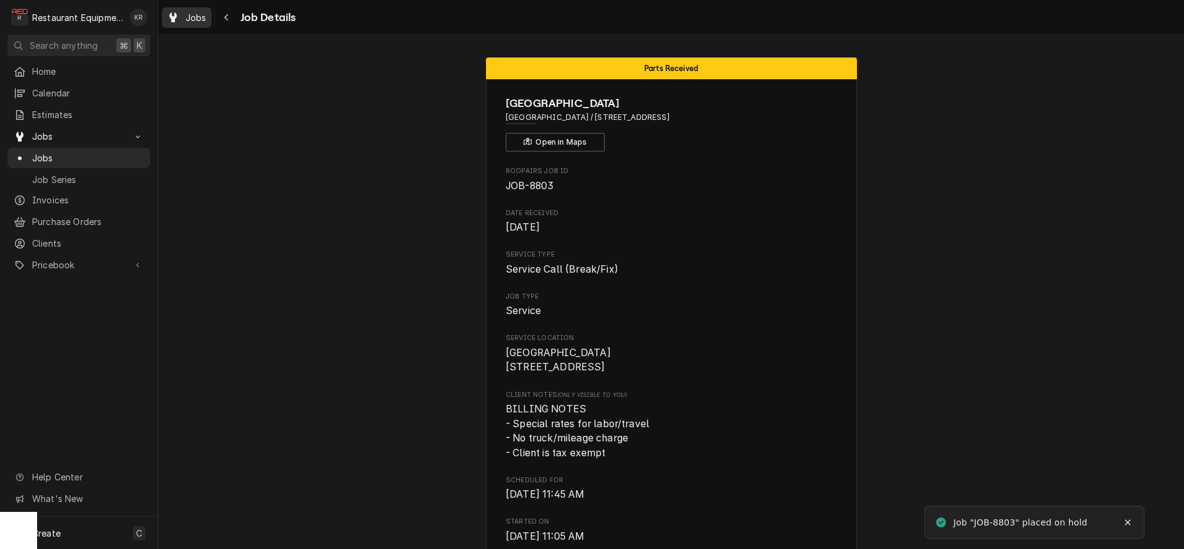
click at [193, 21] on span "Jobs" at bounding box center [195, 17] width 21 height 13
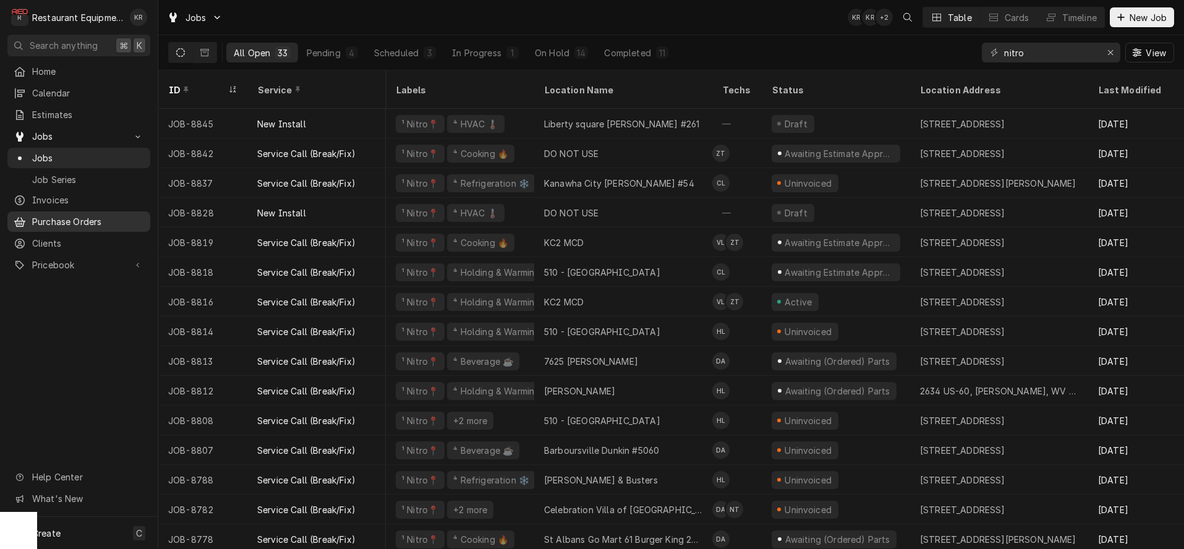
scroll to position [0, 4]
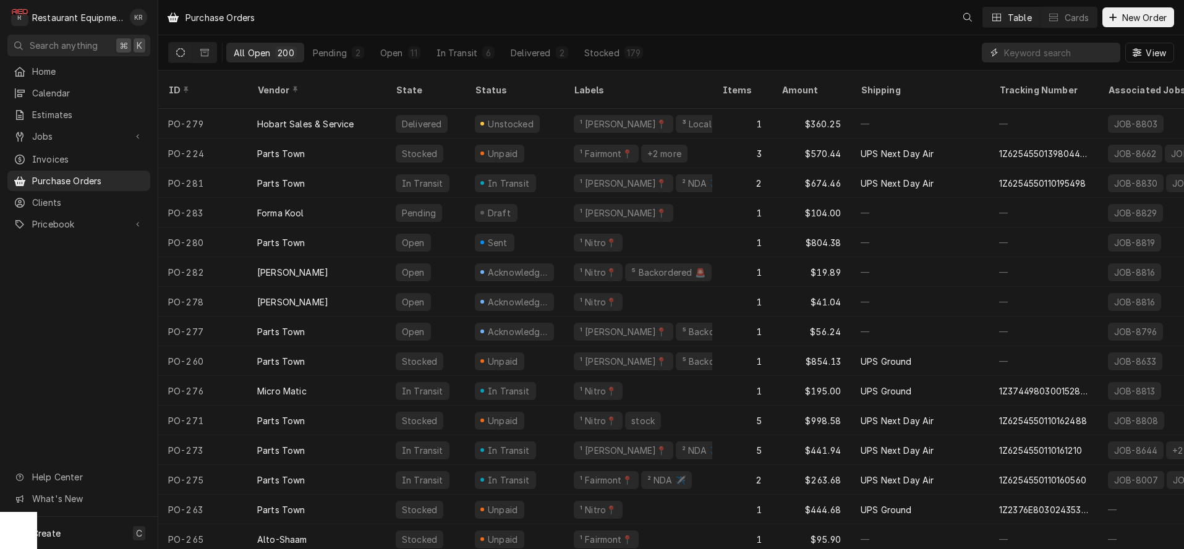
click at [1068, 54] on input "Dynamic Content Wrapper" at bounding box center [1059, 53] width 110 height 20
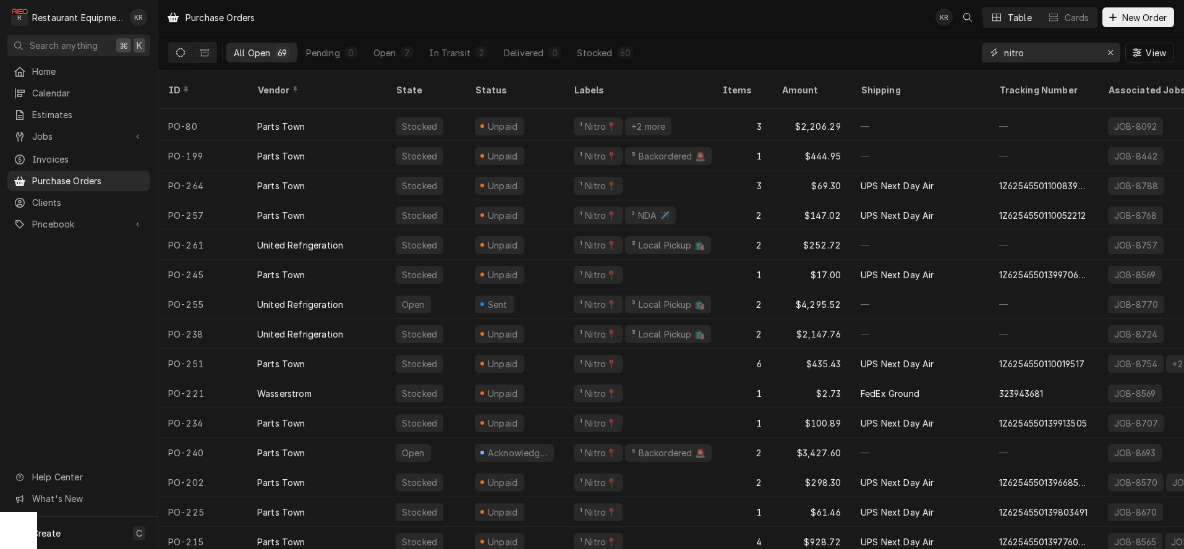
scroll to position [770, 0]
type input "nitro"
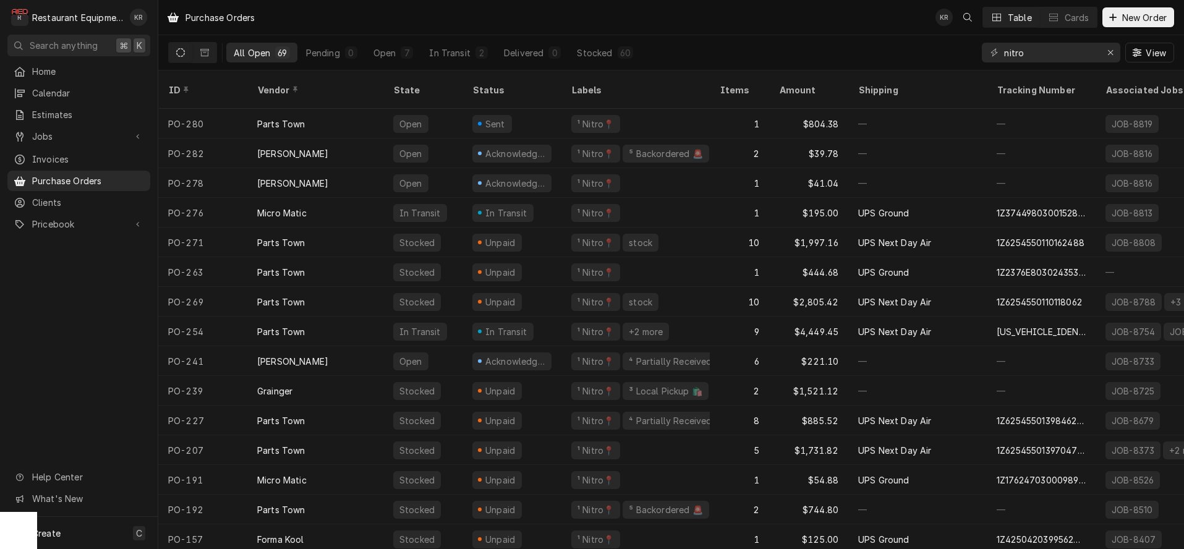
scroll to position [0, 0]
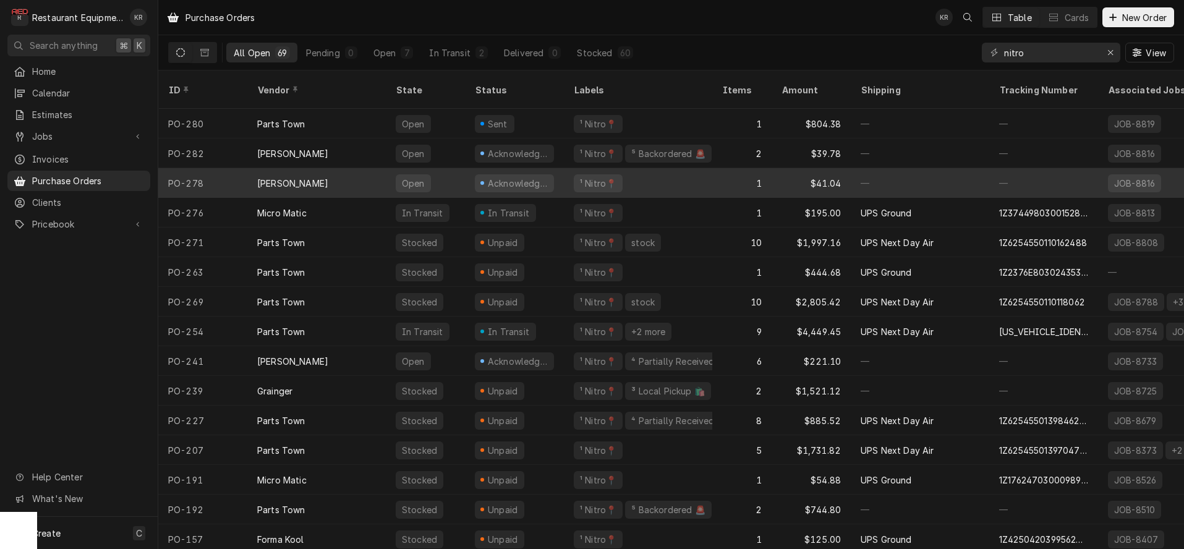
click at [302, 168] on div "[PERSON_NAME]" at bounding box center [316, 183] width 138 height 30
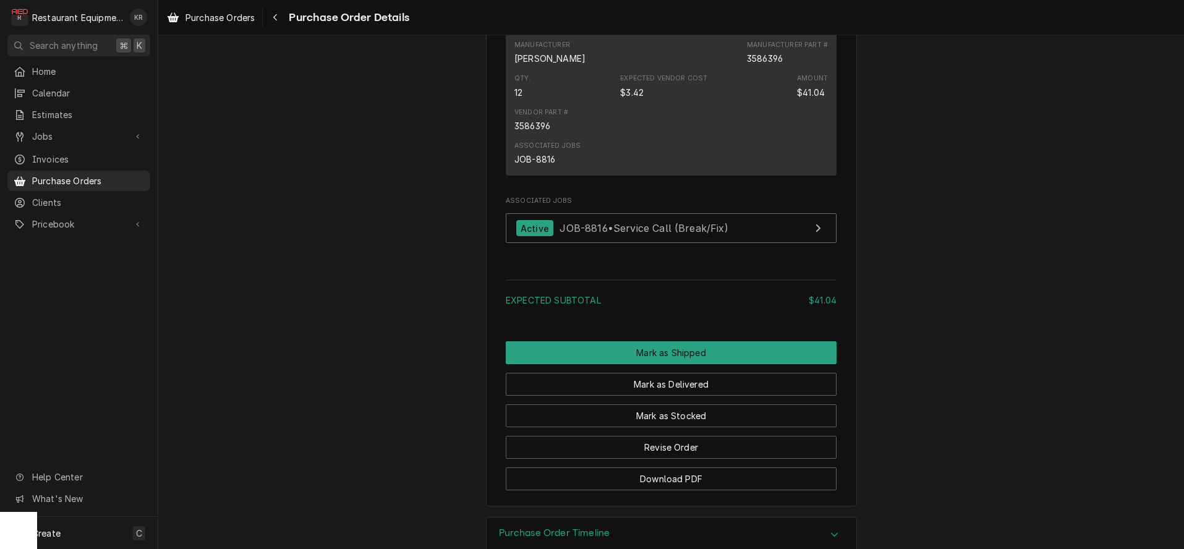
scroll to position [872, 0]
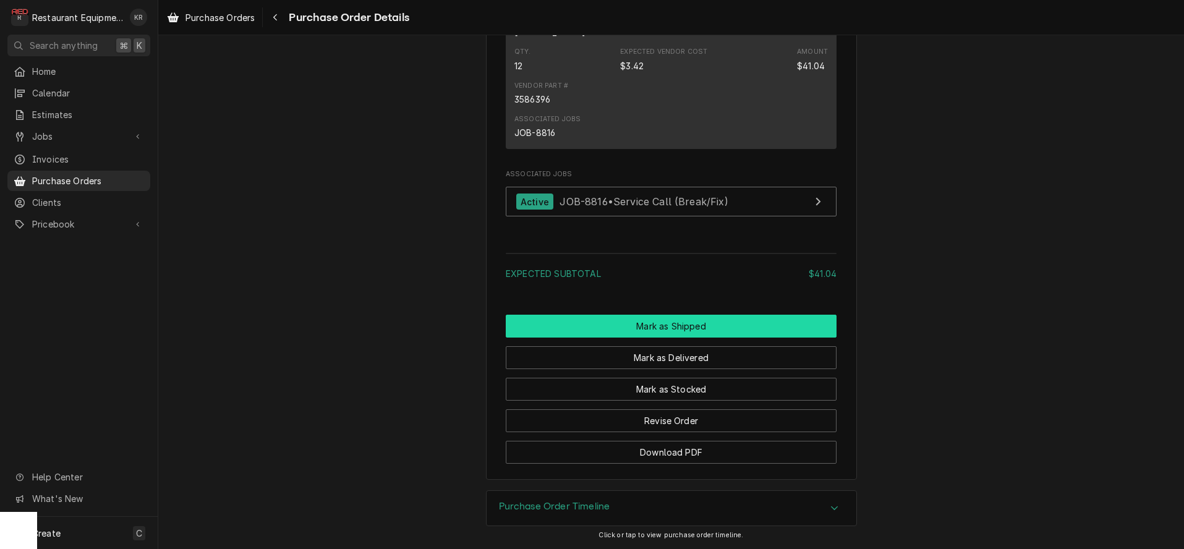
click at [684, 327] on button "Mark as Shipped" at bounding box center [671, 326] width 331 height 23
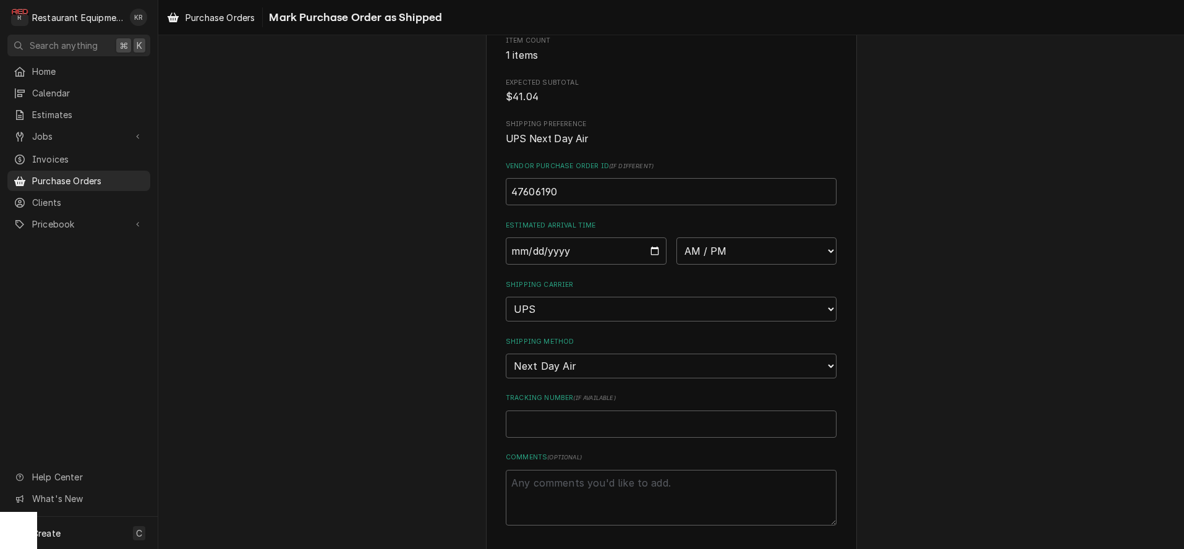
scroll to position [154, 0]
click at [557, 414] on input "Tracking Number ( if available )" at bounding box center [671, 422] width 331 height 27
paste input "1Z19E0W30135331840"
type textarea "x"
type input "1Z19E0W30135331840"
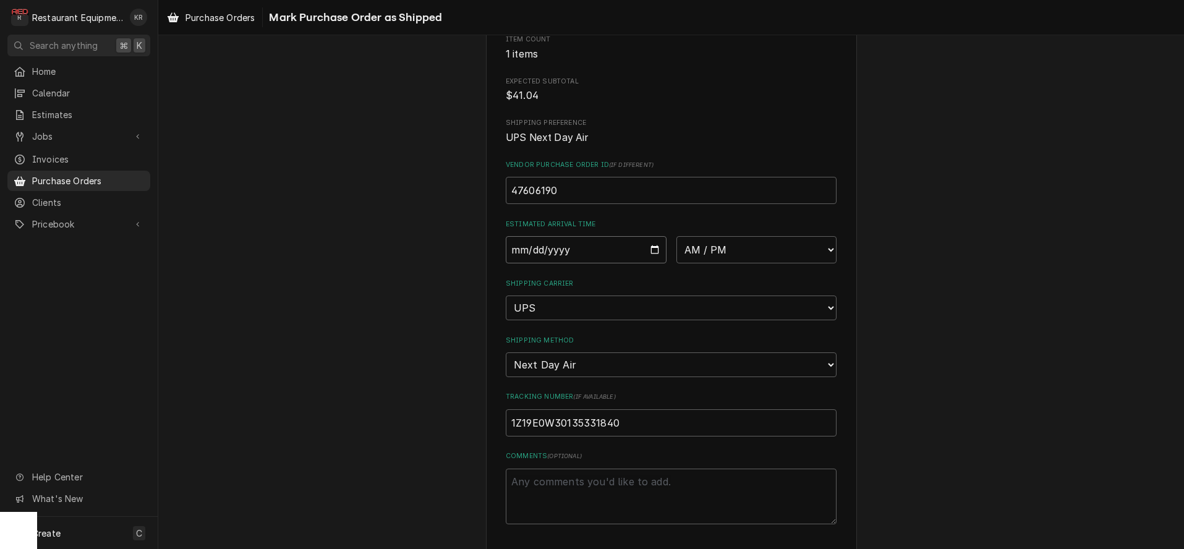
click at [650, 248] on input "Date" at bounding box center [586, 249] width 161 height 27
type input "[DATE]"
type textarea "x"
click at [676, 236] on select "AM / PM 6:00 AM 6:15 AM 6:30 AM 6:45 AM 7:00 AM 7:15 AM 7:30 AM 7:45 AM 8:00 AM…" at bounding box center [756, 249] width 161 height 27
select select "10:30:00"
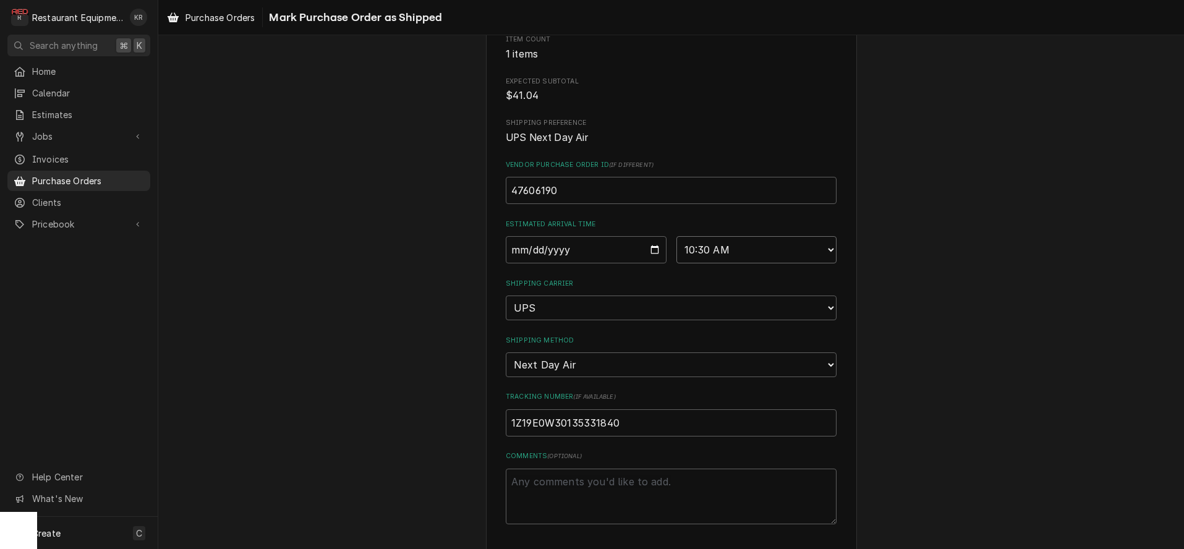
click option "10:30 AM" at bounding box center [0, 0] width 0 height 0
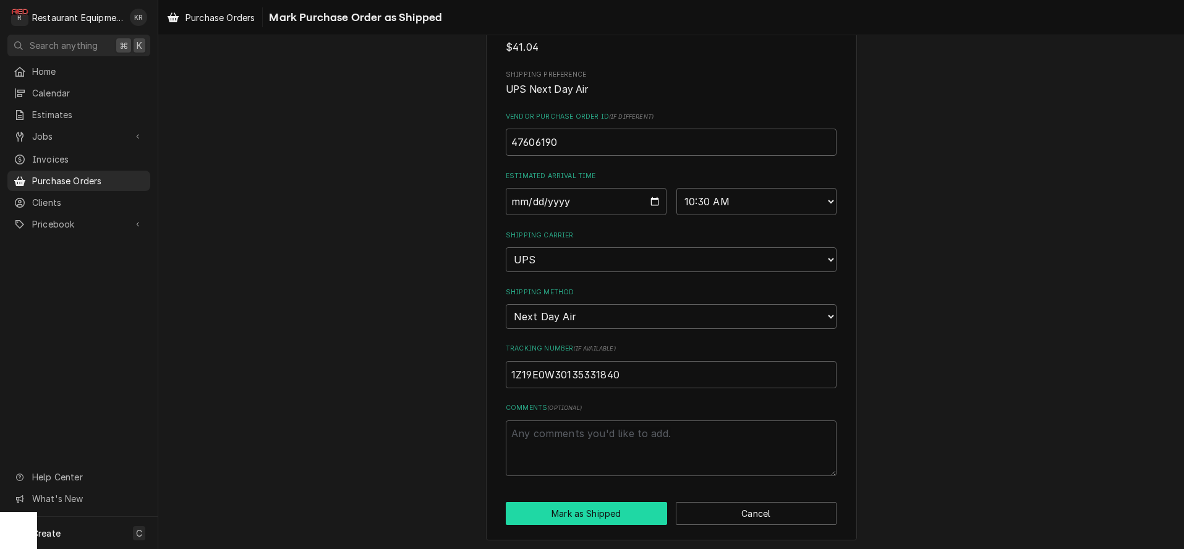
click at [614, 515] on button "Mark as Shipped" at bounding box center [586, 513] width 161 height 23
type textarea "x"
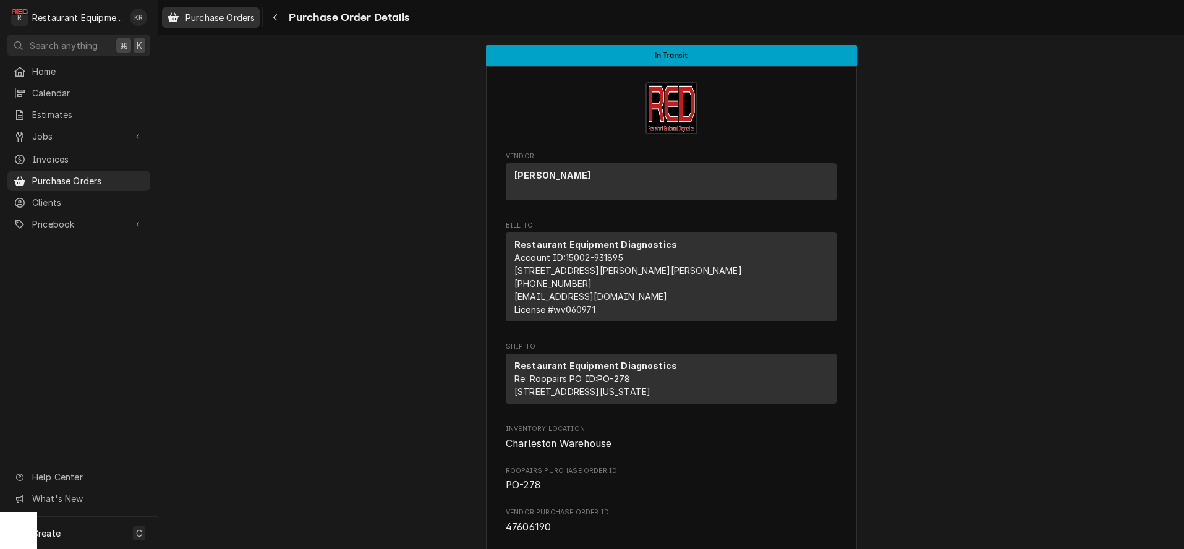
click at [223, 24] on div "Purchase Orders" at bounding box center [210, 17] width 93 height 15
